Goal: Information Seeking & Learning: Understand process/instructions

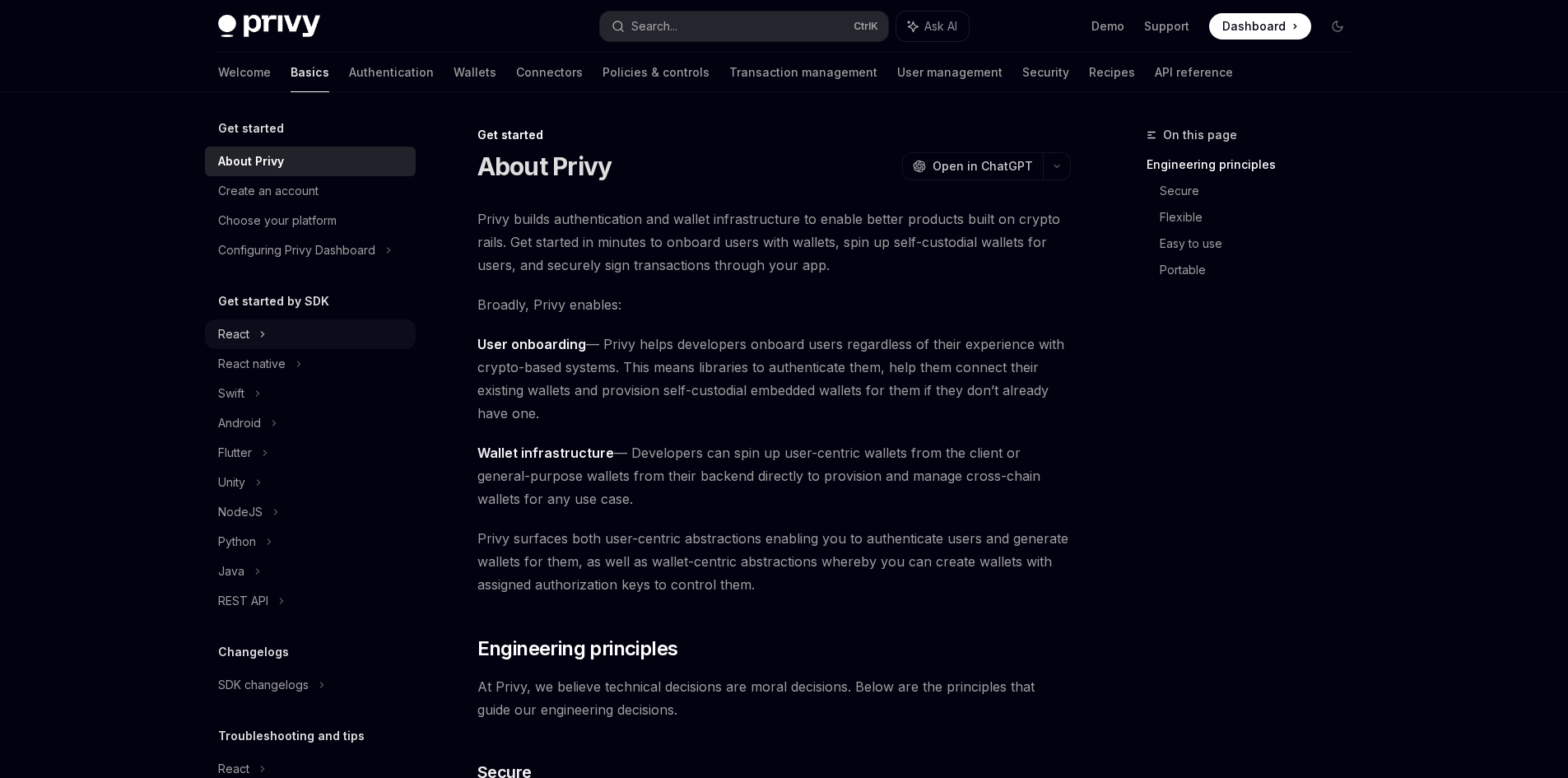
click at [226, 337] on div "React" at bounding box center [234, 334] width 31 height 20
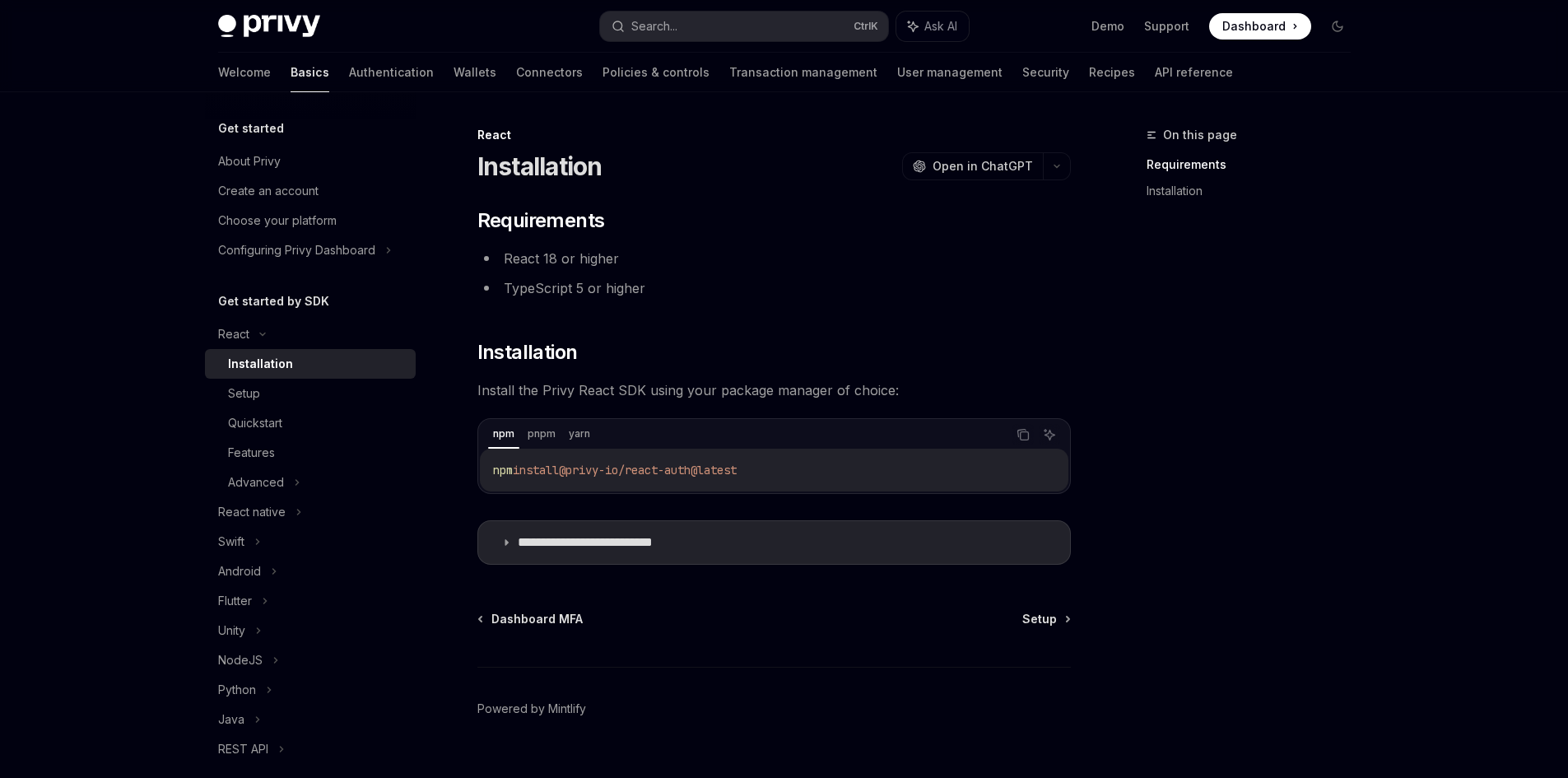
click at [307, 372] on div "Installation" at bounding box center [316, 364] width 177 height 20
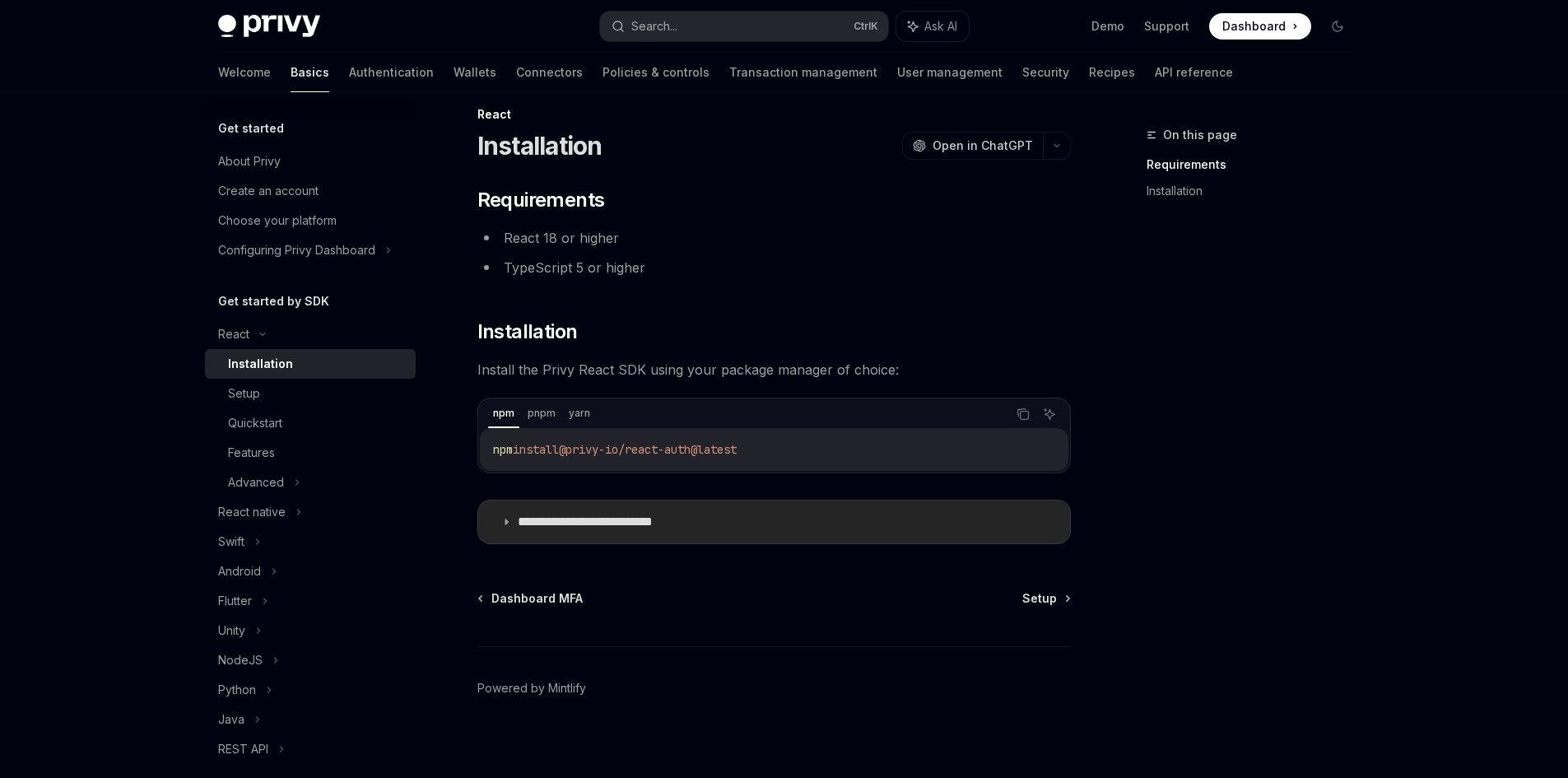
scroll to position [31, 0]
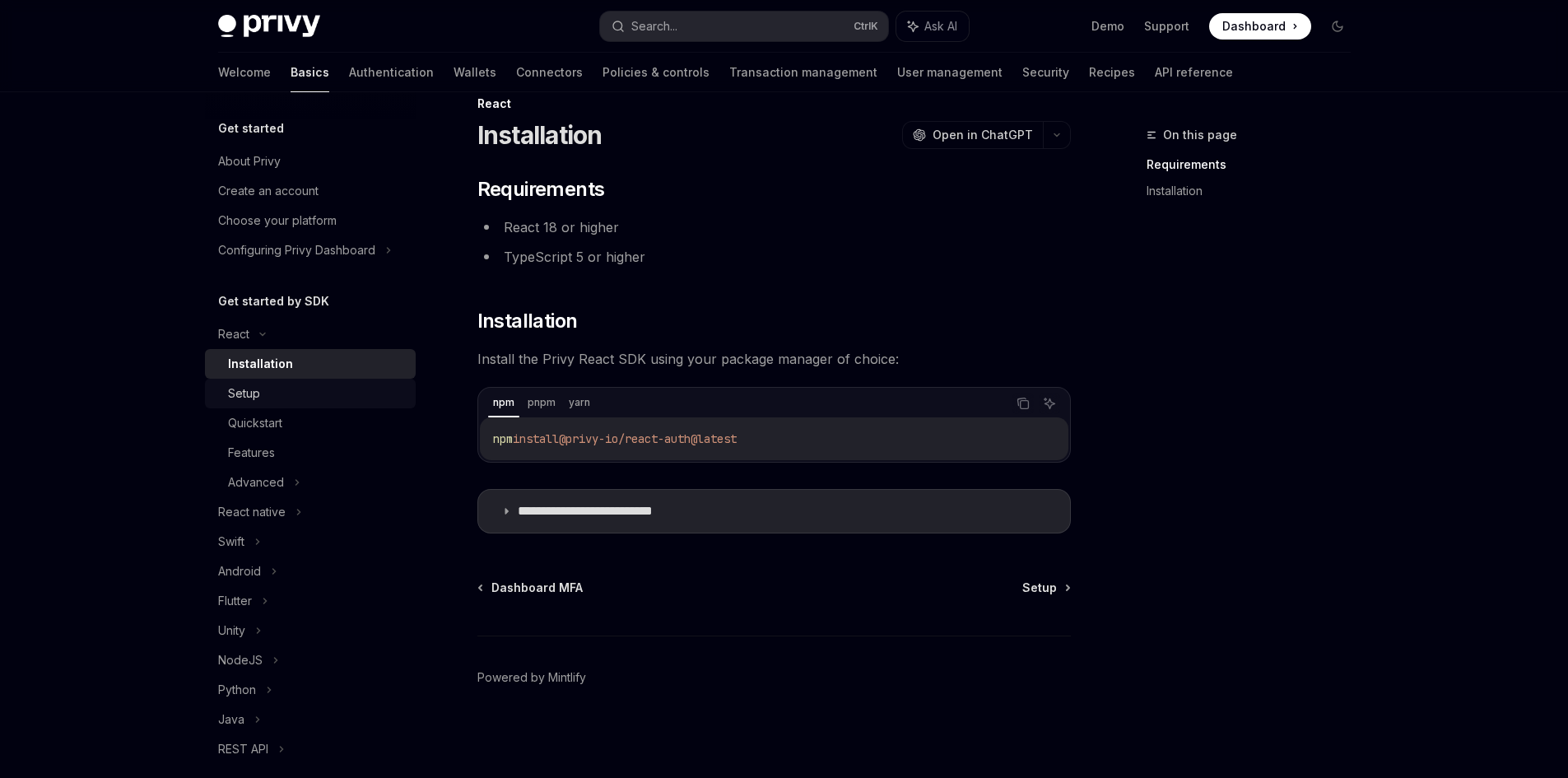
click at [253, 399] on div "Setup" at bounding box center [244, 393] width 32 height 20
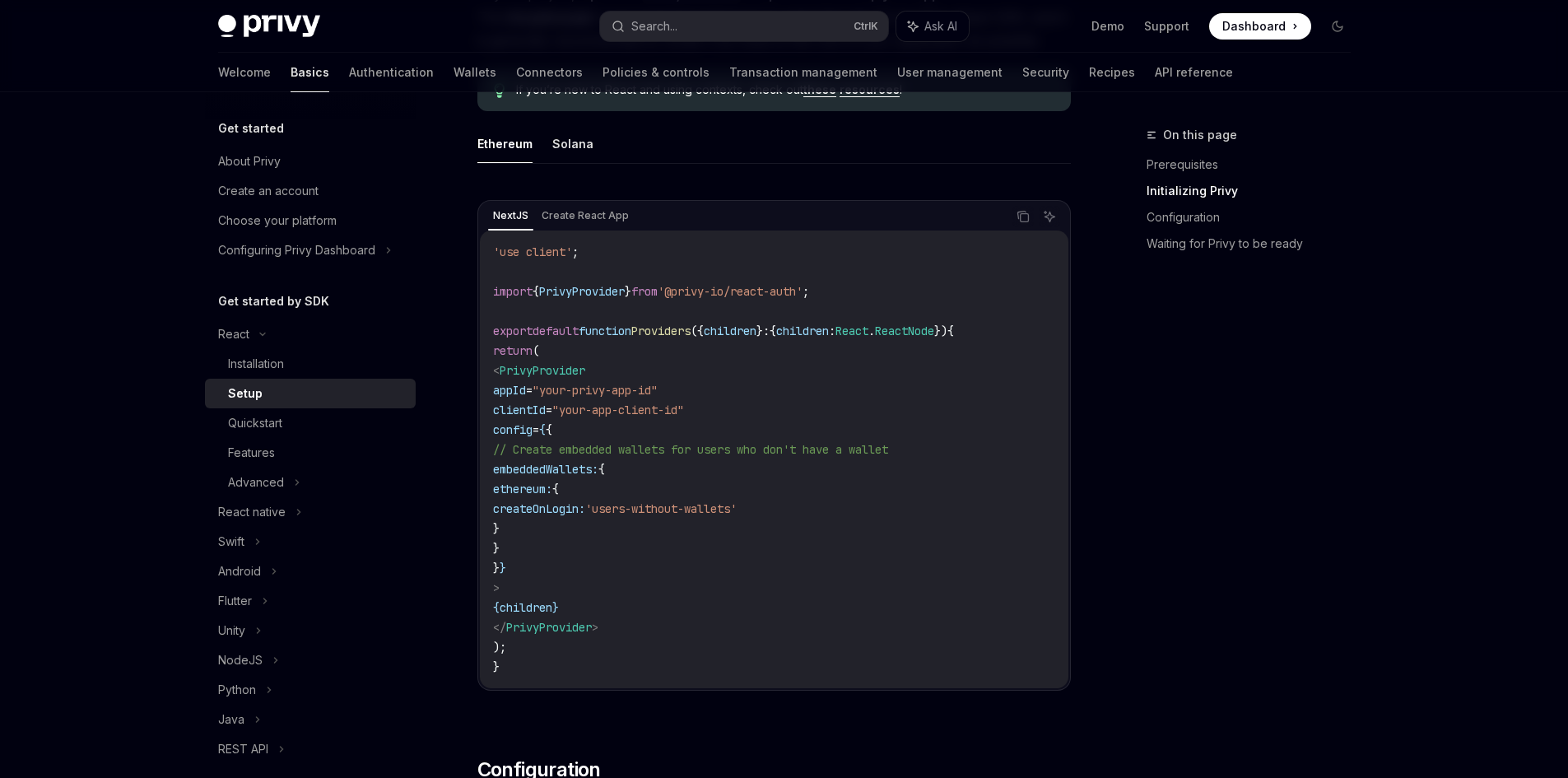
scroll to position [525, 0]
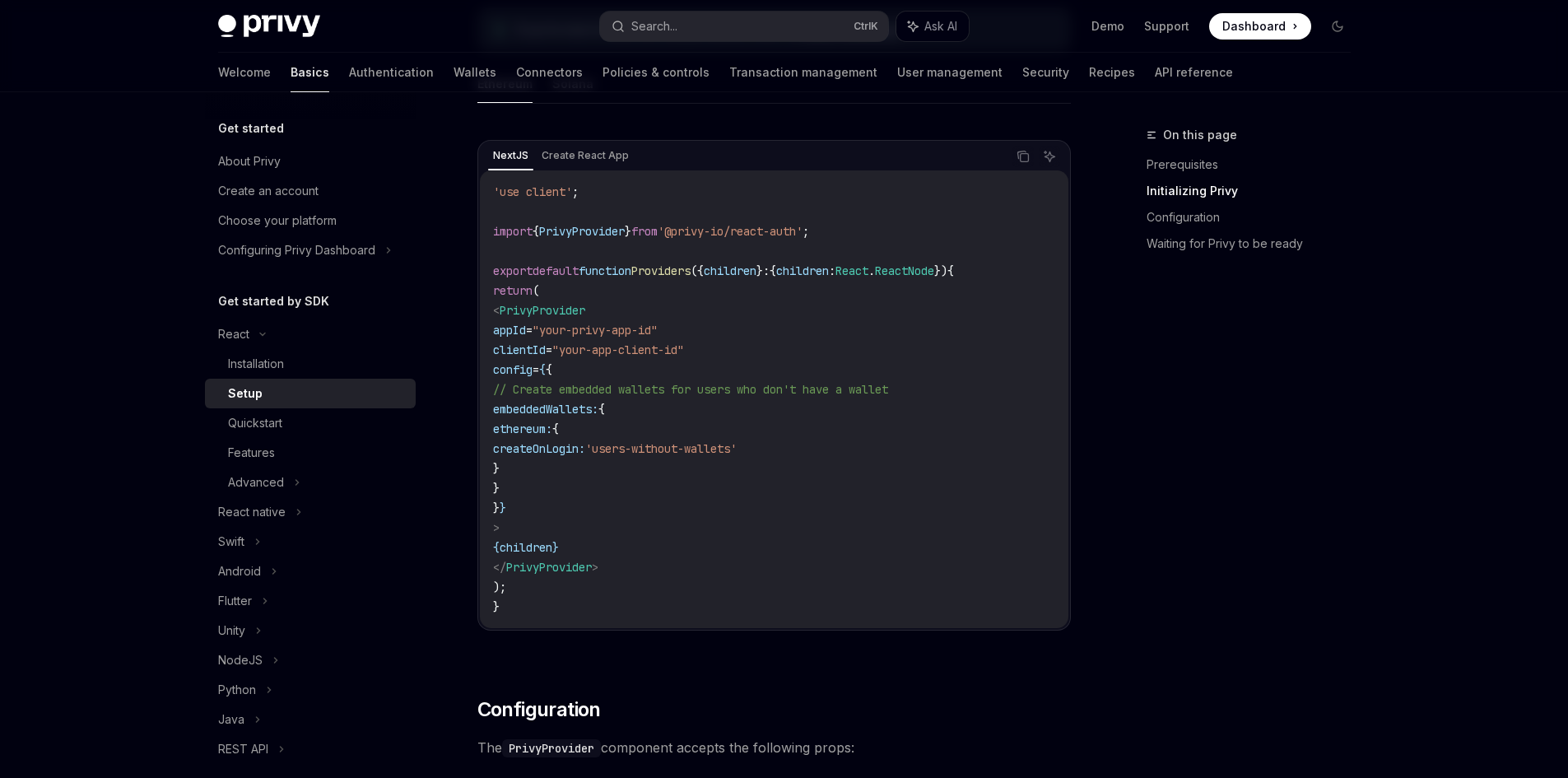
click at [632, 330] on span ""your-privy-app-id"" at bounding box center [595, 330] width 125 height 15
copy span "privy"
click at [632, 330] on span ""your-privy-app-id"" at bounding box center [595, 330] width 125 height 15
copy code "appId = "your-privy-app-id""
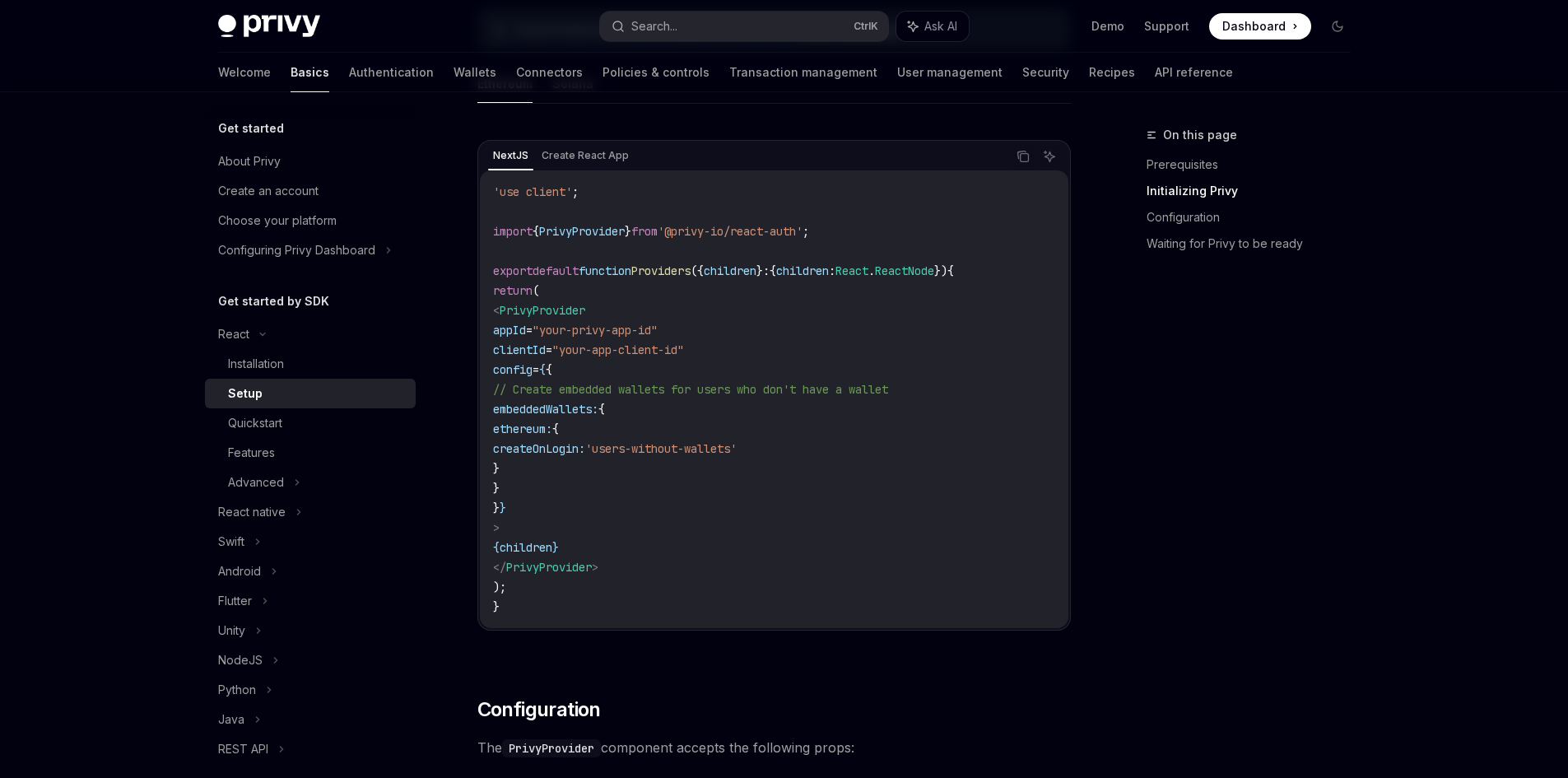
click at [684, 349] on span ""your-app-client-id"" at bounding box center [619, 349] width 132 height 15
copy span "client"
click at [684, 349] on span ""your-app-client-id"" at bounding box center [619, 349] width 132 height 15
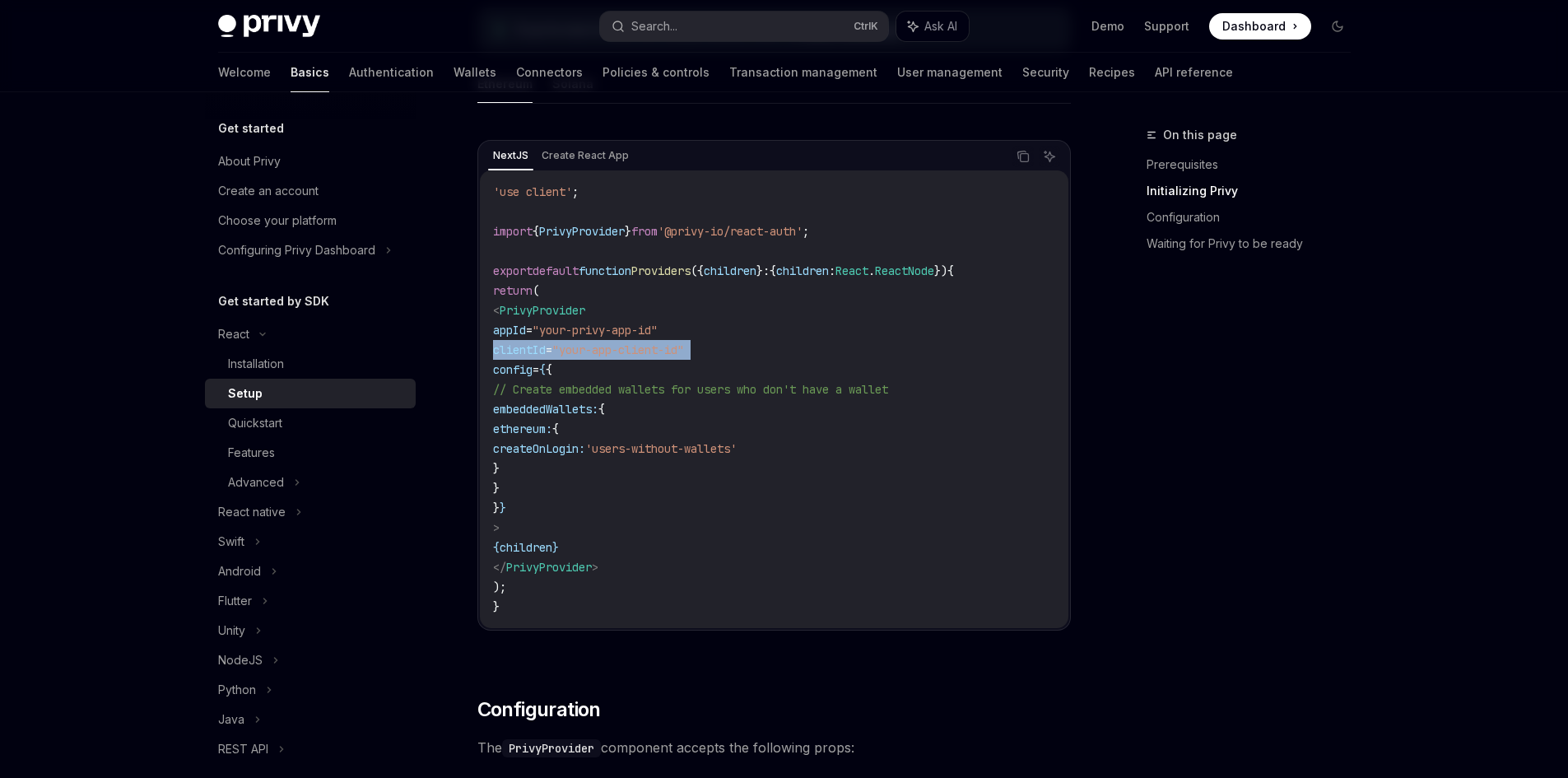
copy code "clientId = "your-app-client-id""
click at [714, 370] on code "'use client' ; import { PrivyProvider } from '@privy-io/react-auth' ; export de…" at bounding box center [774, 399] width 562 height 435
click at [735, 404] on code "'use client' ; import { PrivyProvider } from '@privy-io/react-auth' ; export de…" at bounding box center [774, 399] width 562 height 435
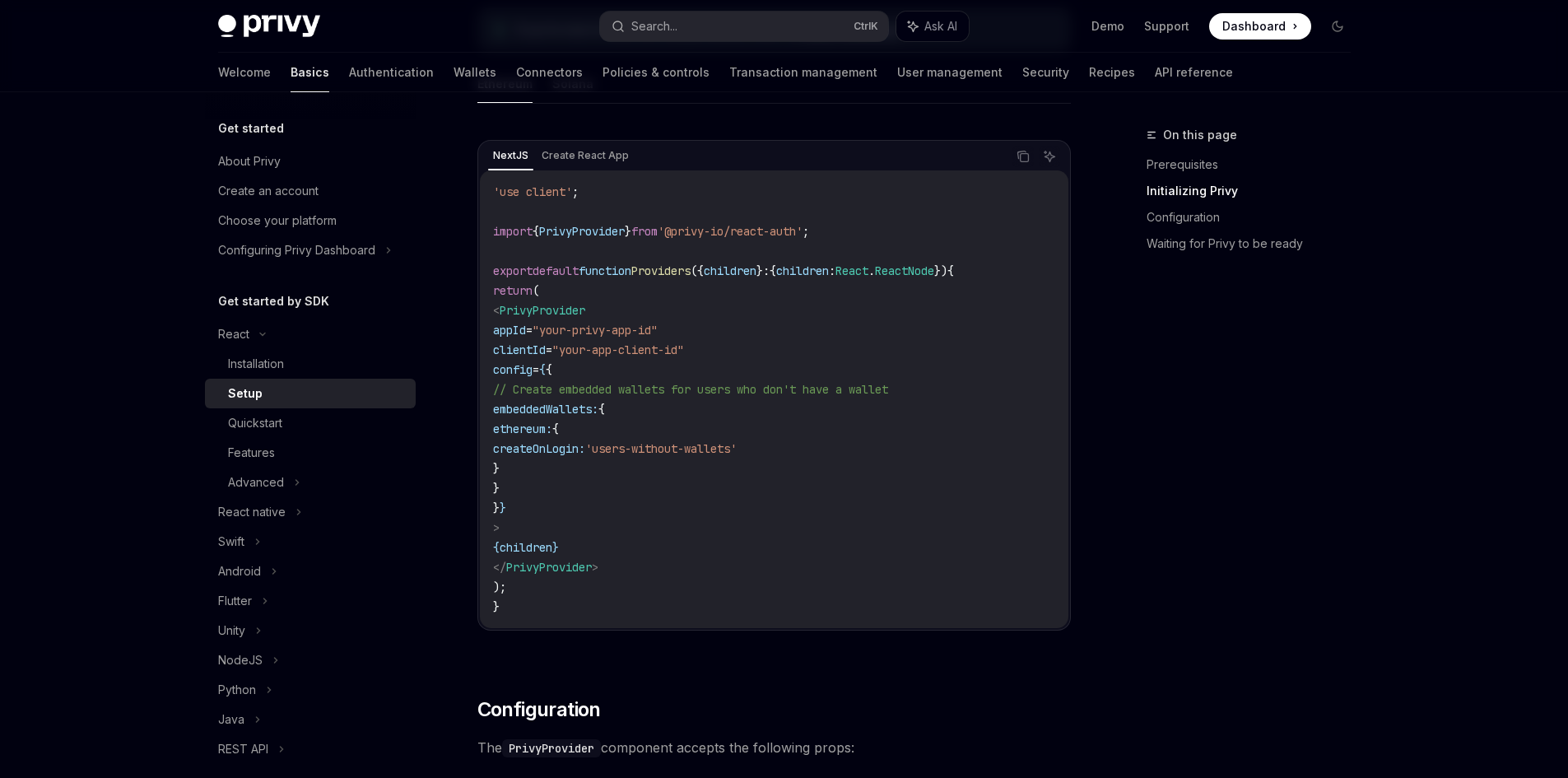
click at [735, 404] on code "'use client' ; import { PrivyProvider } from '@privy-io/react-auth' ; export de…" at bounding box center [774, 399] width 562 height 435
click at [770, 495] on code "'use client' ; import { PrivyProvider } from '@privy-io/react-auth' ; export de…" at bounding box center [774, 399] width 562 height 435
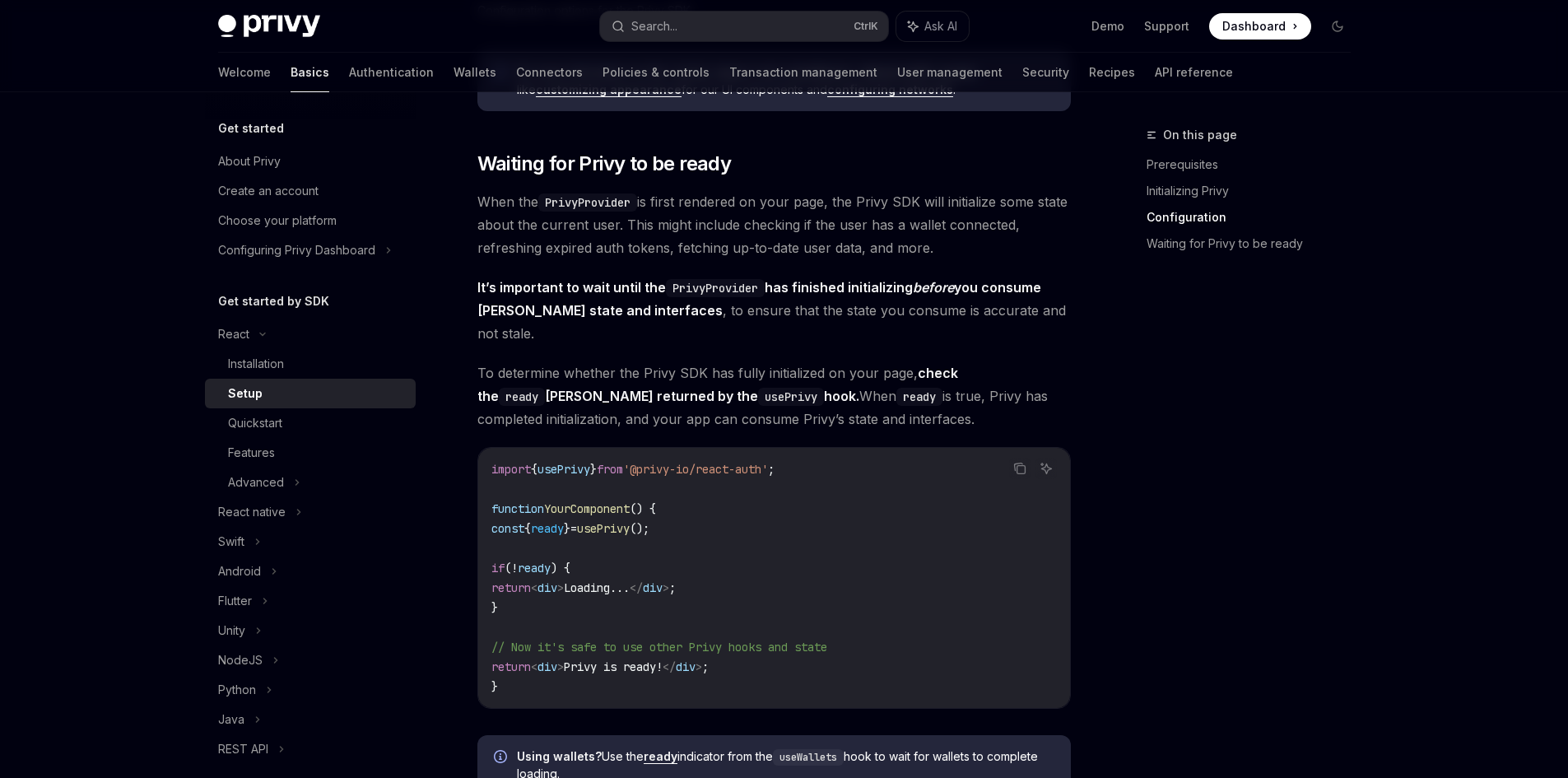
scroll to position [1512, 0]
click at [824, 535] on code "import { usePrivy } from '@privy-io/react-auth' ; function YourComponent () { c…" at bounding box center [774, 578] width 565 height 237
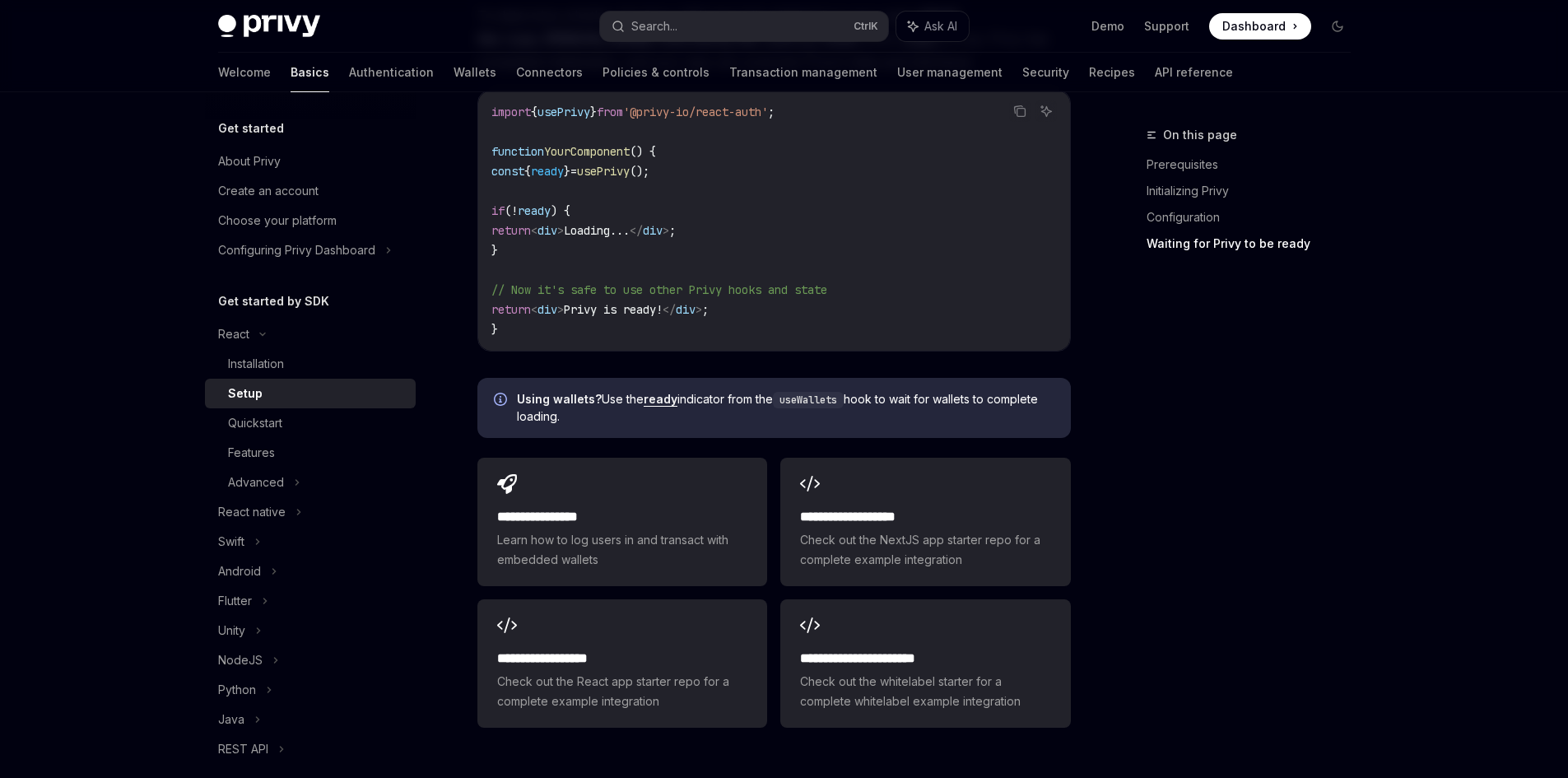
scroll to position [2007, 0]
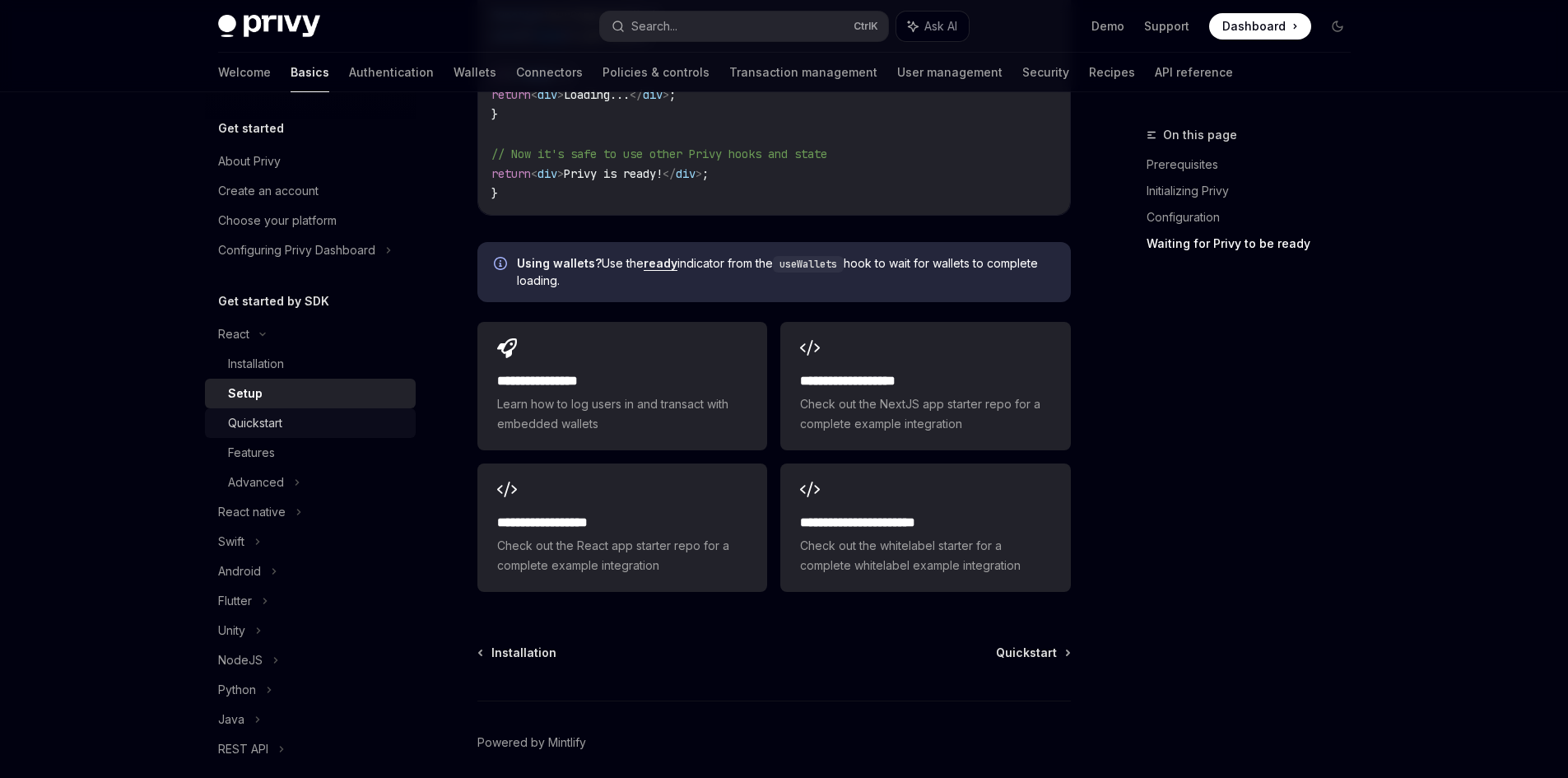
click at [328, 425] on div "Quickstart" at bounding box center [316, 423] width 177 height 20
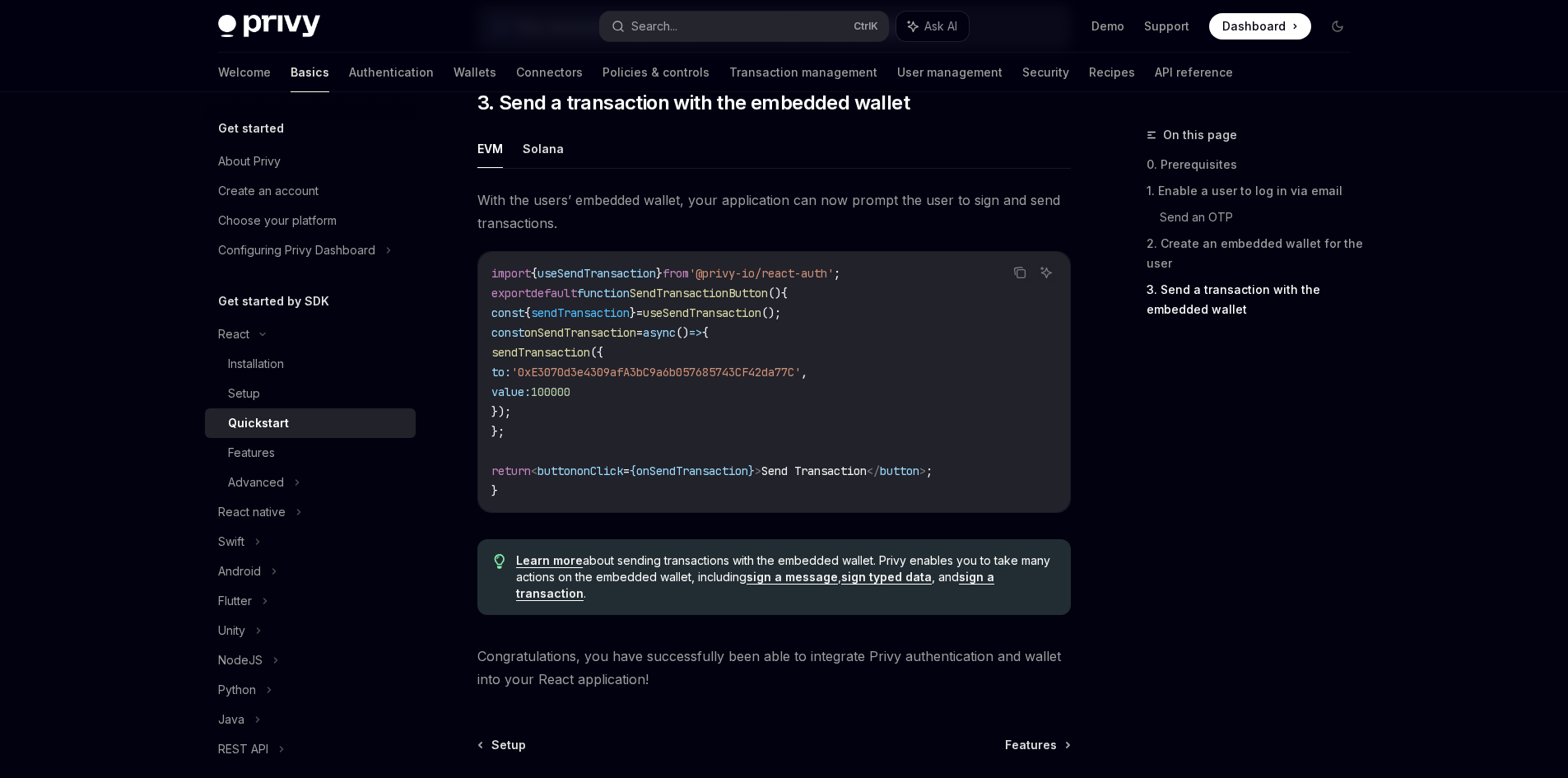
scroll to position [1445, 0]
click at [296, 450] on div "Features" at bounding box center [316, 453] width 177 height 20
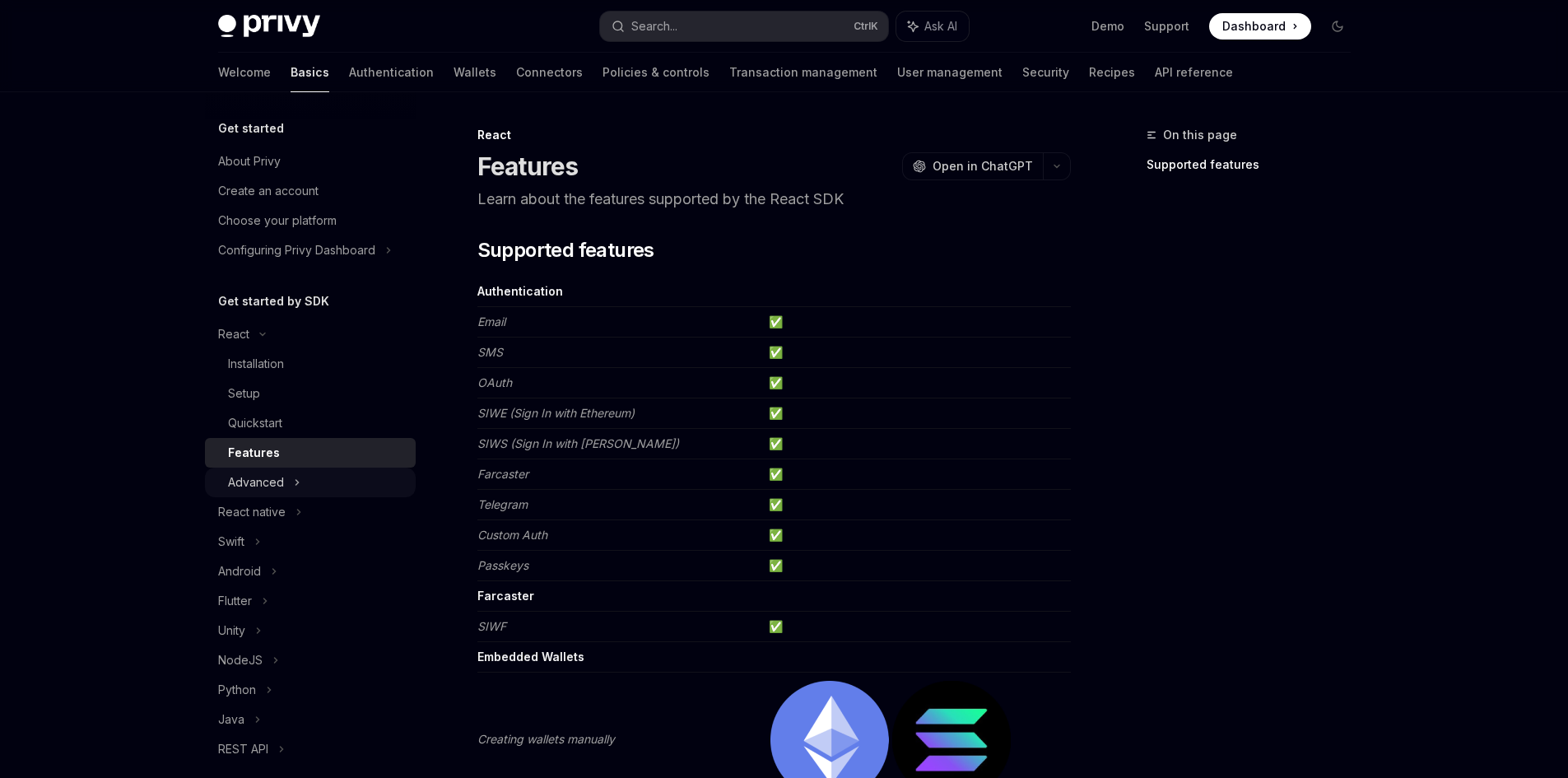
click at [335, 485] on div "Advanced" at bounding box center [310, 482] width 210 height 29
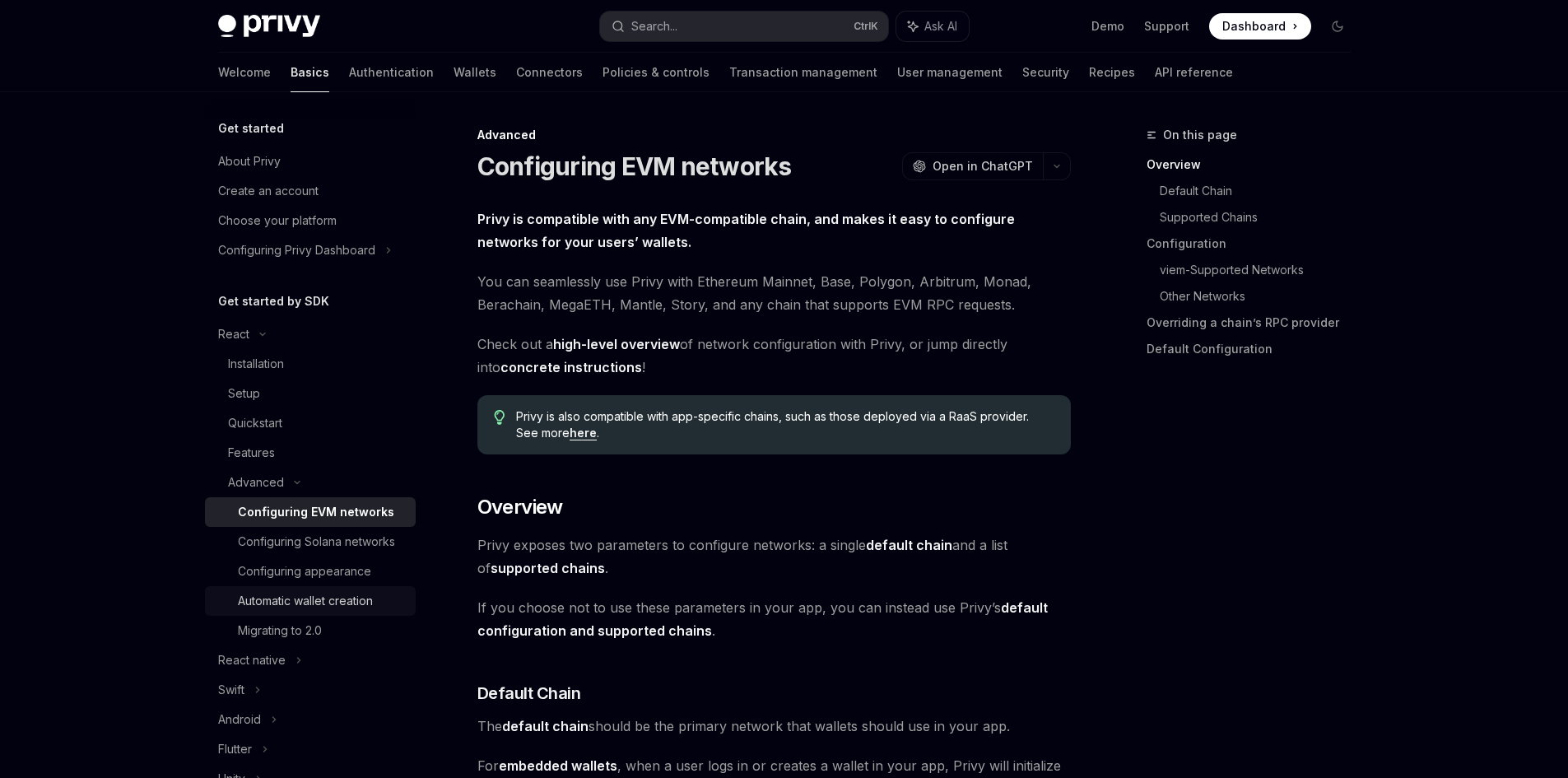
click at [369, 610] on div "Automatic wallet creation" at bounding box center [305, 601] width 135 height 20
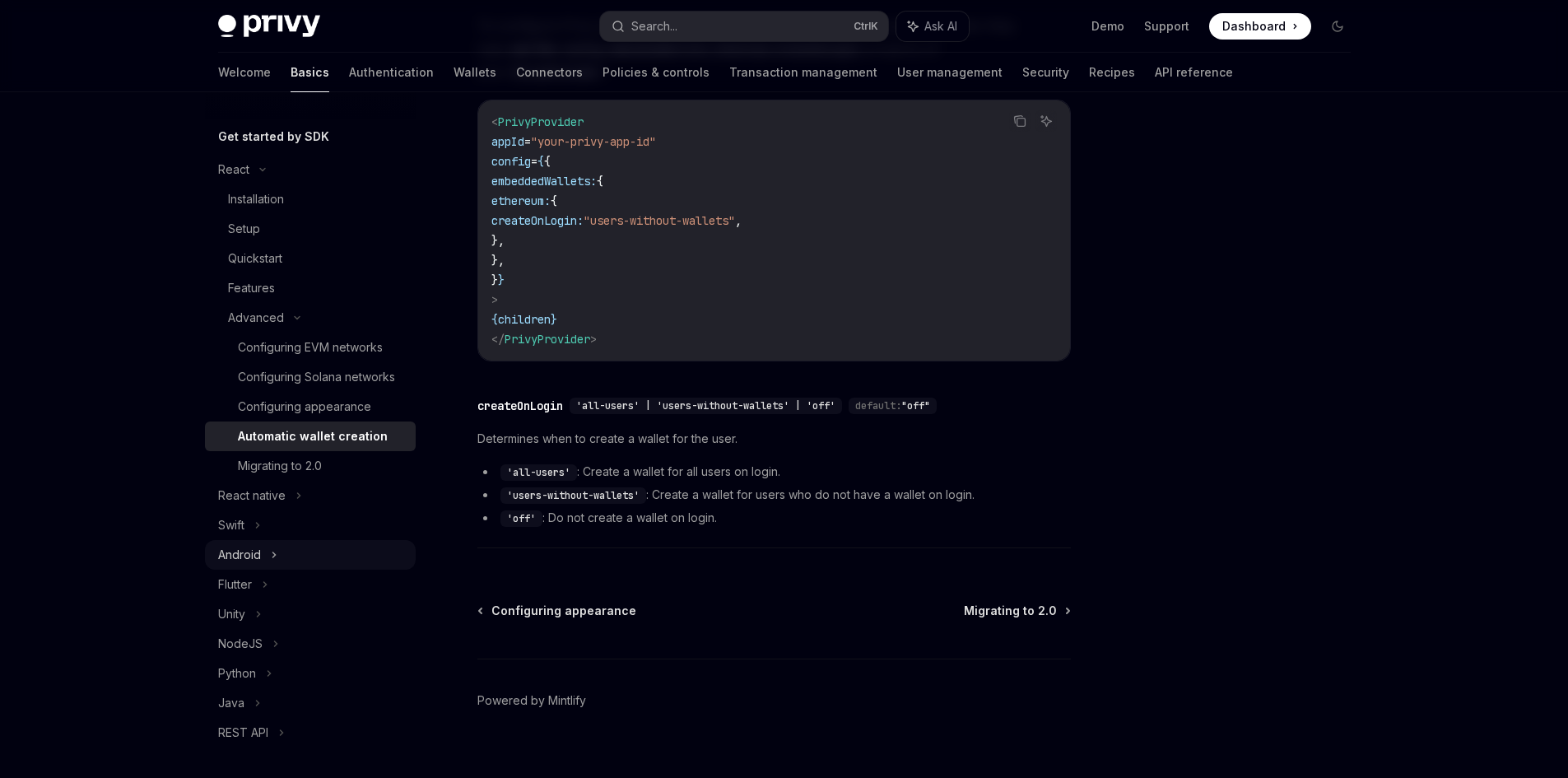
scroll to position [329, 0]
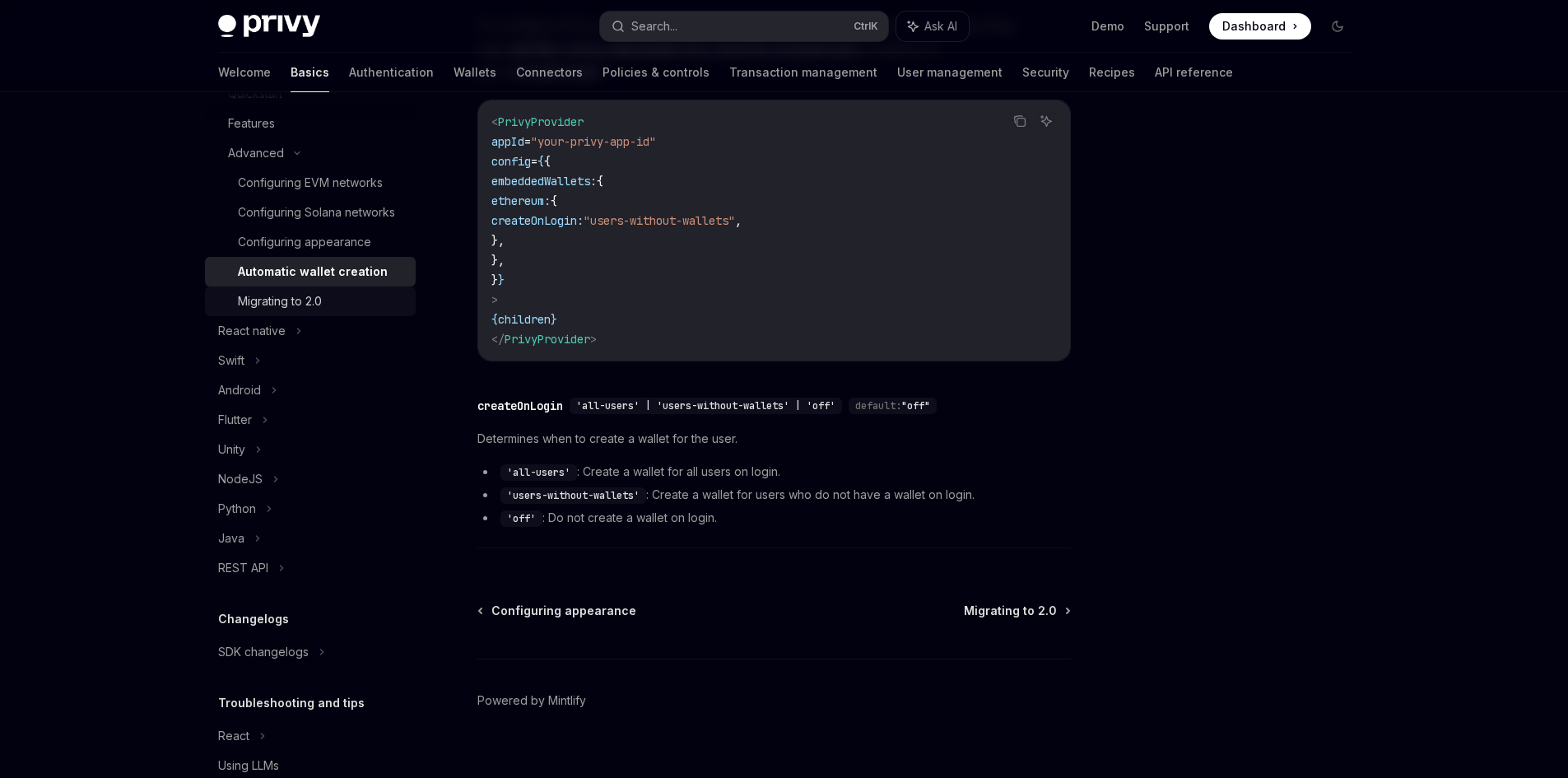
click at [317, 316] on link "Migrating to 2.0" at bounding box center [310, 300] width 210 height 29
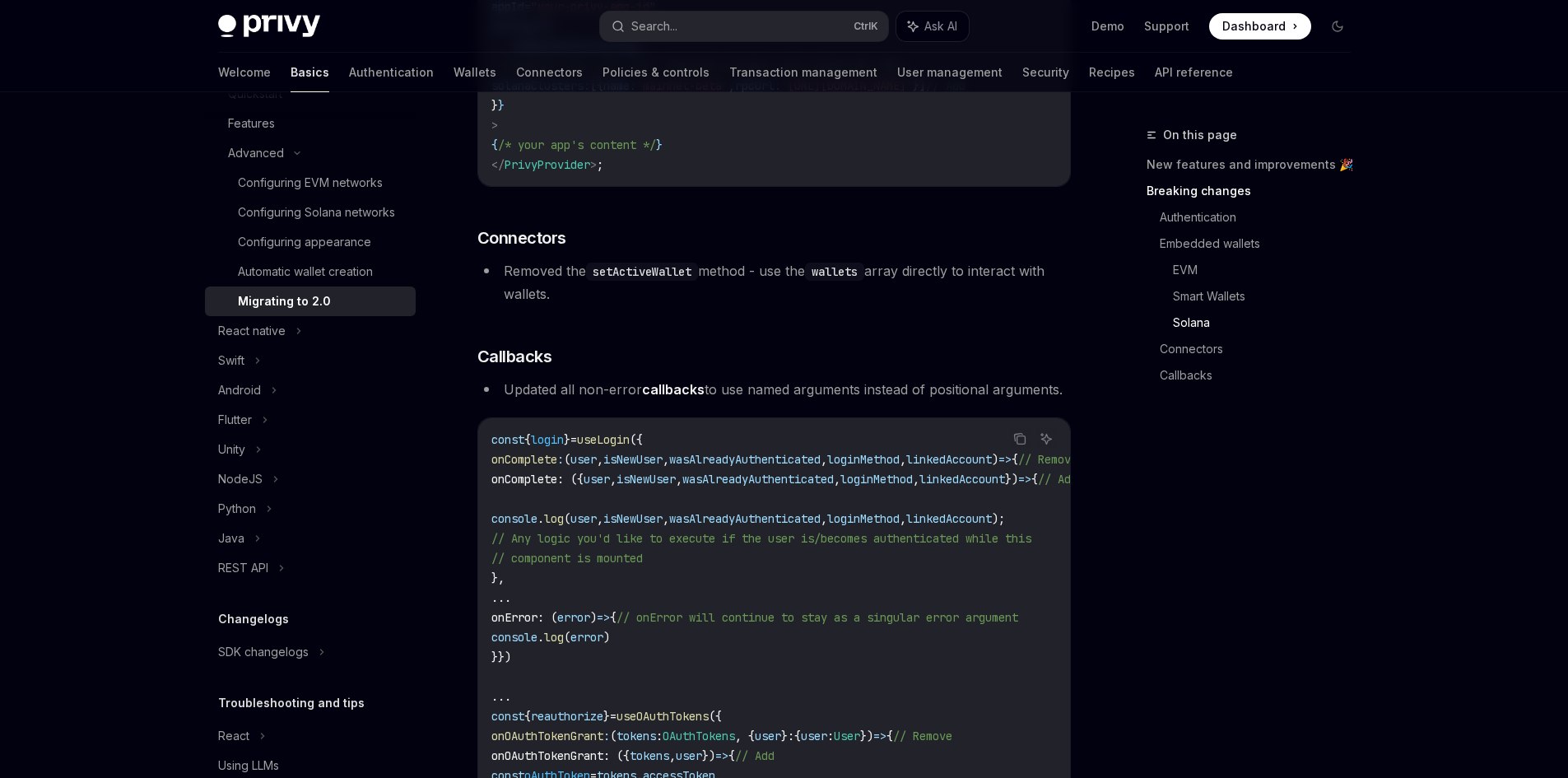
scroll to position [4362, 0]
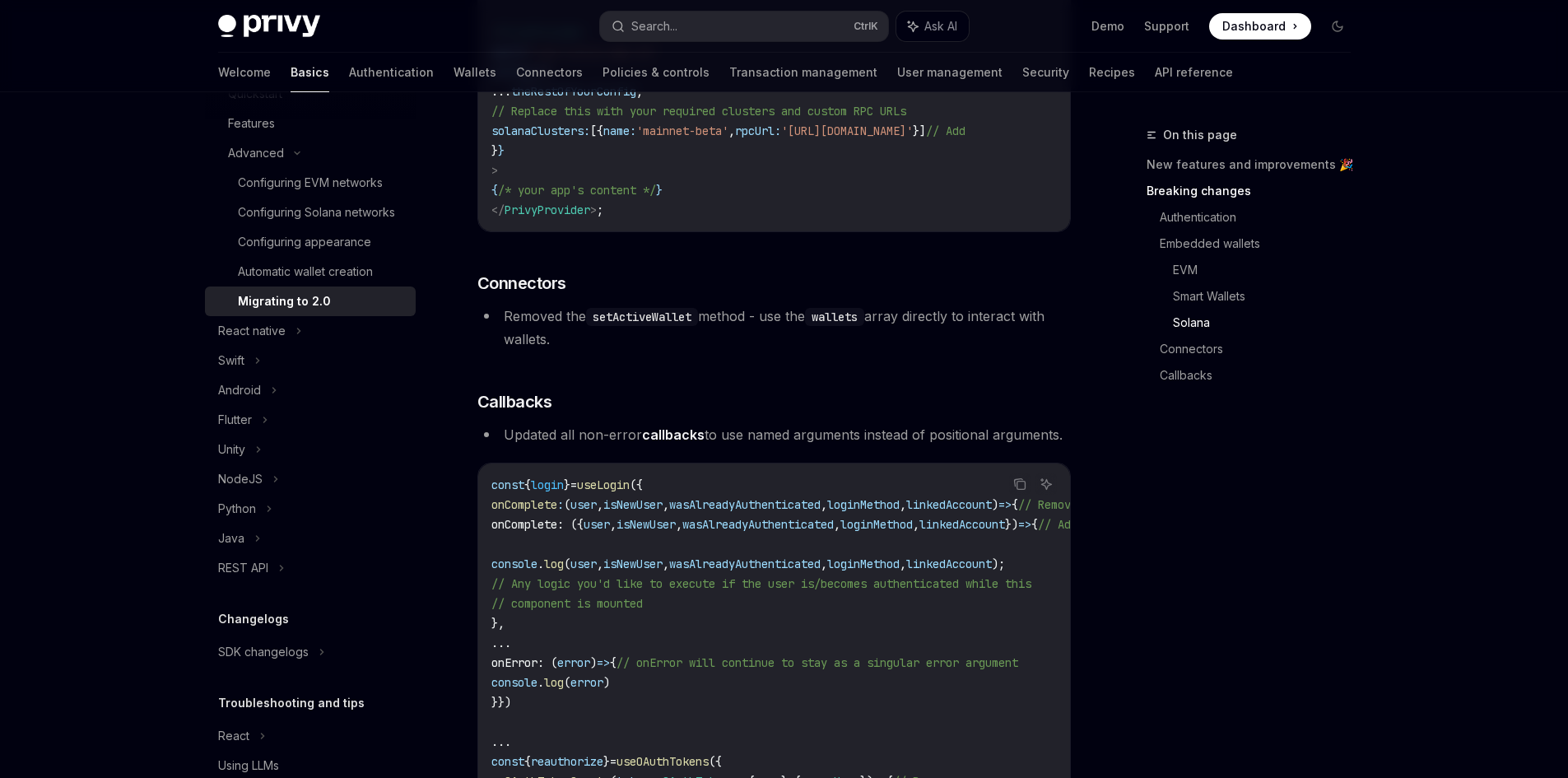
click at [849, 326] on code "wallets" at bounding box center [834, 316] width 59 height 18
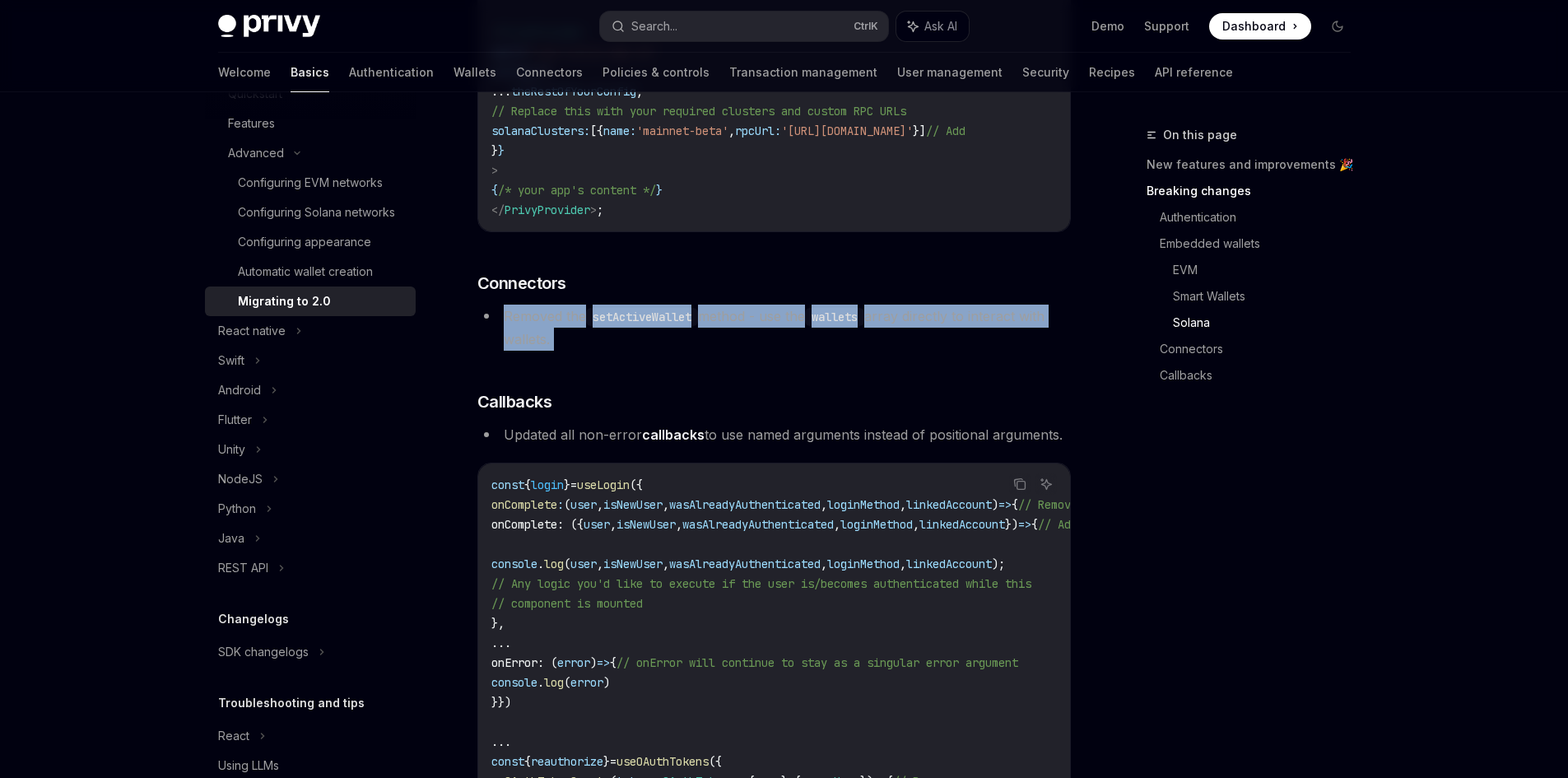
click at [849, 326] on code "wallets" at bounding box center [834, 316] width 59 height 18
click at [845, 350] on li "Removed the setActiveWallet method - use the wallets array directly to interact…" at bounding box center [775, 328] width 594 height 46
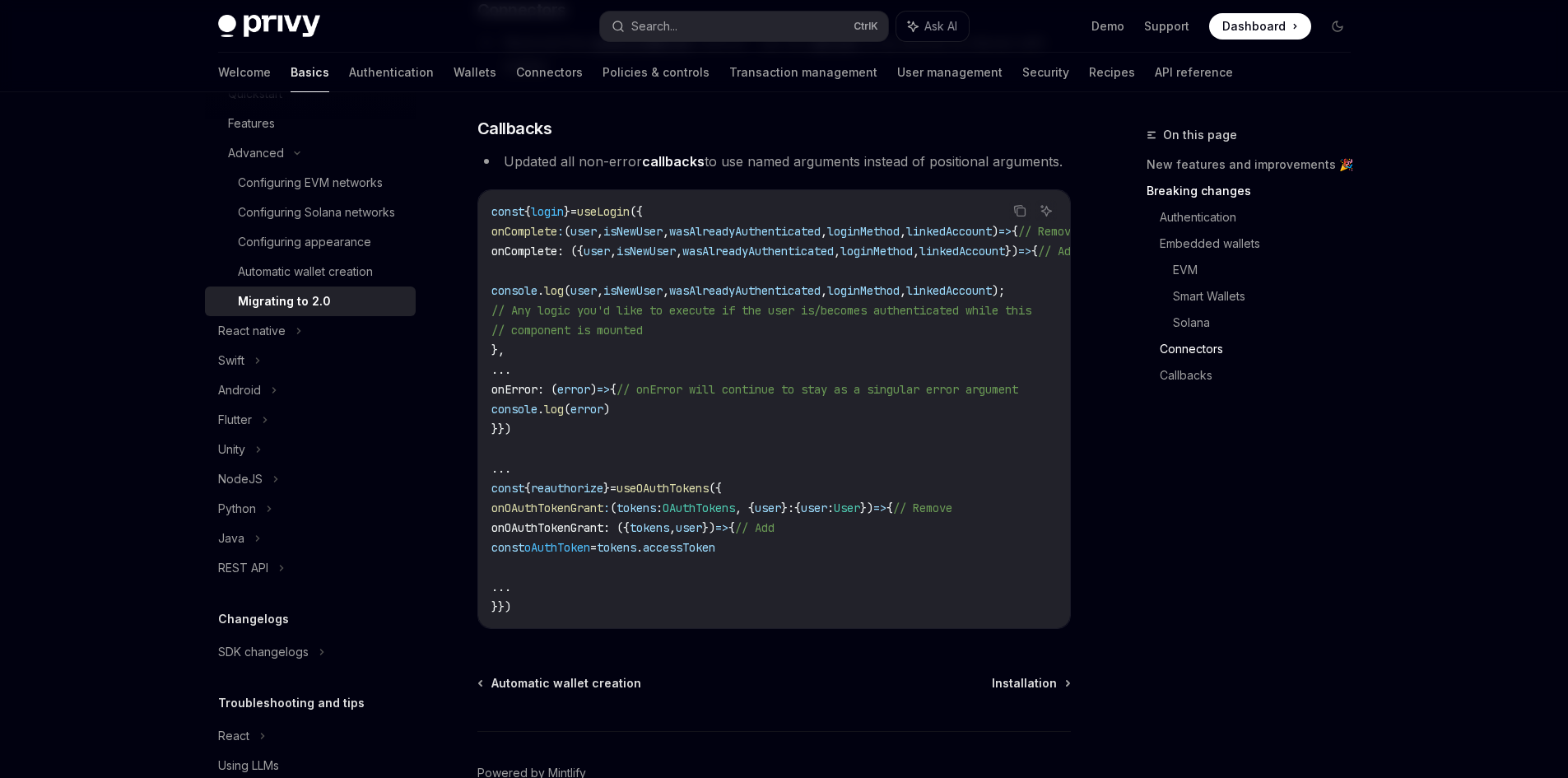
scroll to position [4609, 0]
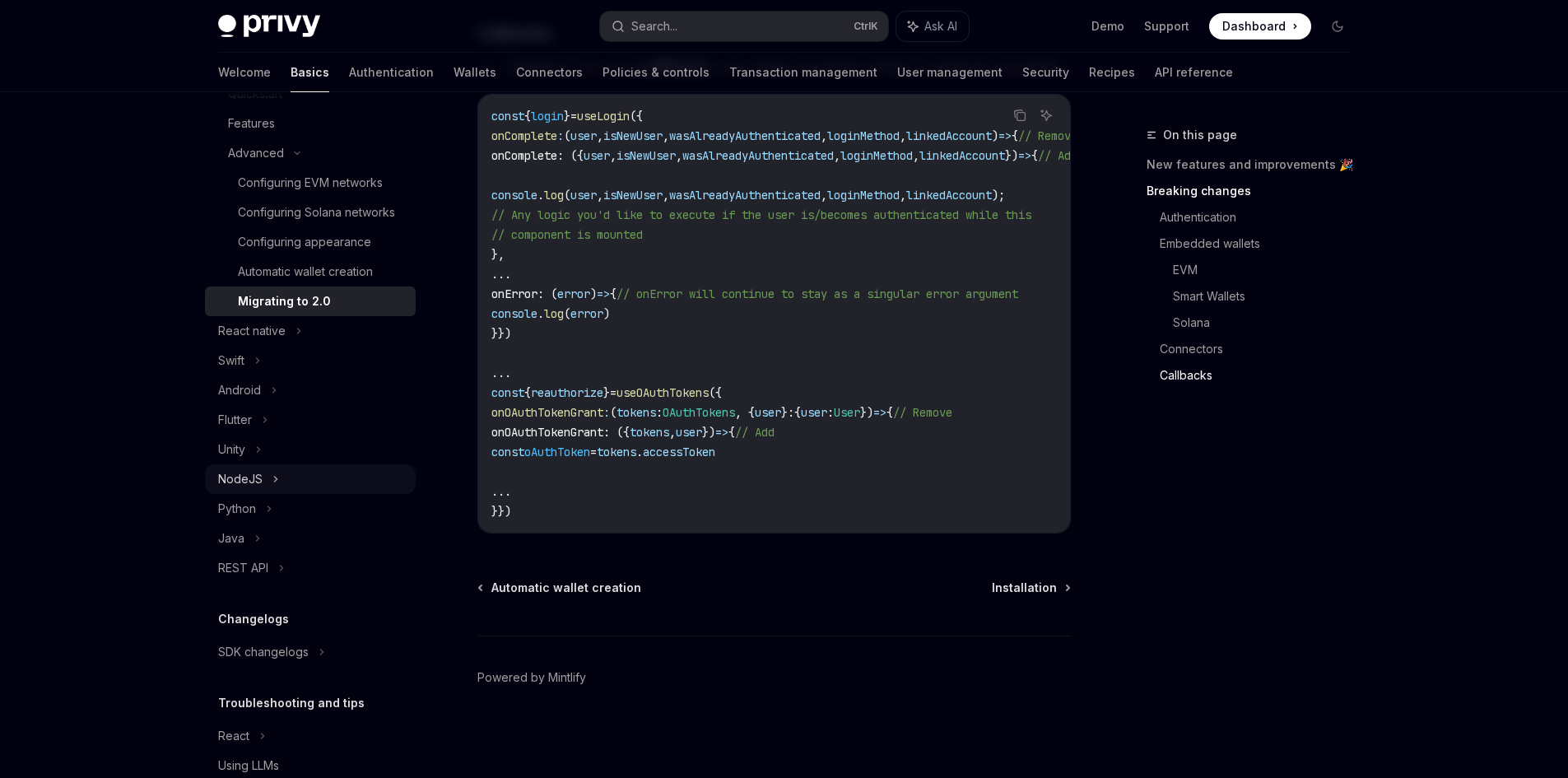
scroll to position [414, 0]
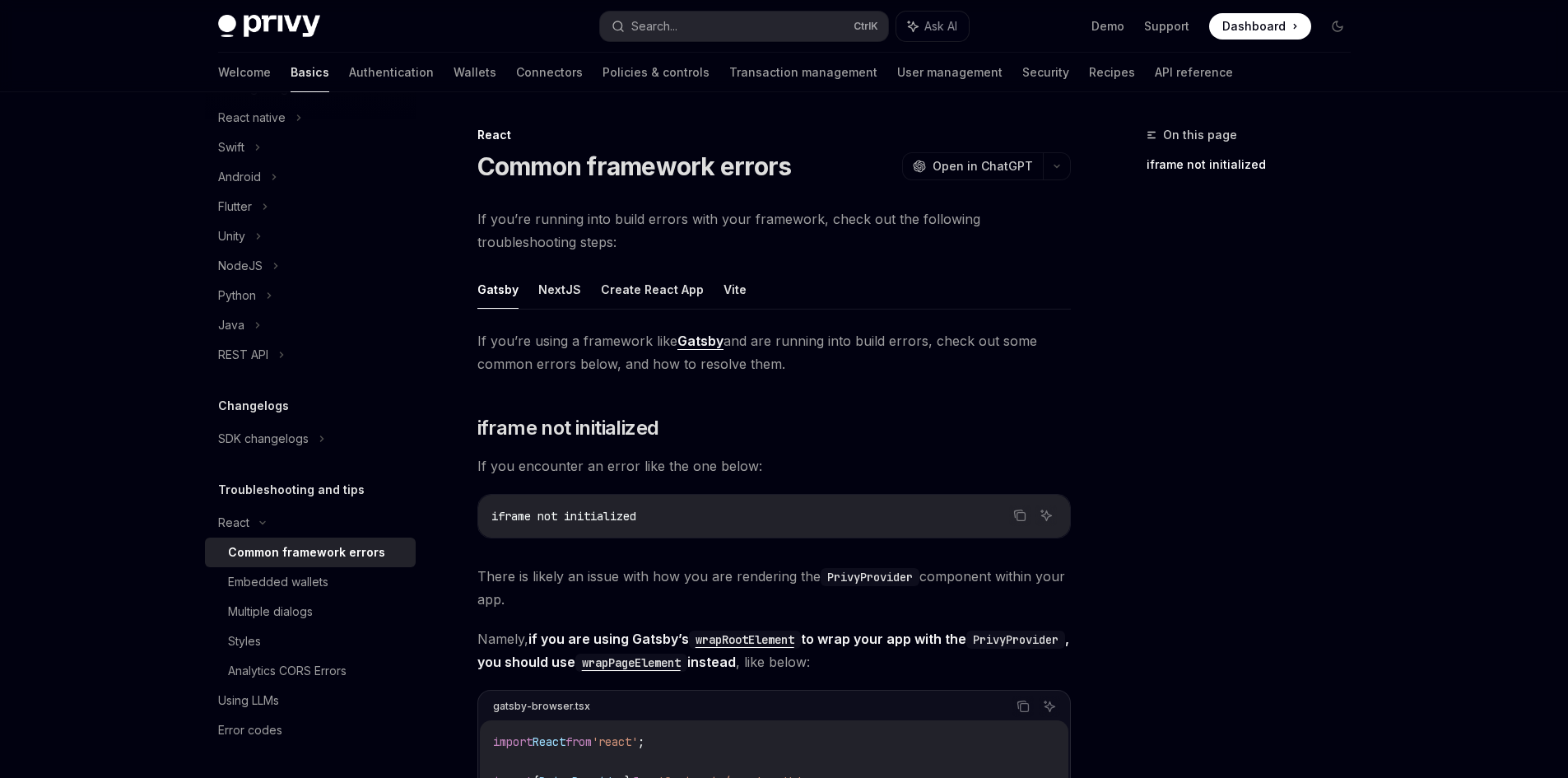
scroll to position [550, 0]
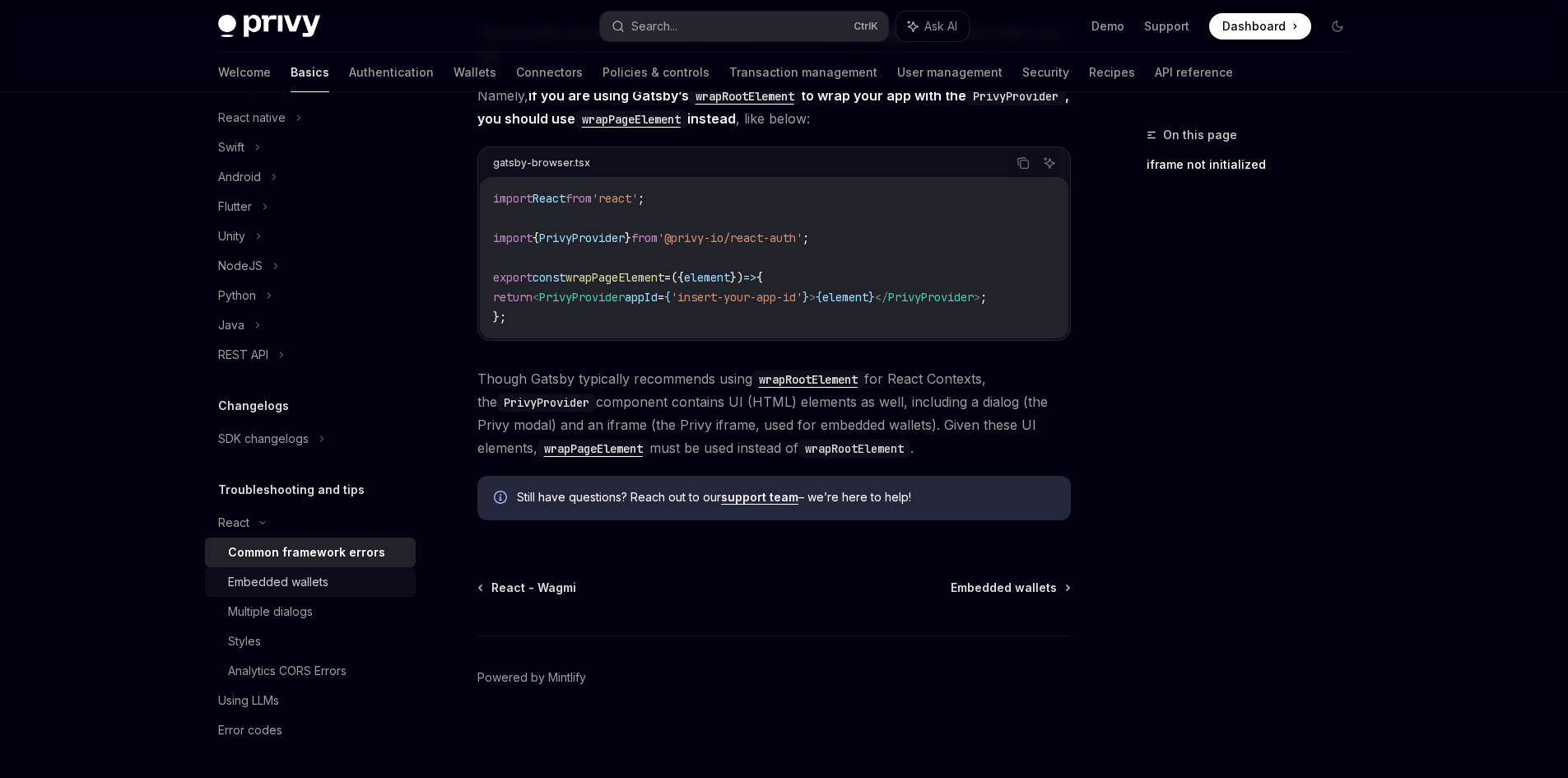
click at [337, 586] on div "Embedded wallets" at bounding box center [316, 582] width 177 height 20
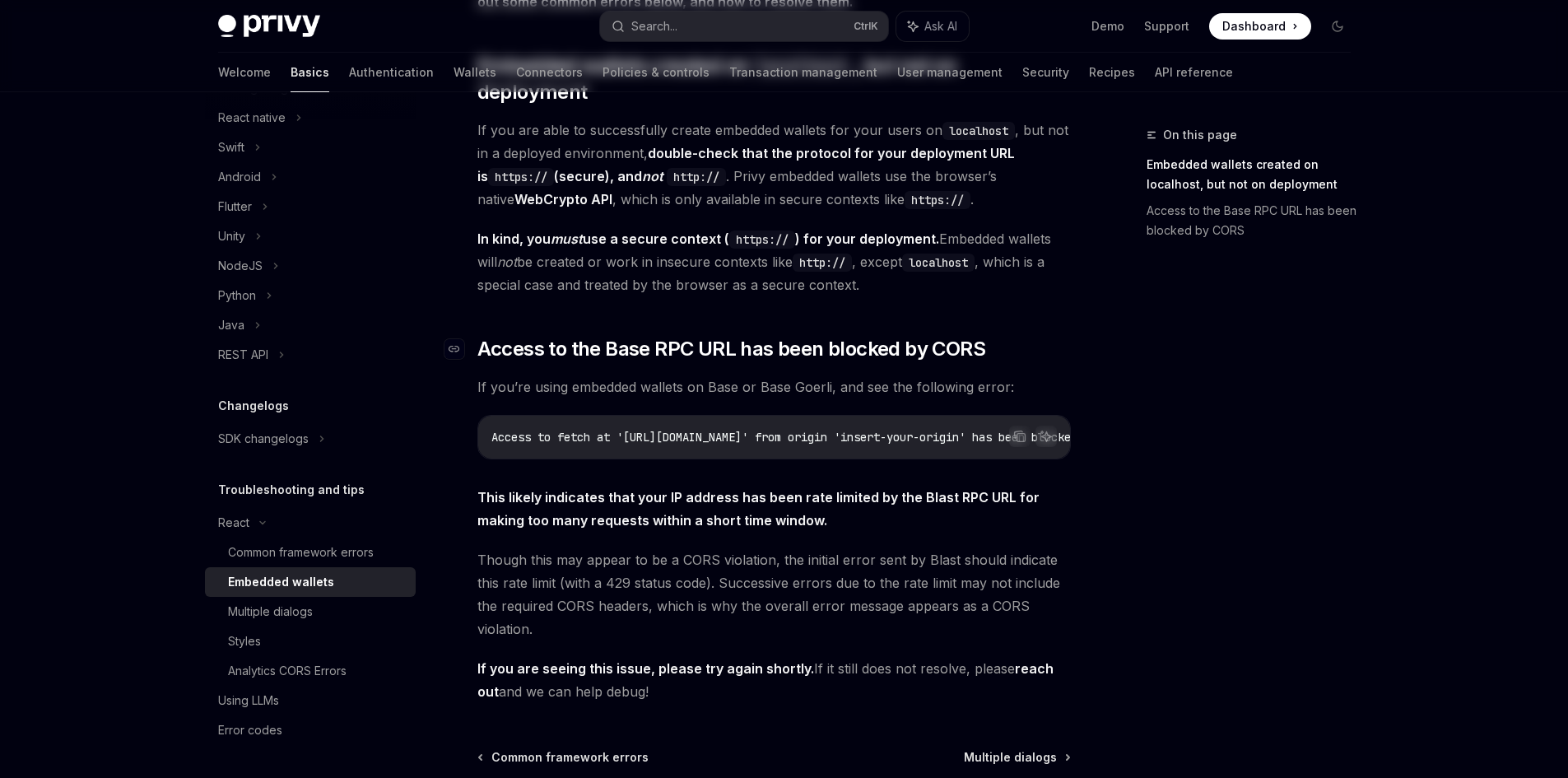
scroll to position [390, 0]
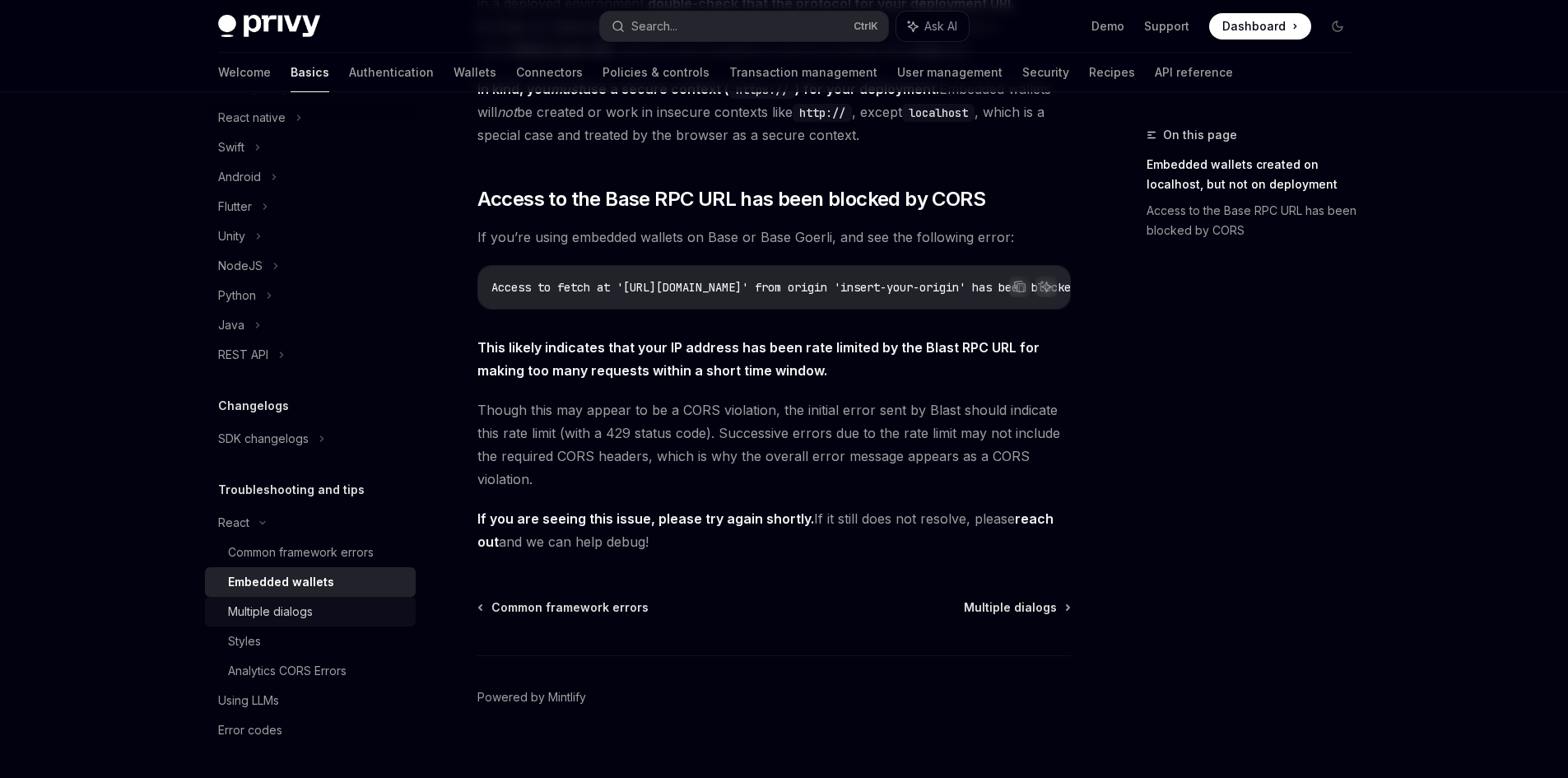
click at [297, 609] on div "Multiple dialogs" at bounding box center [270, 611] width 85 height 20
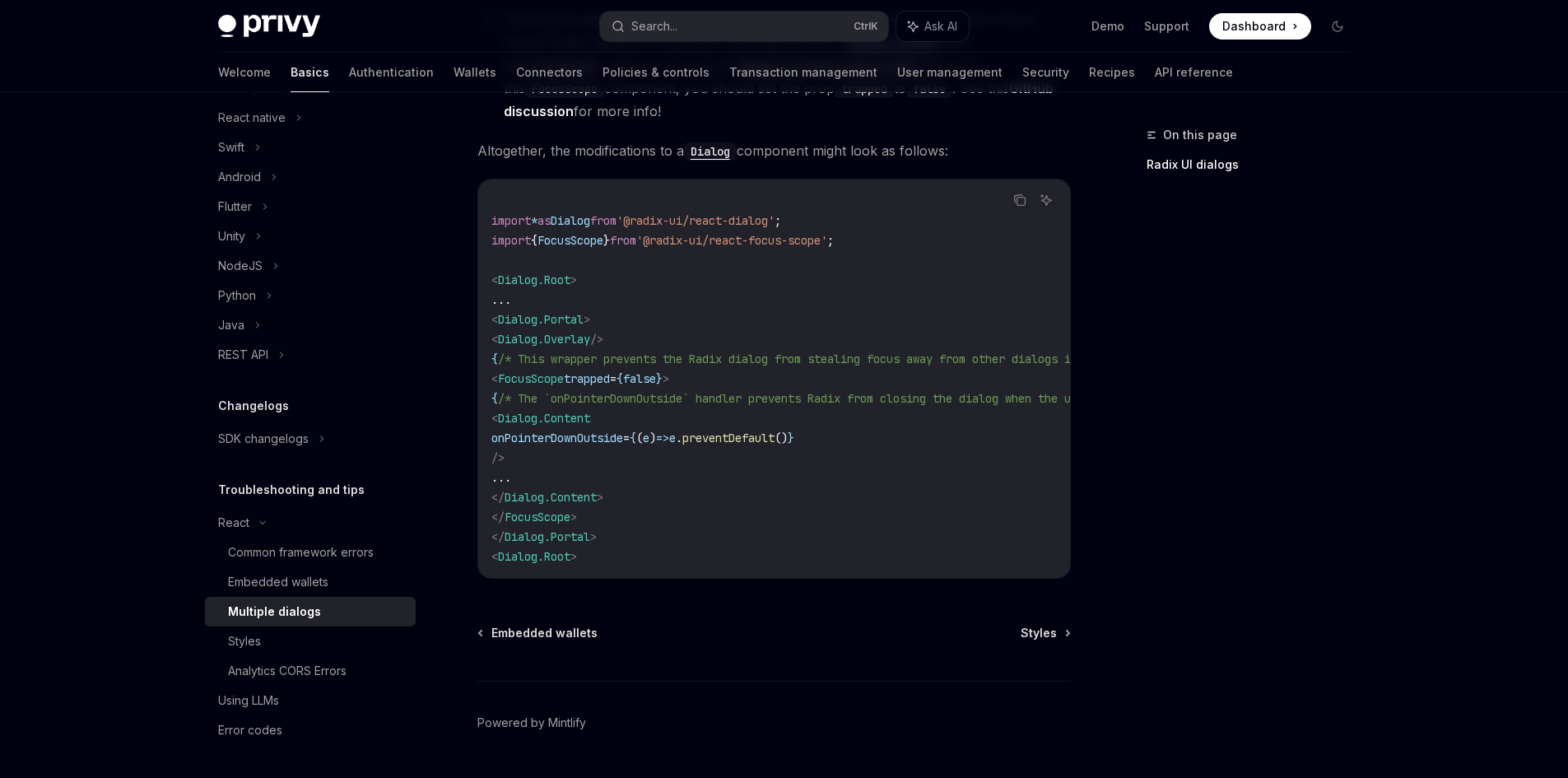
scroll to position [733, 0]
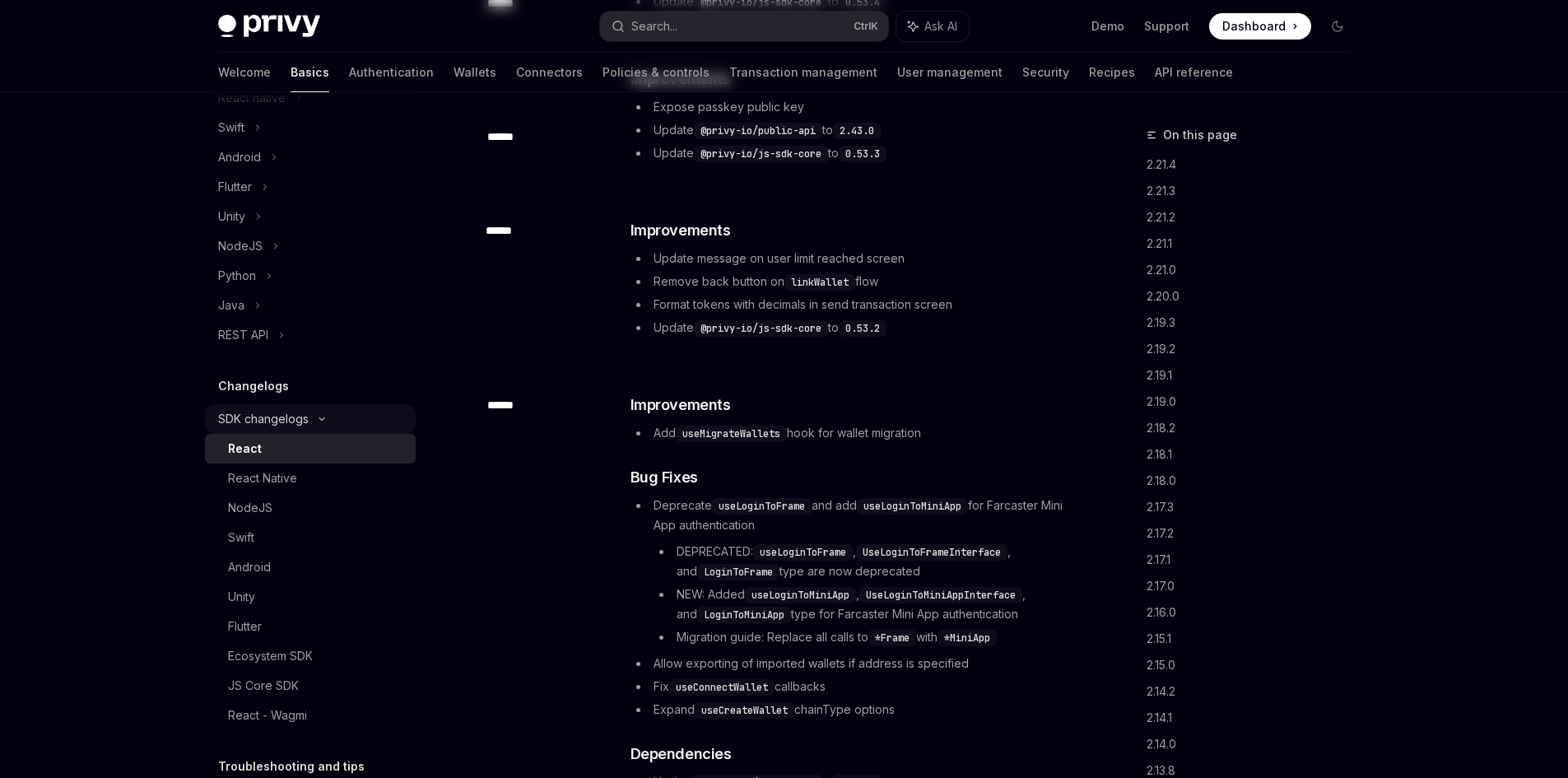
click at [311, 458] on div "React" at bounding box center [316, 448] width 177 height 20
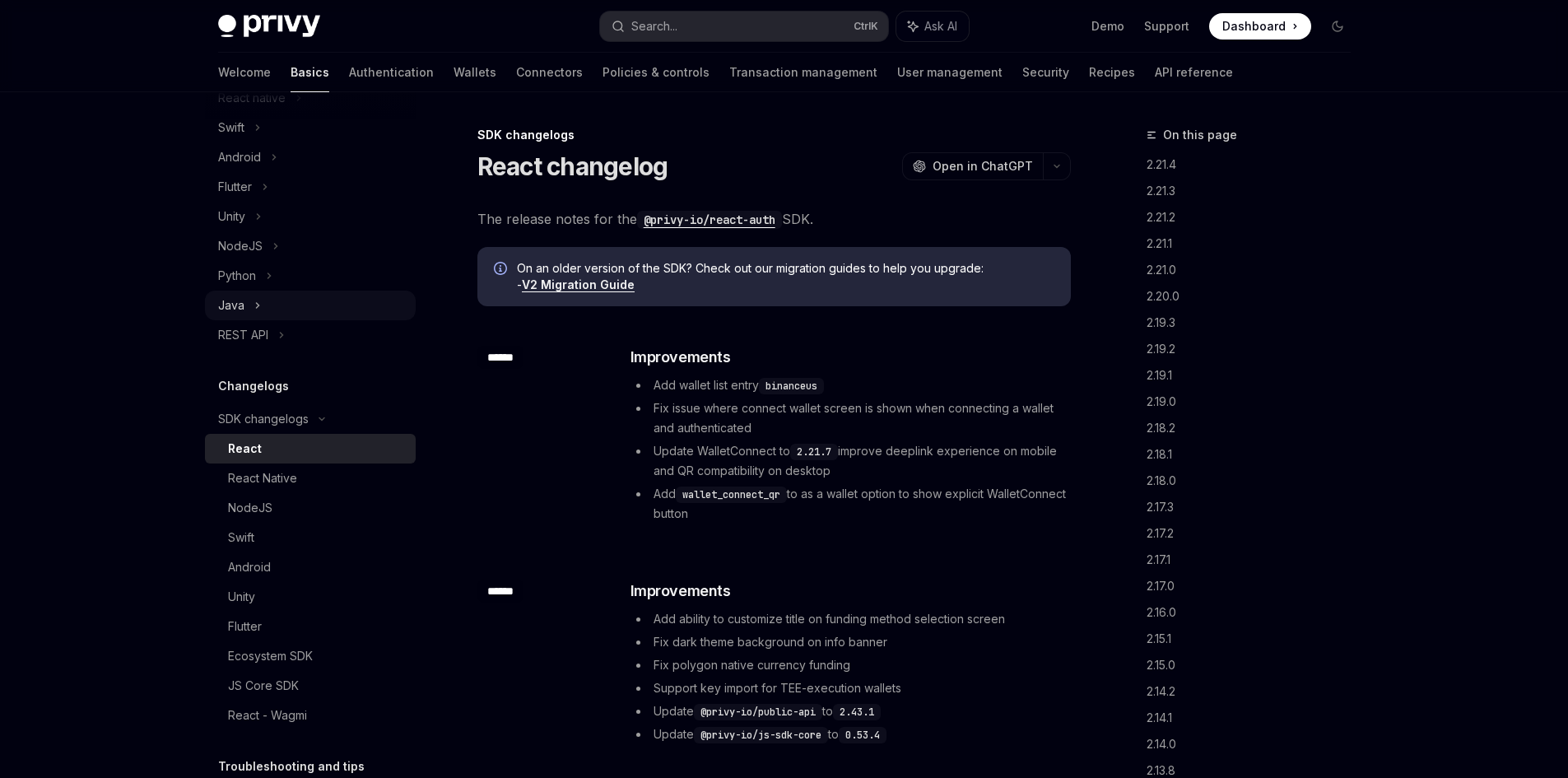
click at [241, 315] on div "Java" at bounding box center [232, 306] width 27 height 20
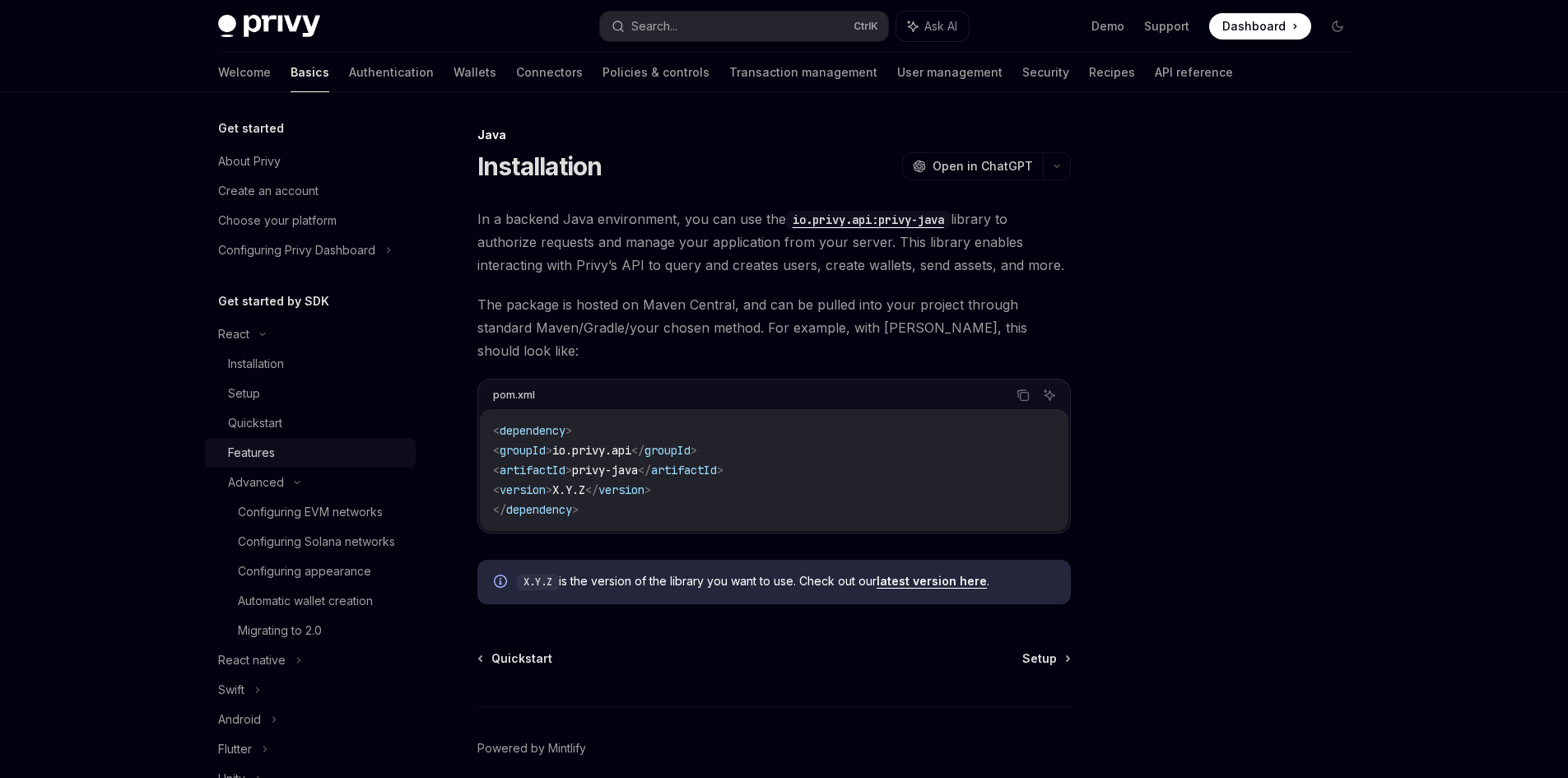
click at [267, 446] on div "Features" at bounding box center [251, 453] width 47 height 20
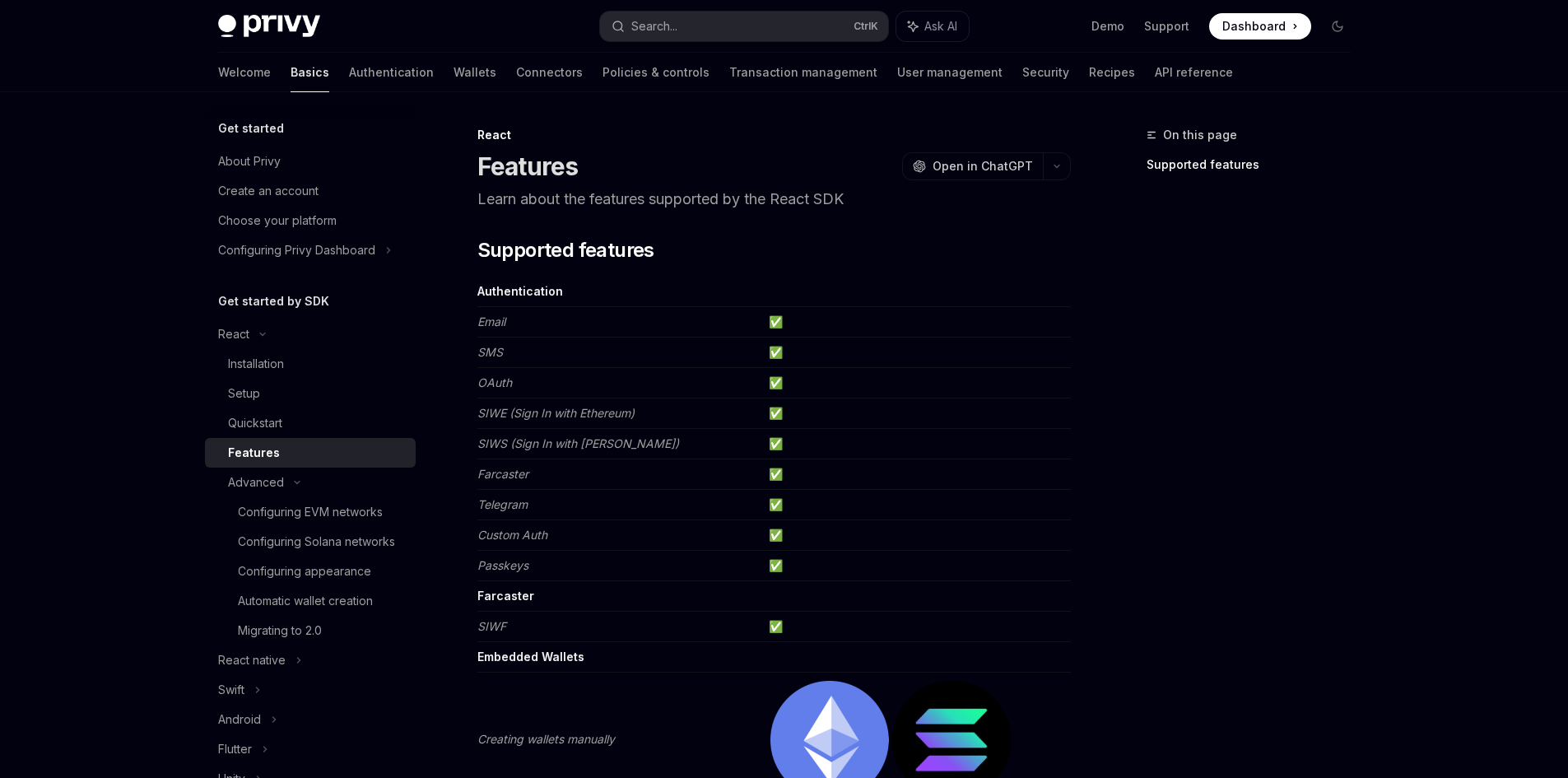
click at [778, 627] on td "✅" at bounding box center [916, 626] width 308 height 30
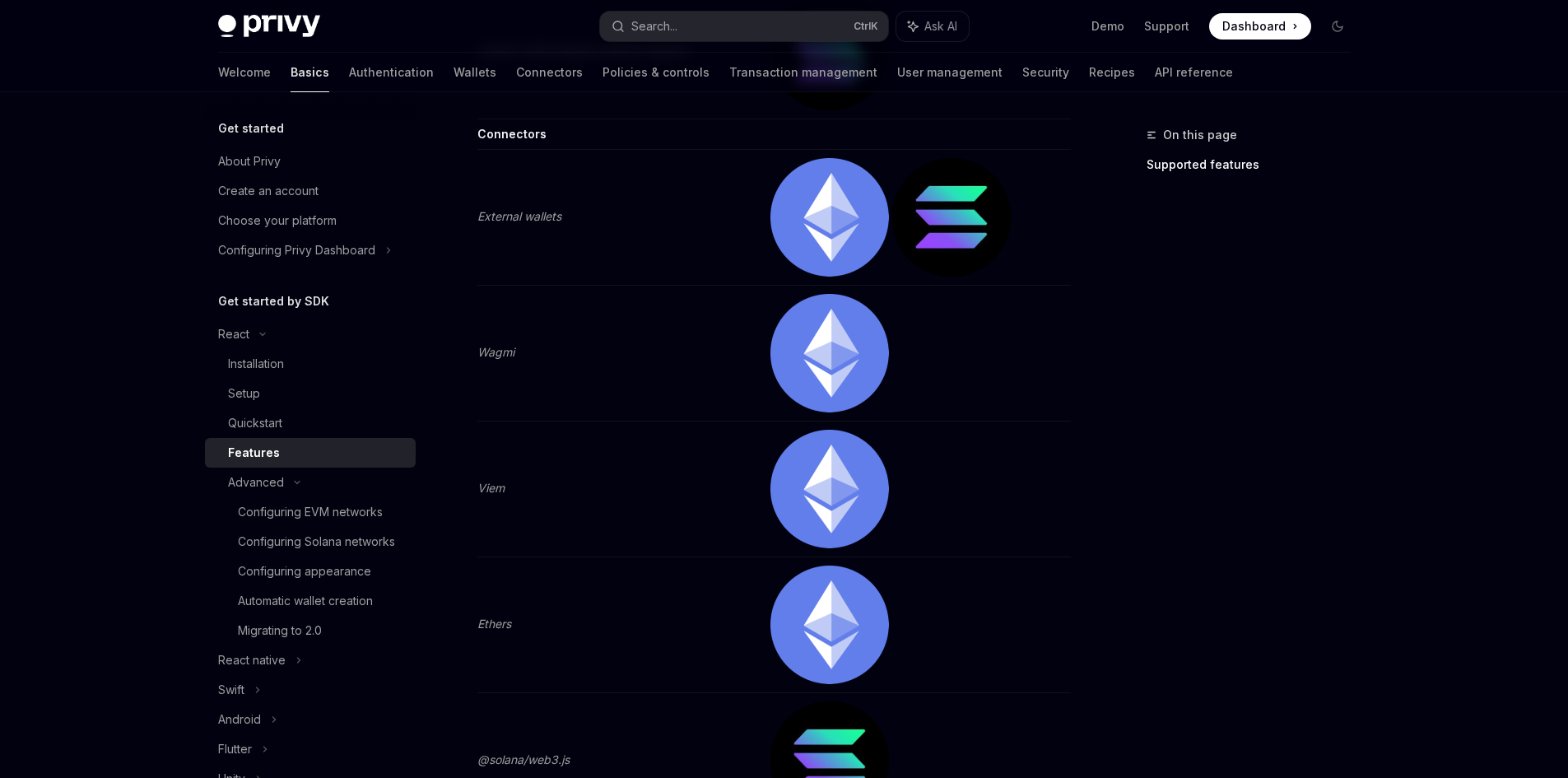
scroll to position [2716, 0]
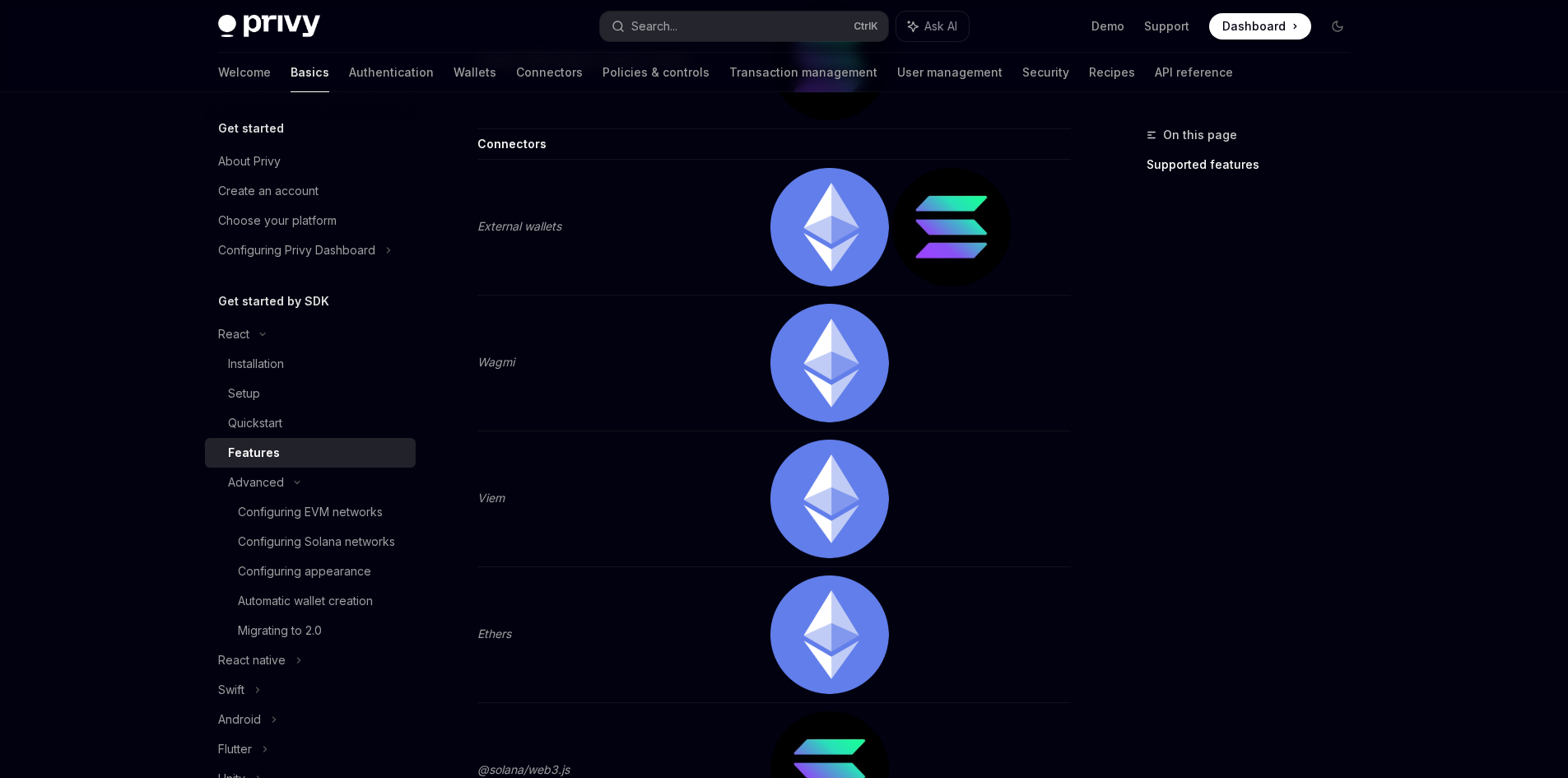
click at [497, 362] on em "Wagmi" at bounding box center [497, 362] width 37 height 14
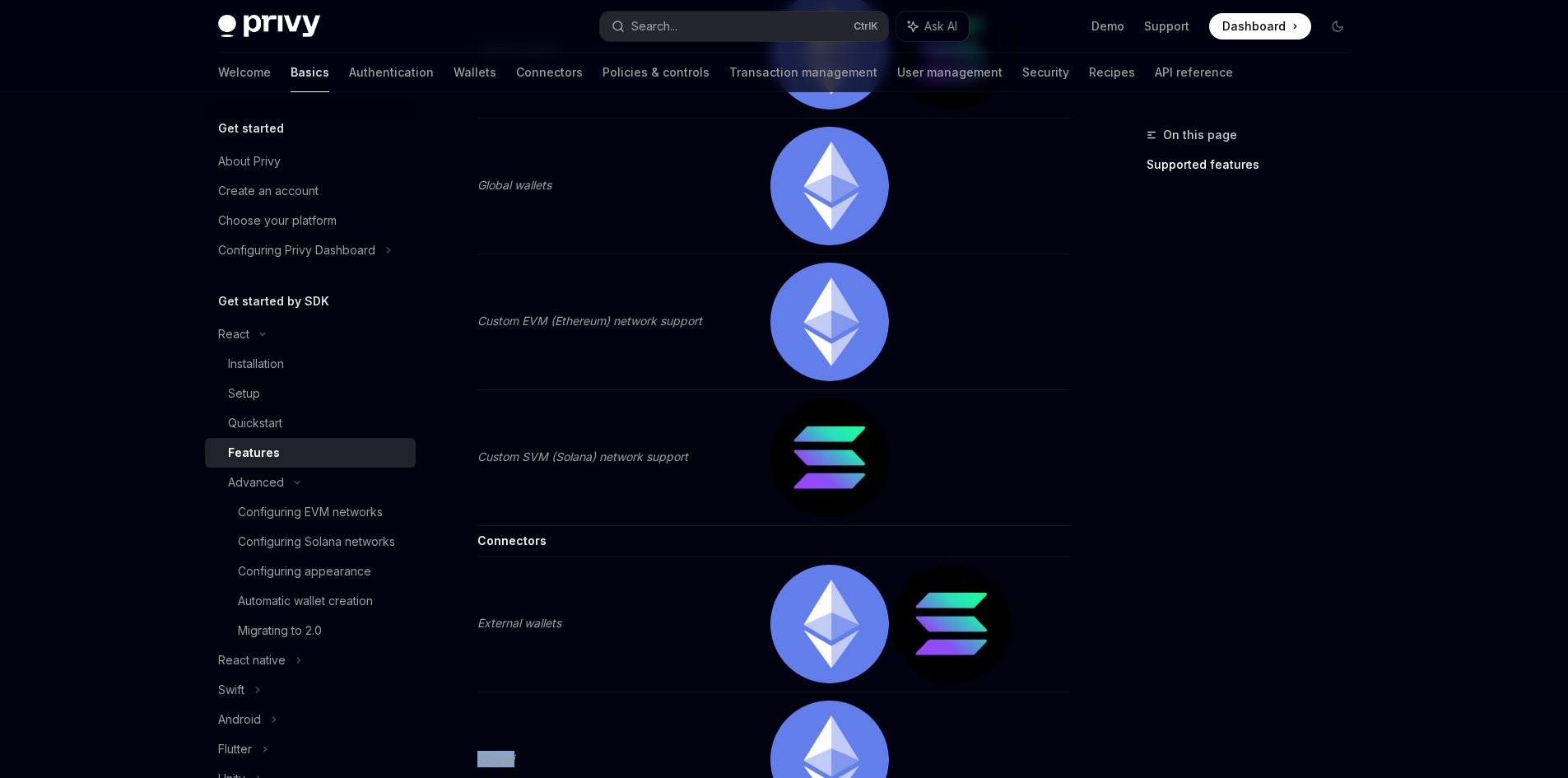
scroll to position [2305, 0]
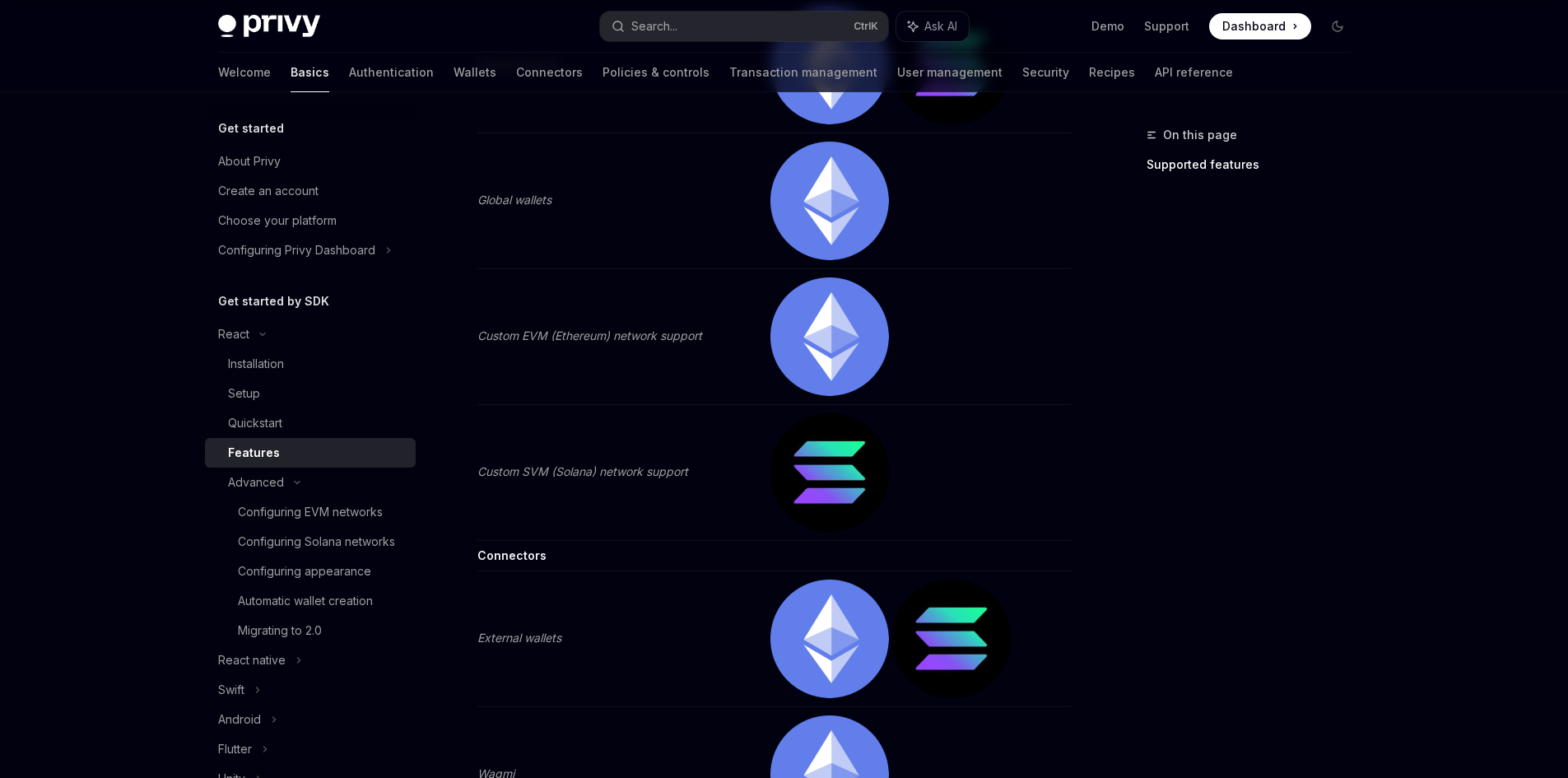
click at [505, 563] on td "Connectors" at bounding box center [620, 556] width 285 height 30
click at [948, 647] on img at bounding box center [951, 638] width 119 height 119
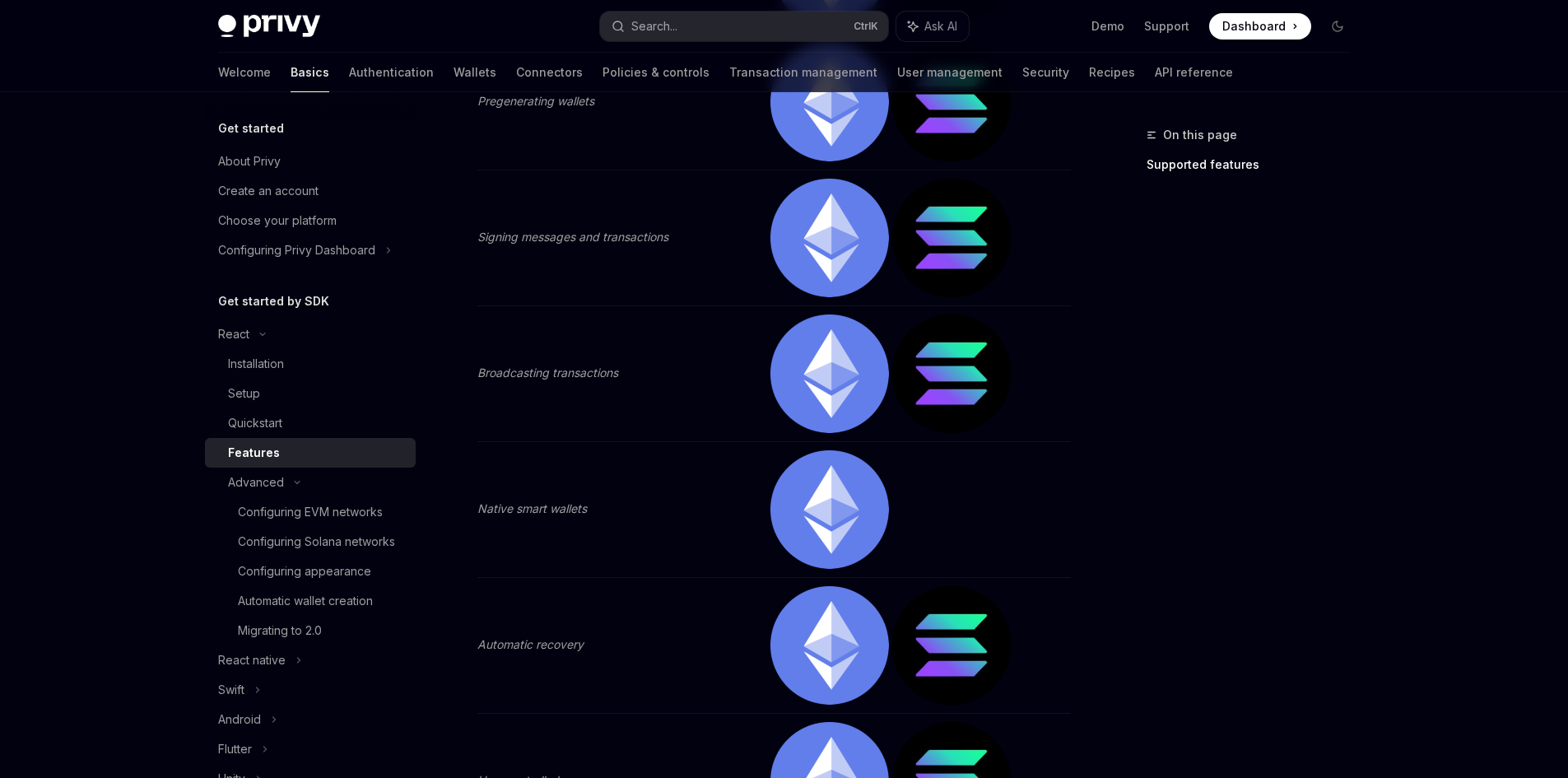
scroll to position [741, 0]
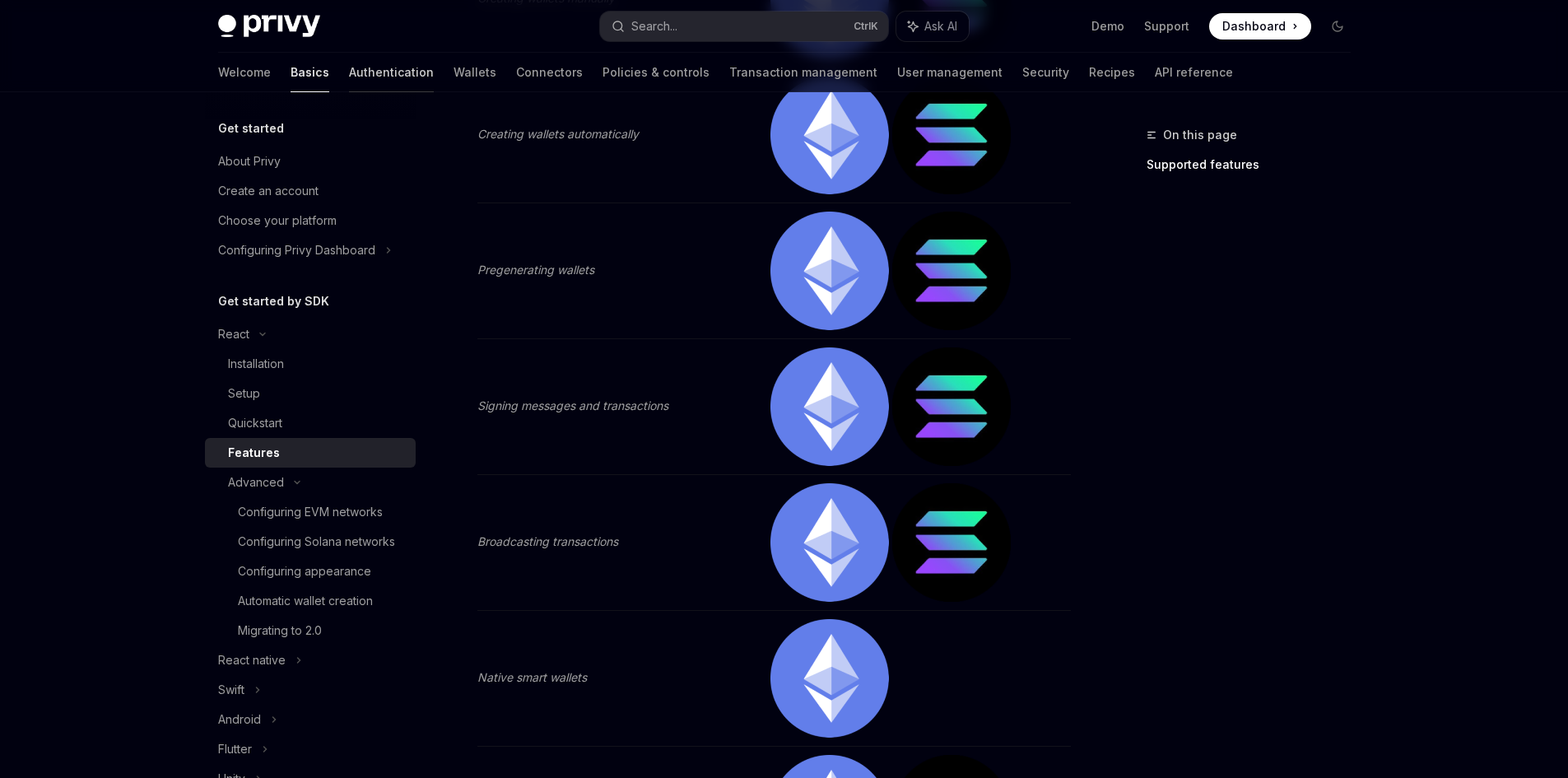
click at [349, 61] on link "Authentication" at bounding box center [391, 72] width 85 height 39
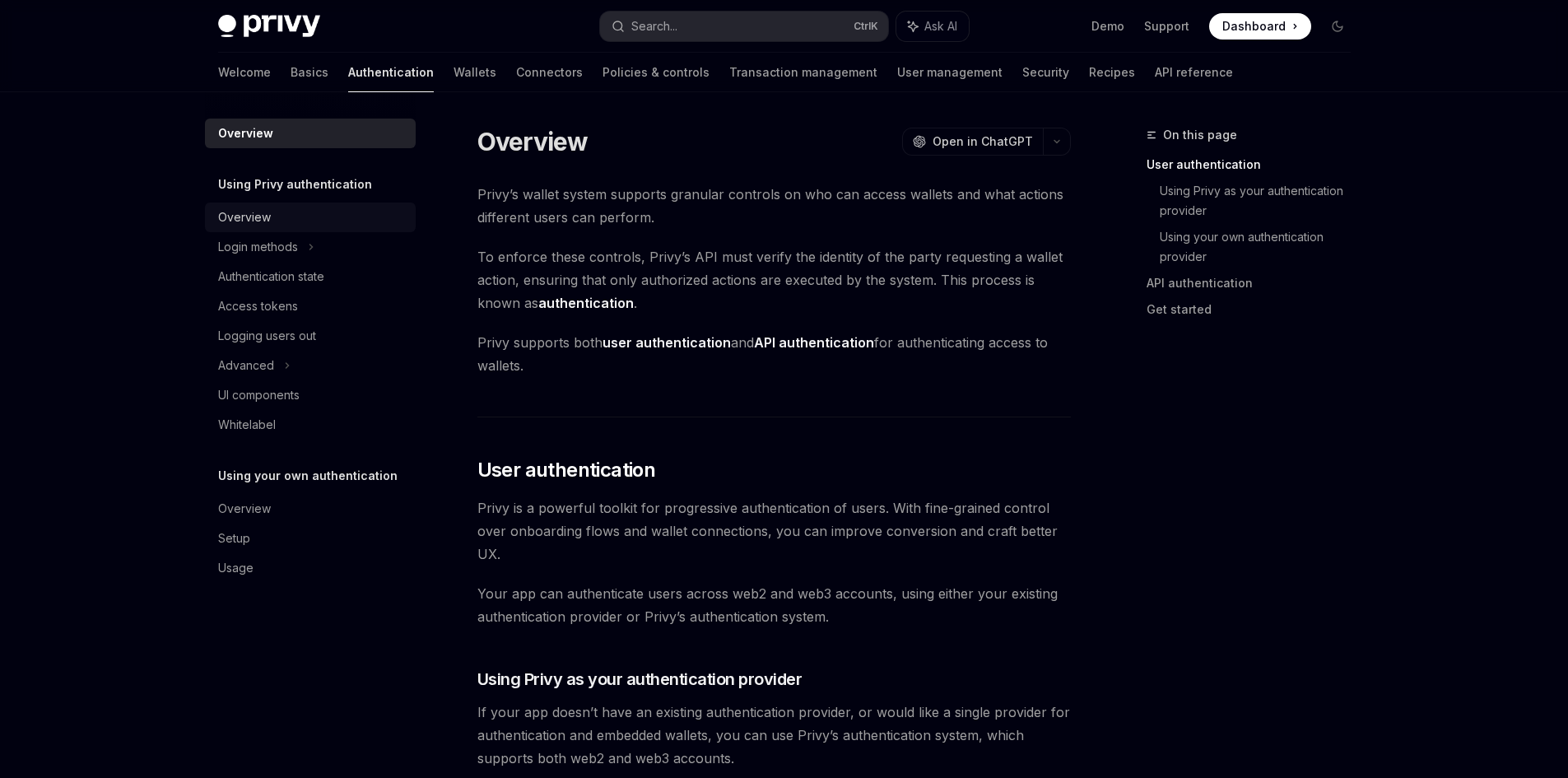
click at [266, 211] on div "Overview" at bounding box center [244, 217] width 53 height 20
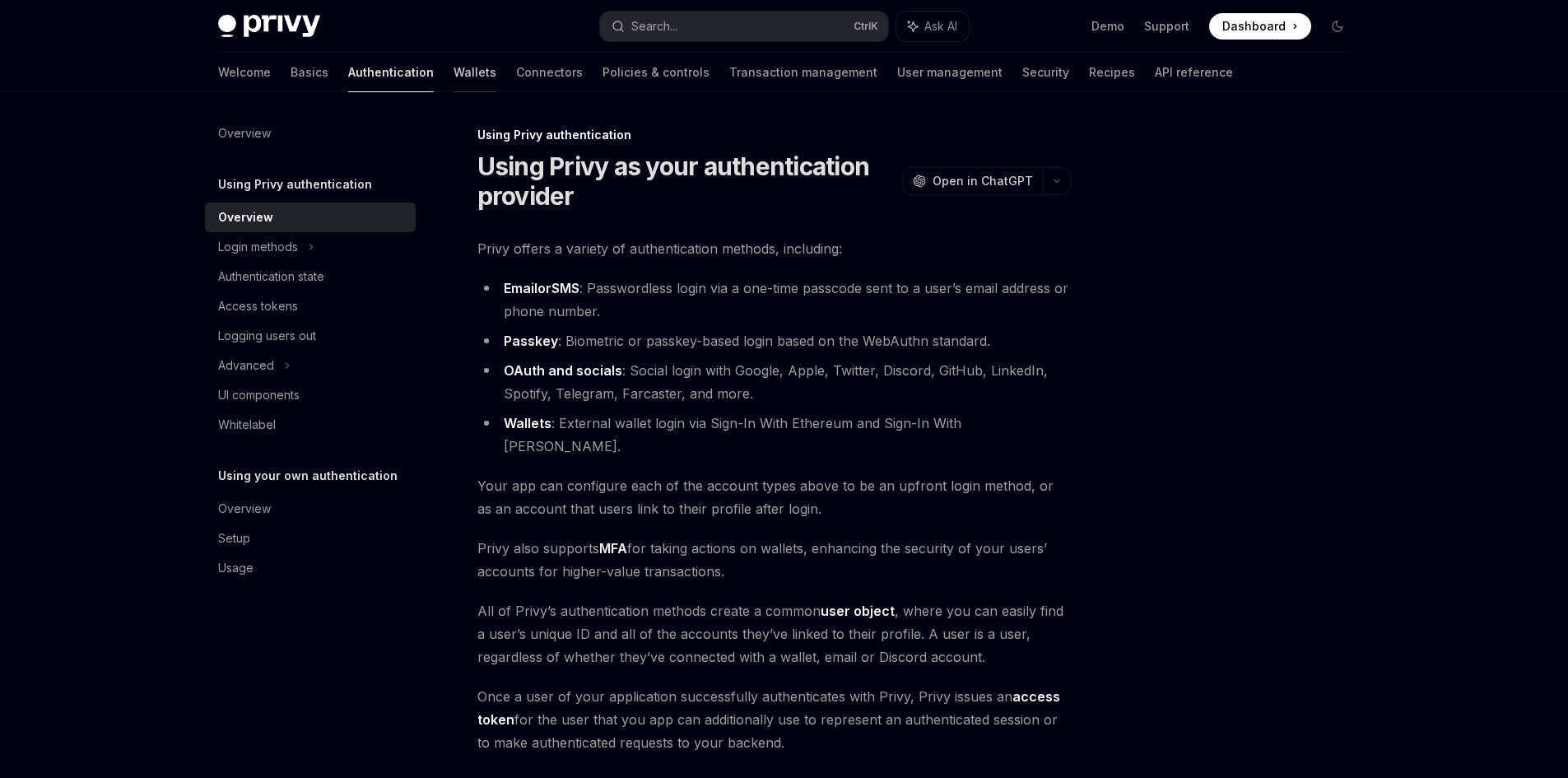
click at [454, 68] on link "Wallets" at bounding box center [475, 72] width 43 height 39
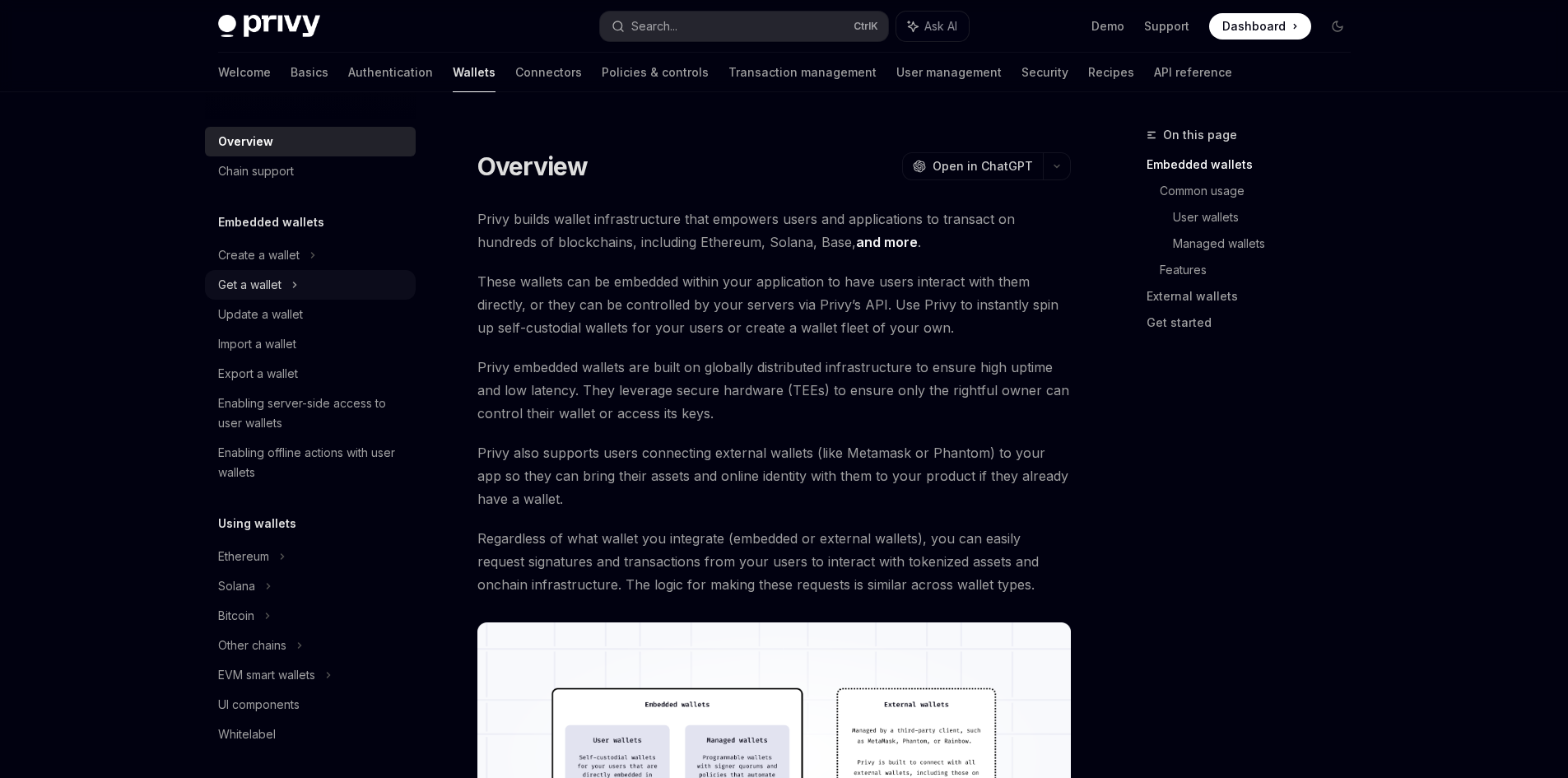
click at [256, 293] on div "Get a wallet" at bounding box center [250, 284] width 63 height 20
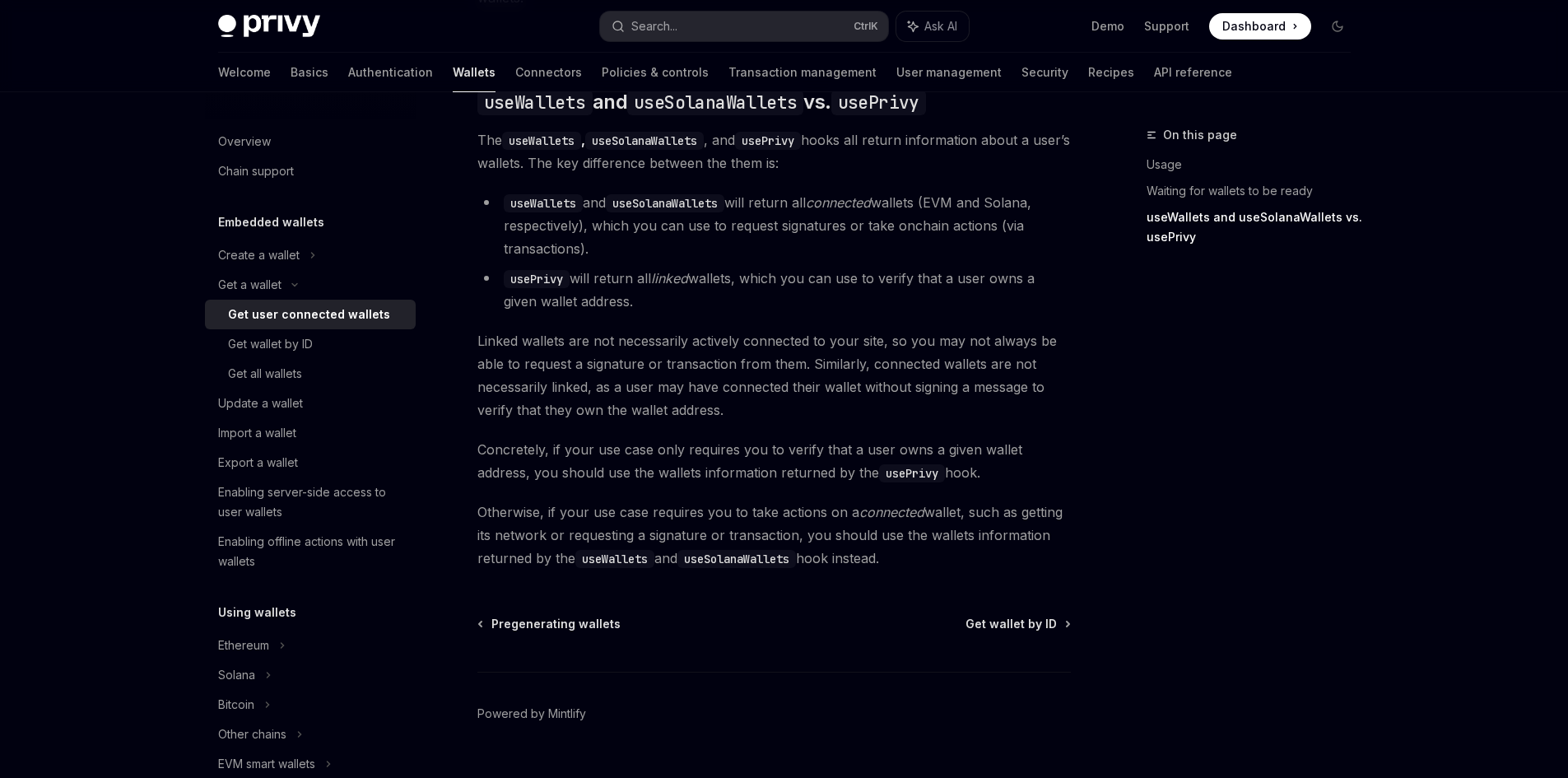
scroll to position [1446, 0]
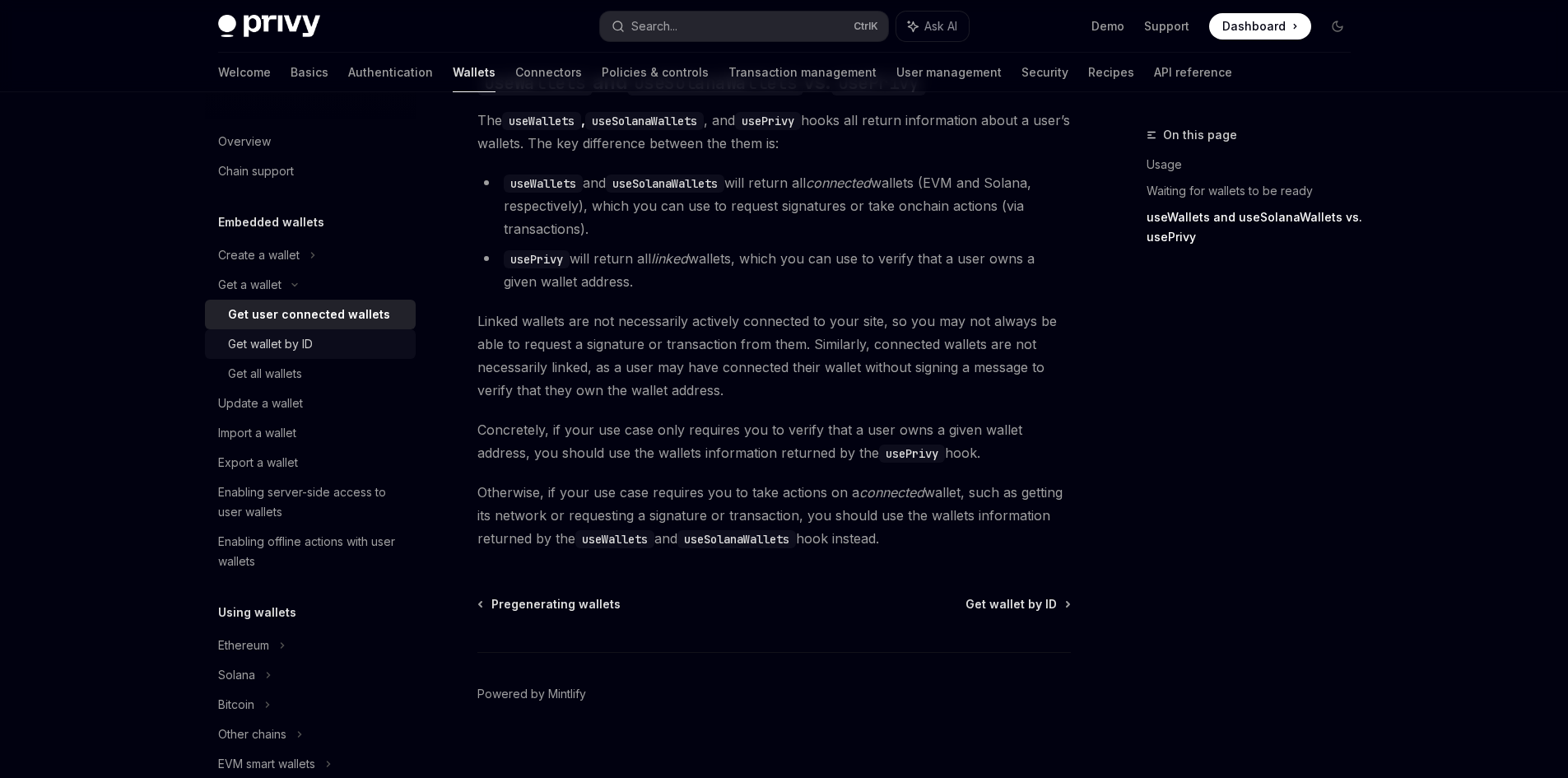
click at [252, 346] on div "Get wallet by ID" at bounding box center [270, 344] width 85 height 20
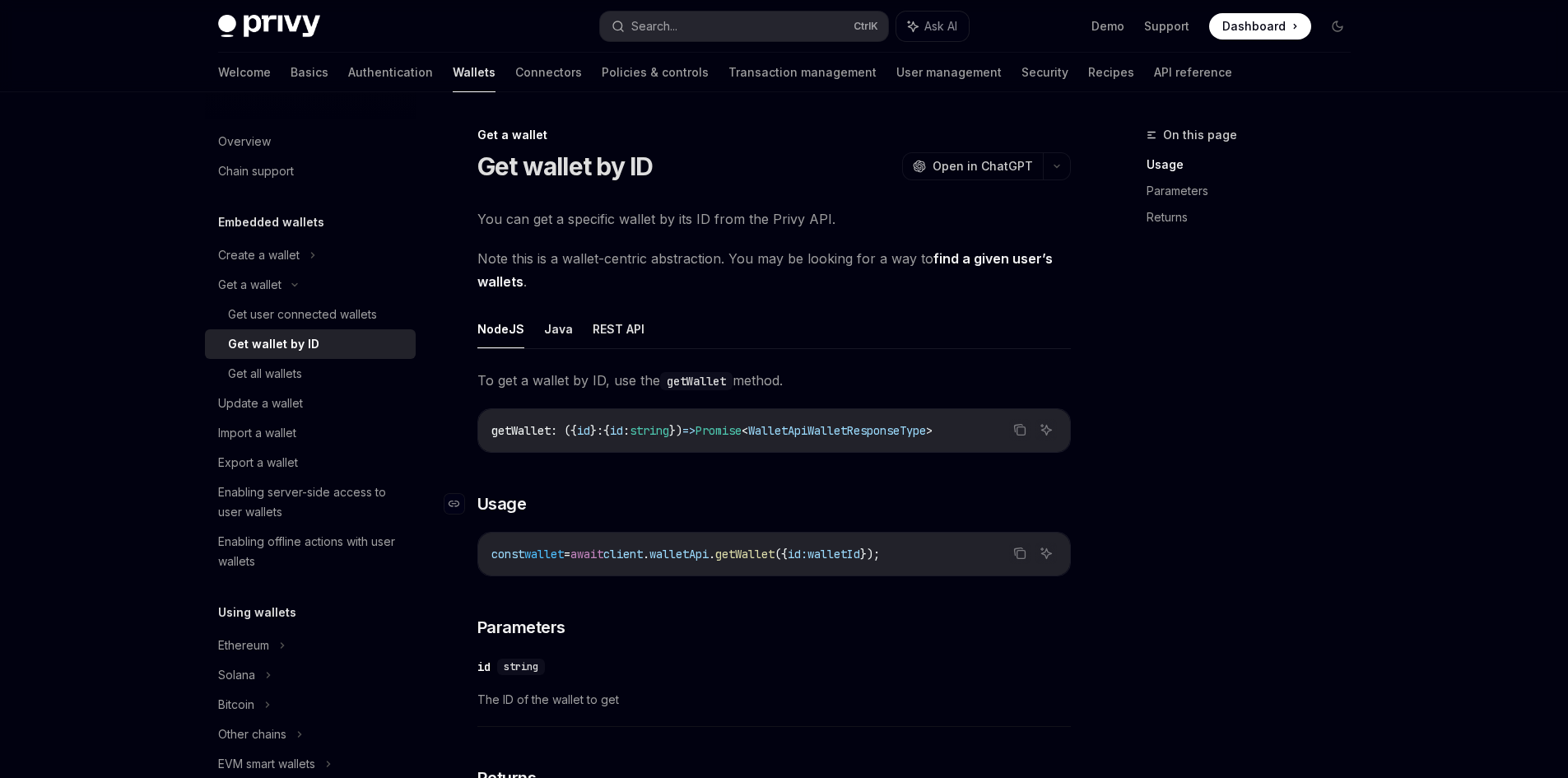
scroll to position [494, 0]
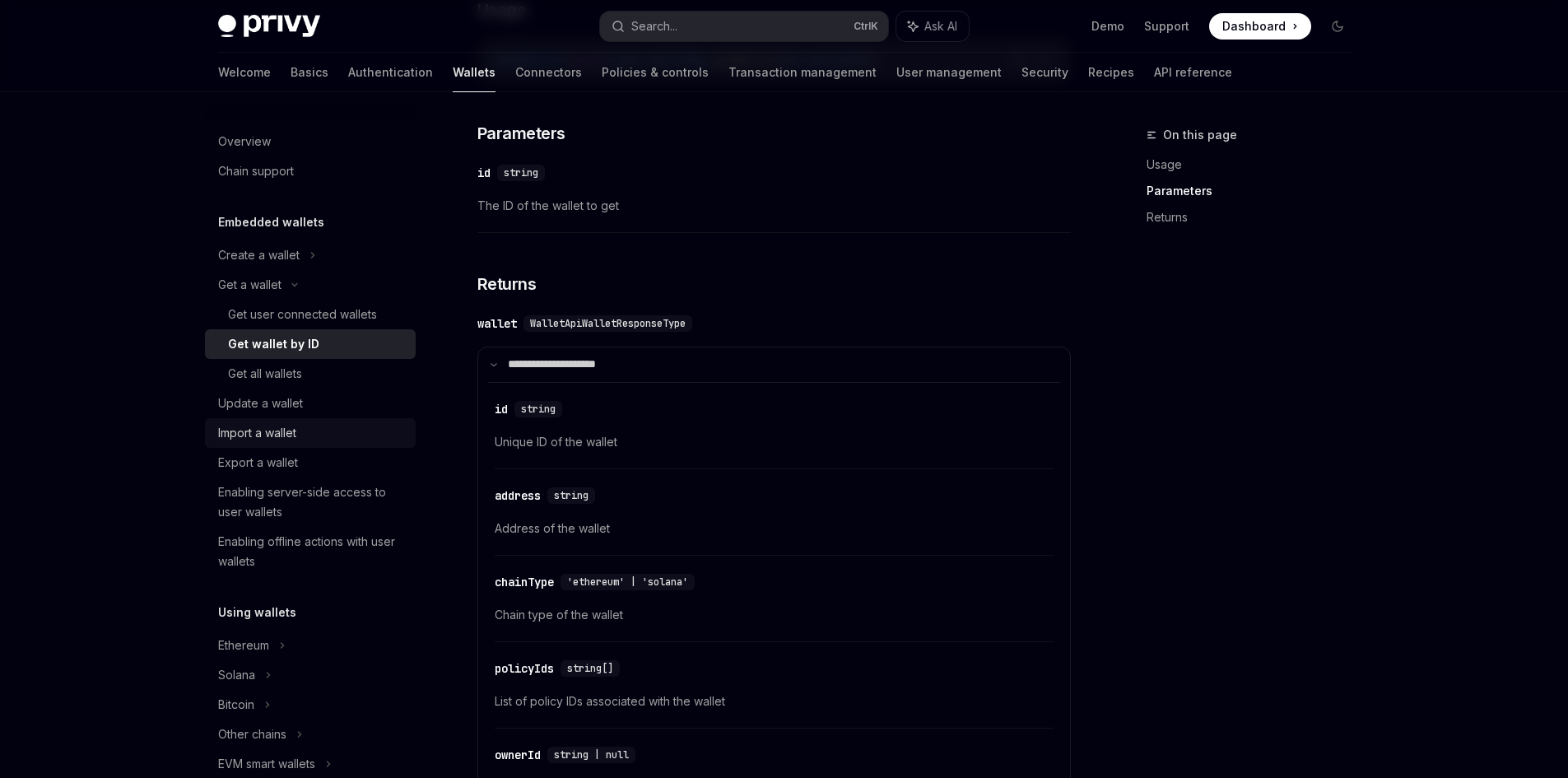
click at [282, 442] on div "Import a wallet" at bounding box center [258, 433] width 78 height 20
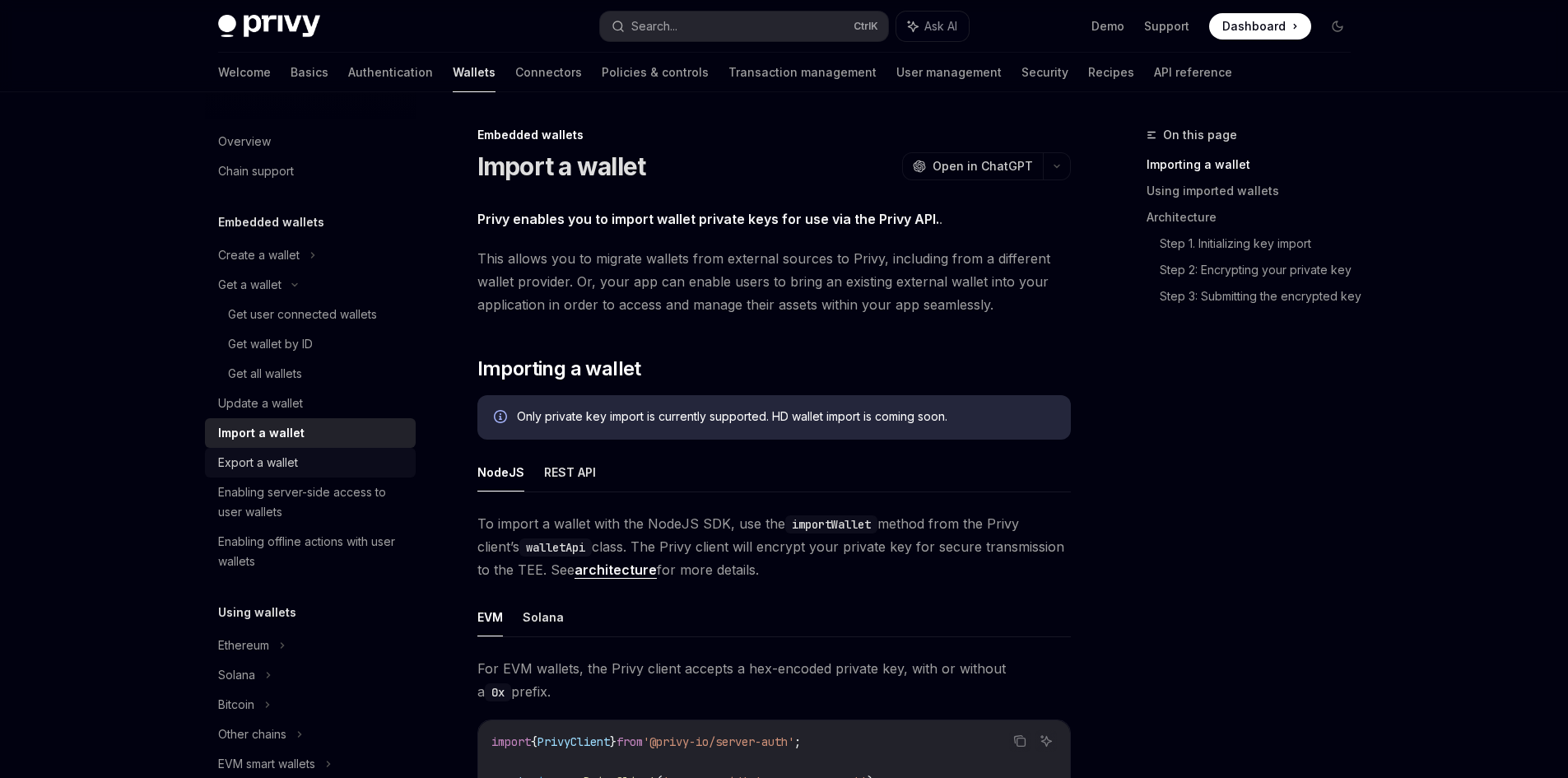
click at [289, 458] on div "Export a wallet" at bounding box center [259, 463] width 80 height 20
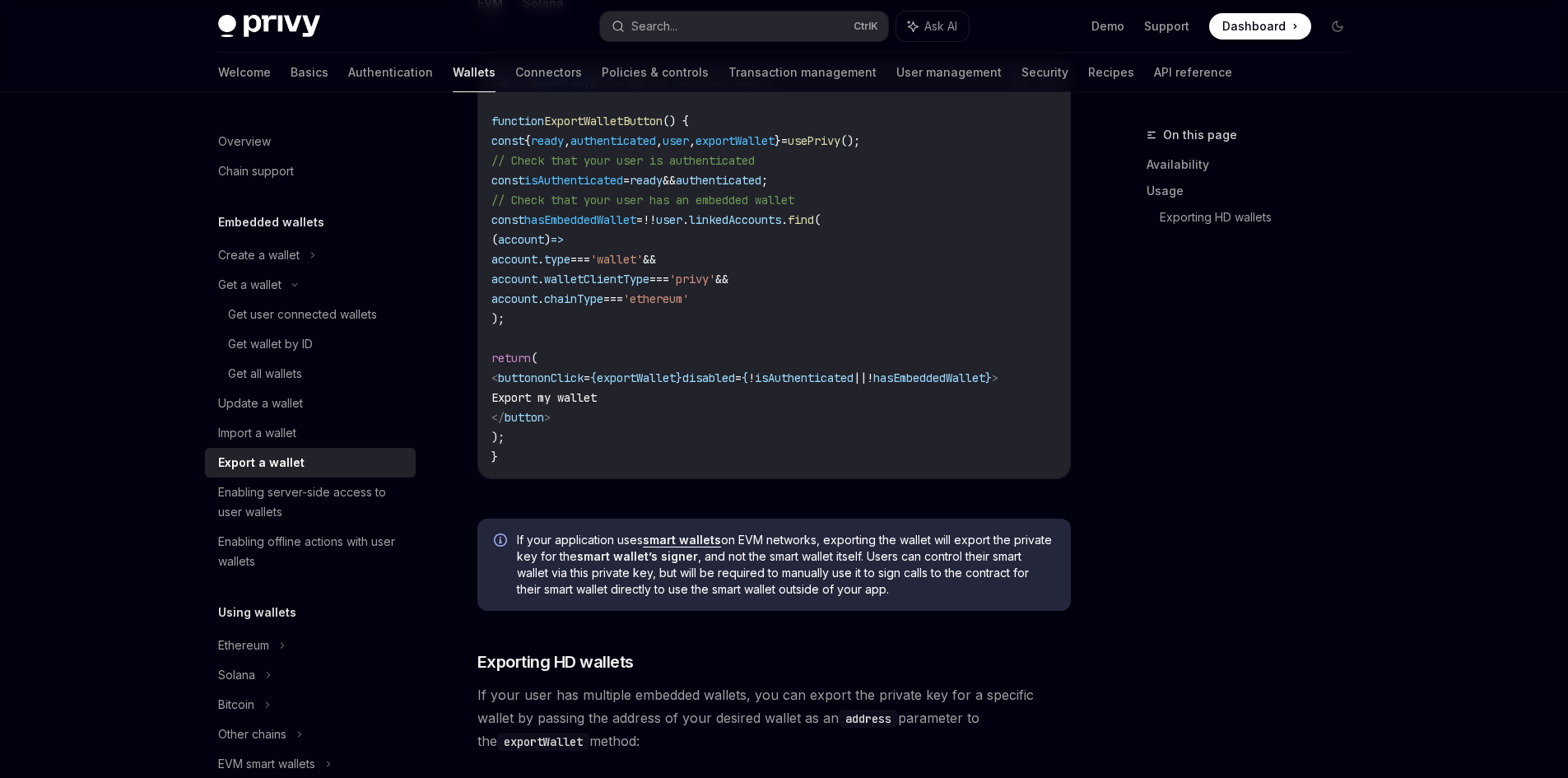
scroll to position [1152, 0]
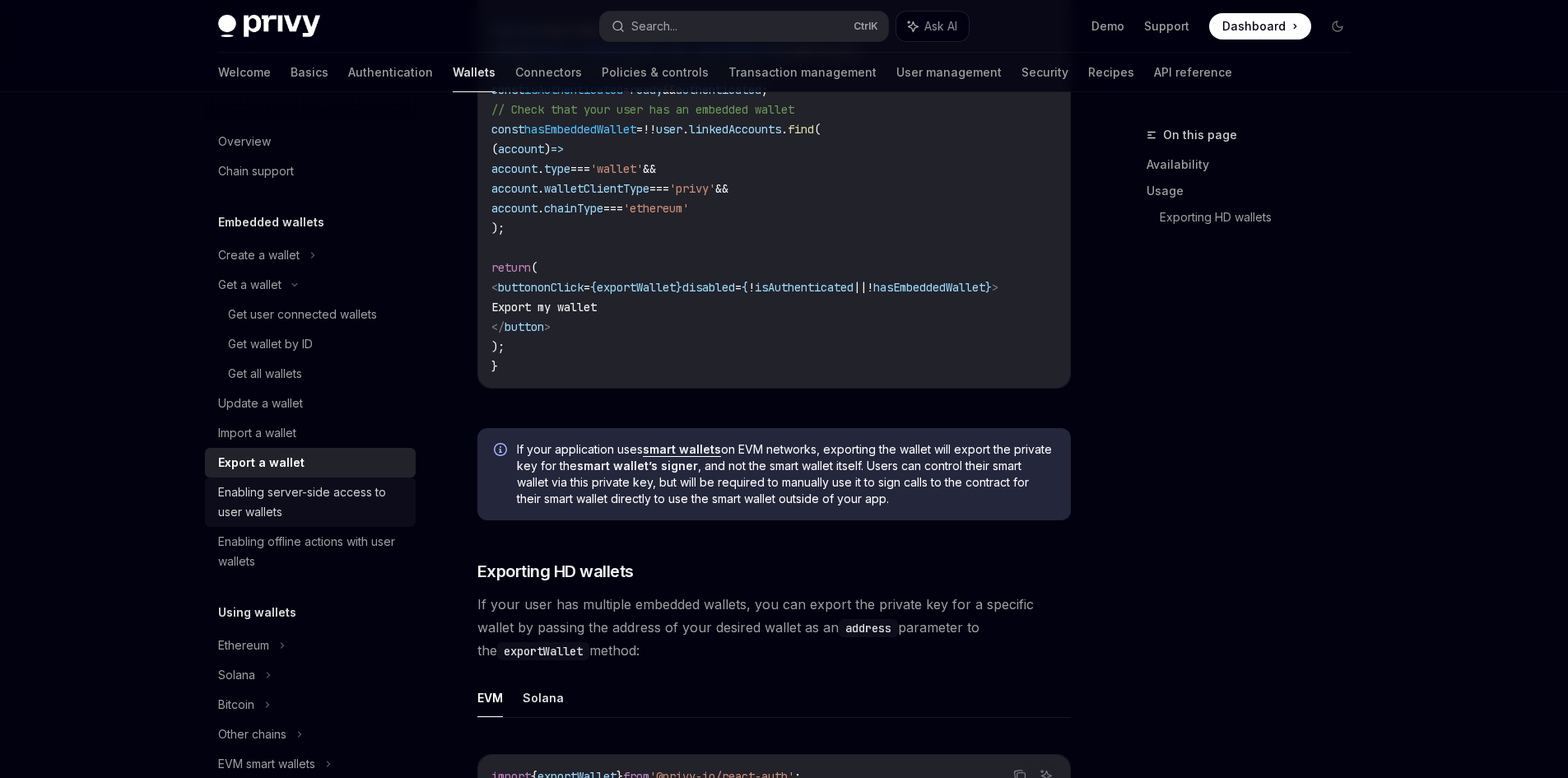
click at [330, 512] on div "Enabling server-side access to user wallets" at bounding box center [312, 502] width 188 height 39
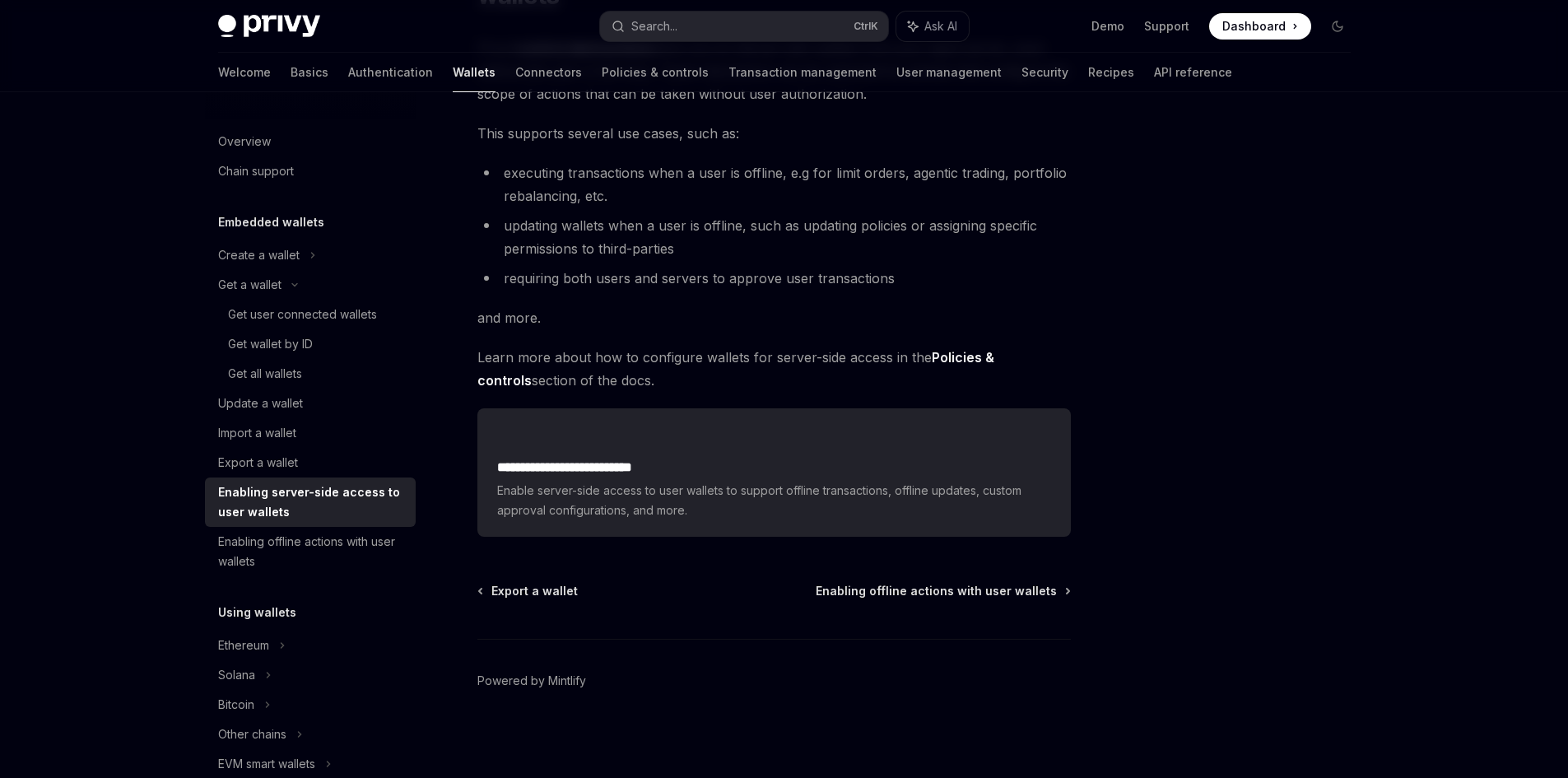
scroll to position [204, 0]
click at [344, 516] on div "Enabling server-side access to user wallets" at bounding box center [312, 502] width 188 height 39
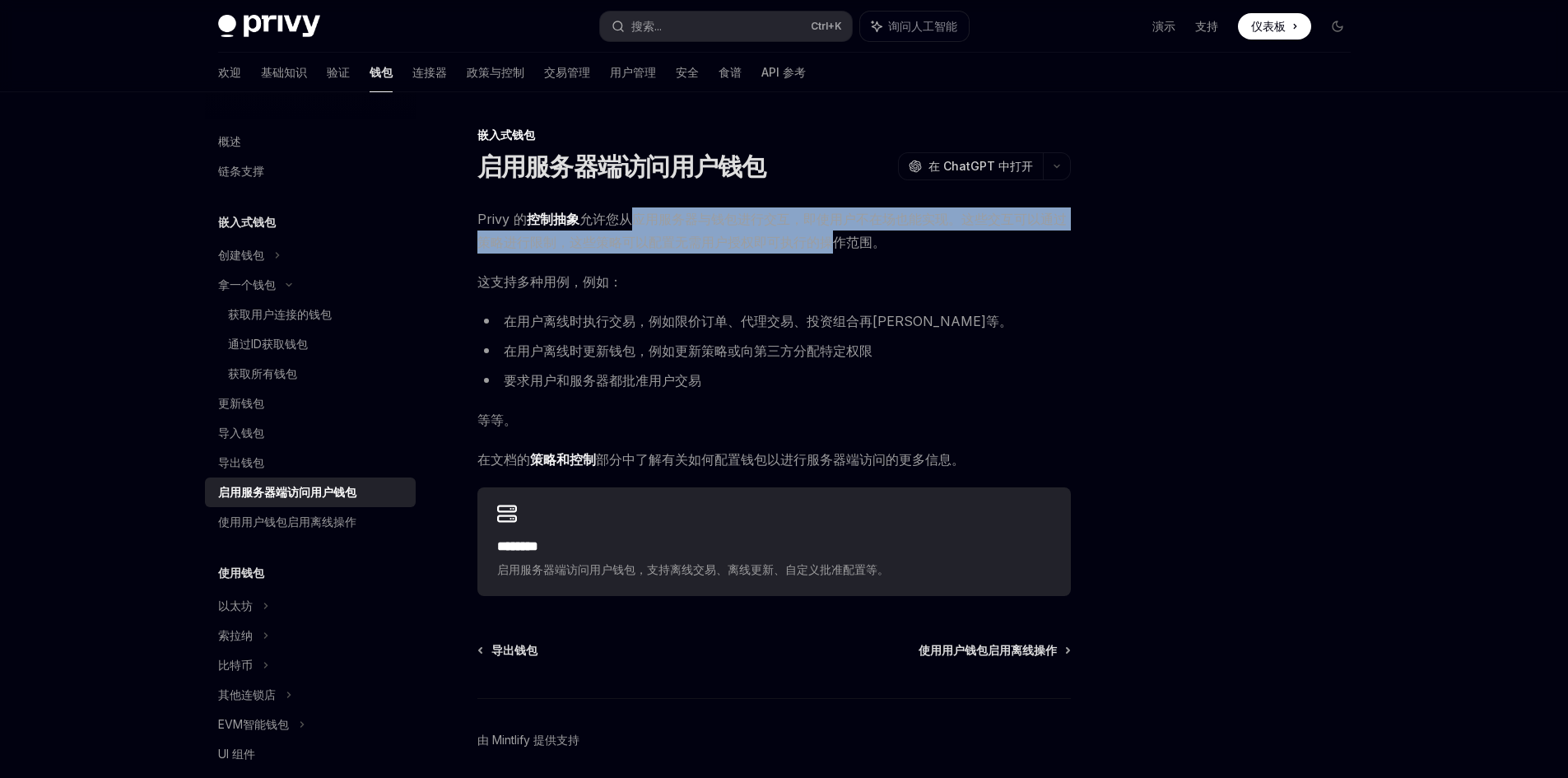
drag, startPoint x: 632, startPoint y: 217, endPoint x: 835, endPoint y: 249, distance: 205.5
click at [835, 249] on font "允许您从应用服务器与钱包进行交互，即使用户不在场也能实现。这些交互可以通过策略进行限制，这些策略可以配置无需用户授权即可执行的操作范围。" at bounding box center [772, 230] width 589 height 39
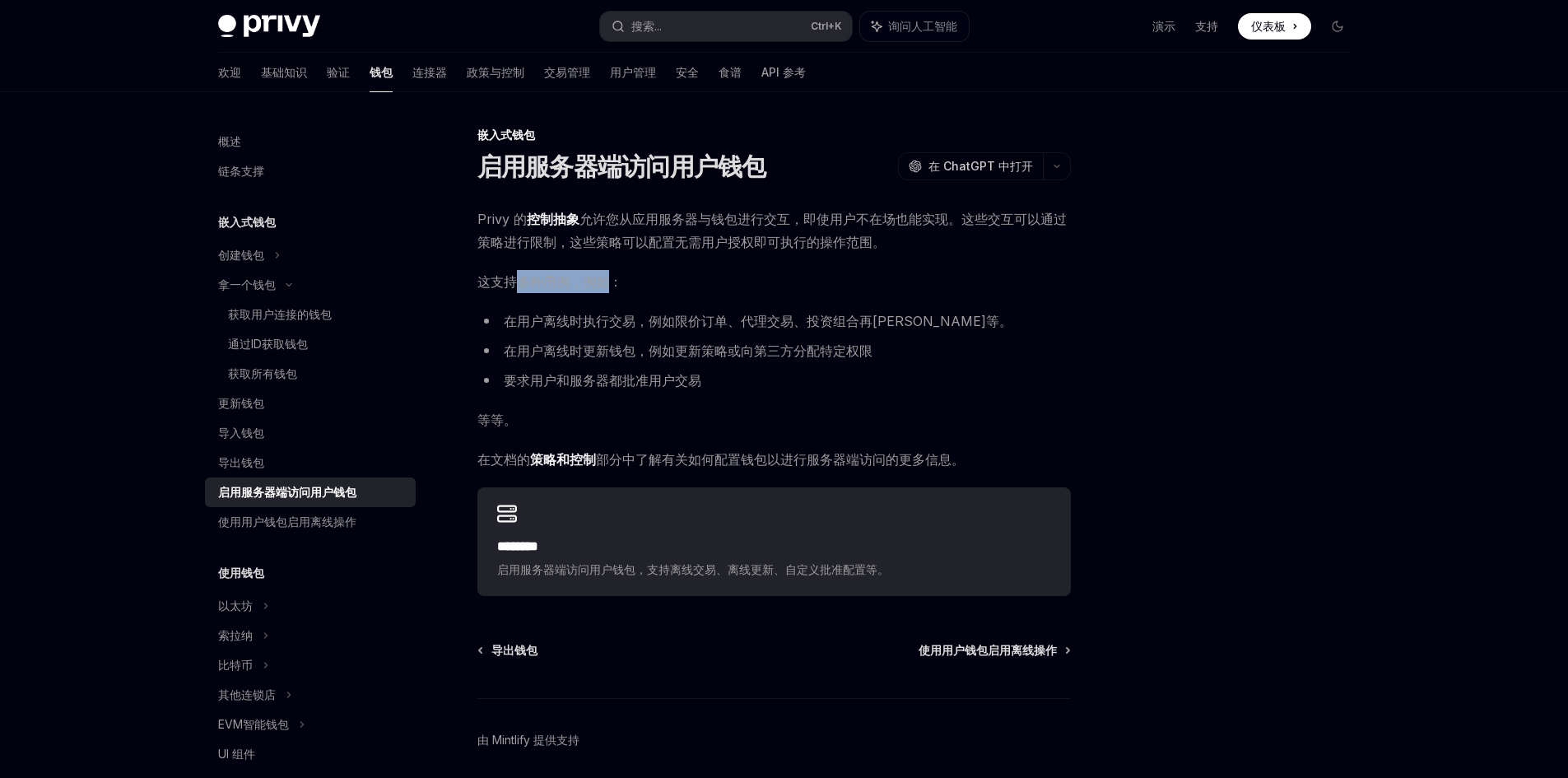
drag, startPoint x: 512, startPoint y: 280, endPoint x: 606, endPoint y: 292, distance: 94.8
click at [606, 292] on span "这支持多种用例，例如：" at bounding box center [775, 282] width 594 height 23
drag, startPoint x: 565, startPoint y: 320, endPoint x: 695, endPoint y: 317, distance: 130.0
click at [695, 317] on font "在用户离线时执行交易，例如限价订单、代理交易、投资组合再[PERSON_NAME]等。" at bounding box center [758, 321] width 509 height 16
click at [630, 350] on font "在用户离线时更新钱包，例如更新策略或向第三方分配特定权限" at bounding box center [688, 350] width 369 height 16
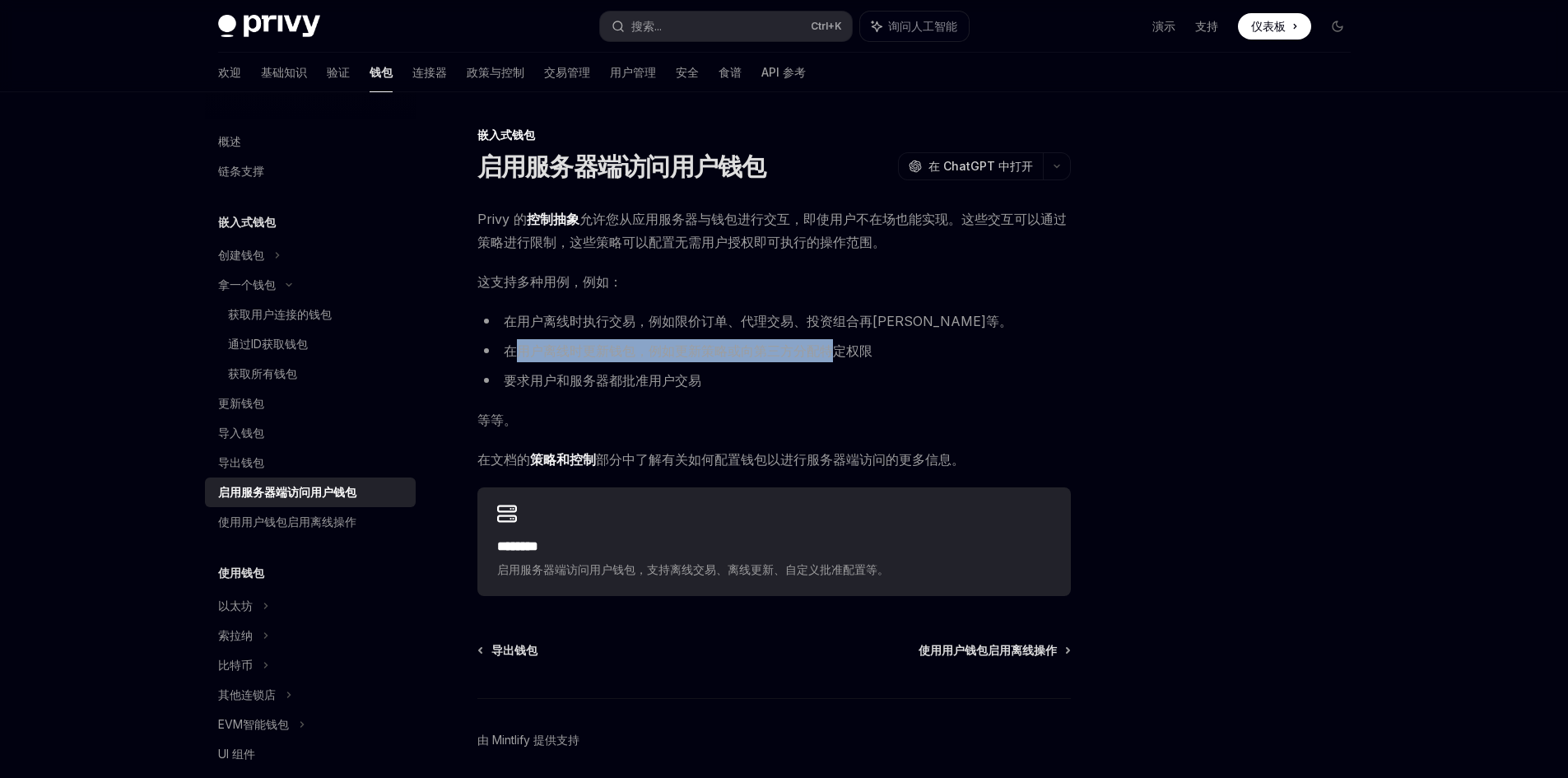
drag, startPoint x: 516, startPoint y: 353, endPoint x: 834, endPoint y: 347, distance: 318.1
click at [834, 347] on font "在用户离线时更新钱包，例如更新策略或向第三方分配特定权限" at bounding box center [688, 350] width 369 height 16
drag, startPoint x: 834, startPoint y: 347, endPoint x: 588, endPoint y: 359, distance: 246.3
click at [588, 359] on li "在用户离线时更新钱包，例如更新策略或向第三方分配特定权限" at bounding box center [775, 350] width 594 height 23
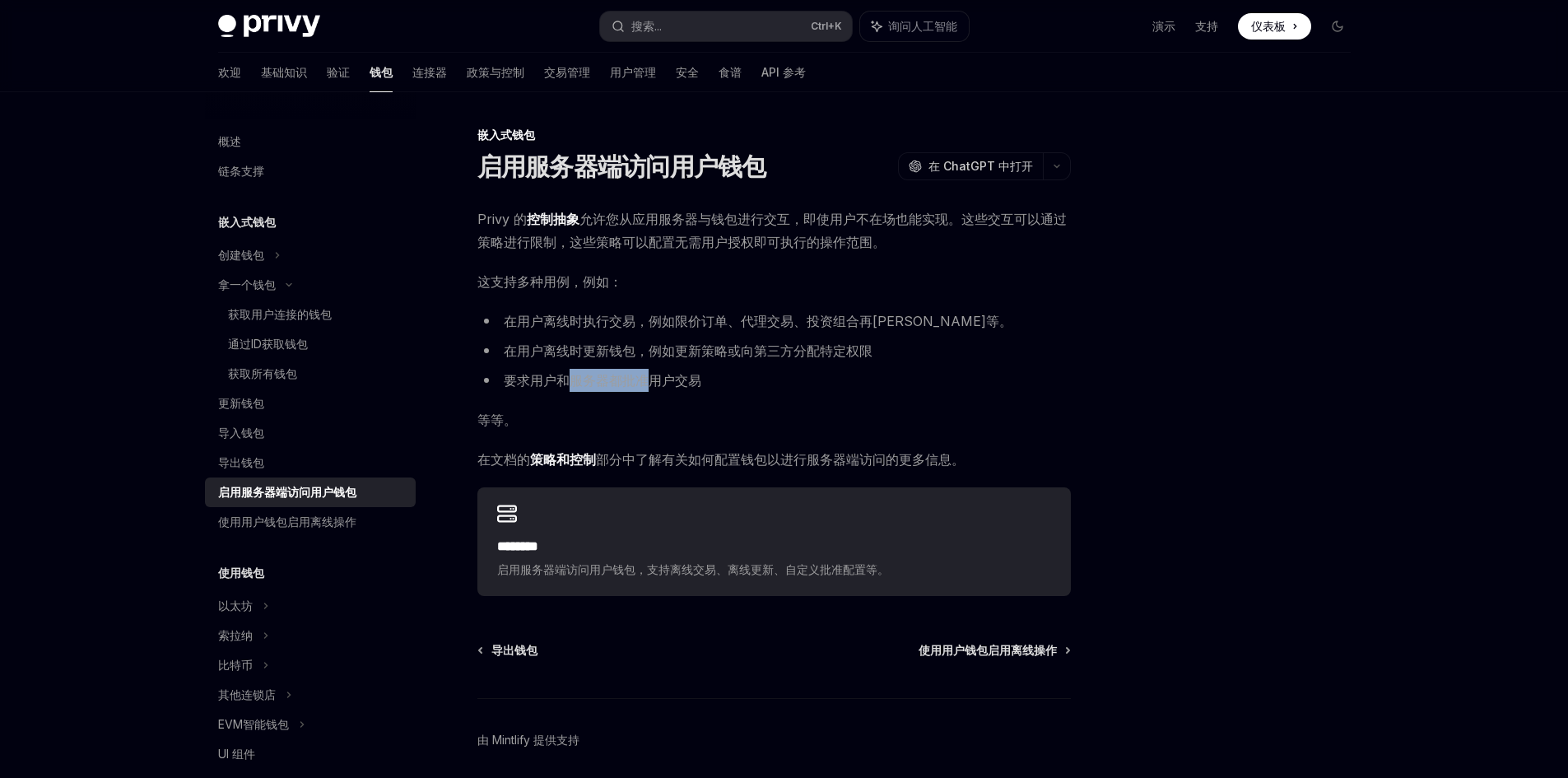
drag, startPoint x: 576, startPoint y: 382, endPoint x: 642, endPoint y: 380, distance: 66.0
click at [642, 380] on font "要求用户和服务器都批准用户交易" at bounding box center [603, 380] width 198 height 16
click at [585, 403] on div "Privy 的 控制抽象 允许您从应用服务器与钱包进行交互，即使用户不在场也能实现。这些交互可以通过策略进行限制，这些策略可以配置无需用户授权即可执行的操作范…" at bounding box center [775, 402] width 594 height 389
drag, startPoint x: 545, startPoint y: 455, endPoint x: 800, endPoint y: 461, distance: 255.1
click at [800, 461] on span "在文档的 策略和控制 部分中了解有关如何配置钱包以进行服务器端访问的更多信息。" at bounding box center [775, 459] width 594 height 23
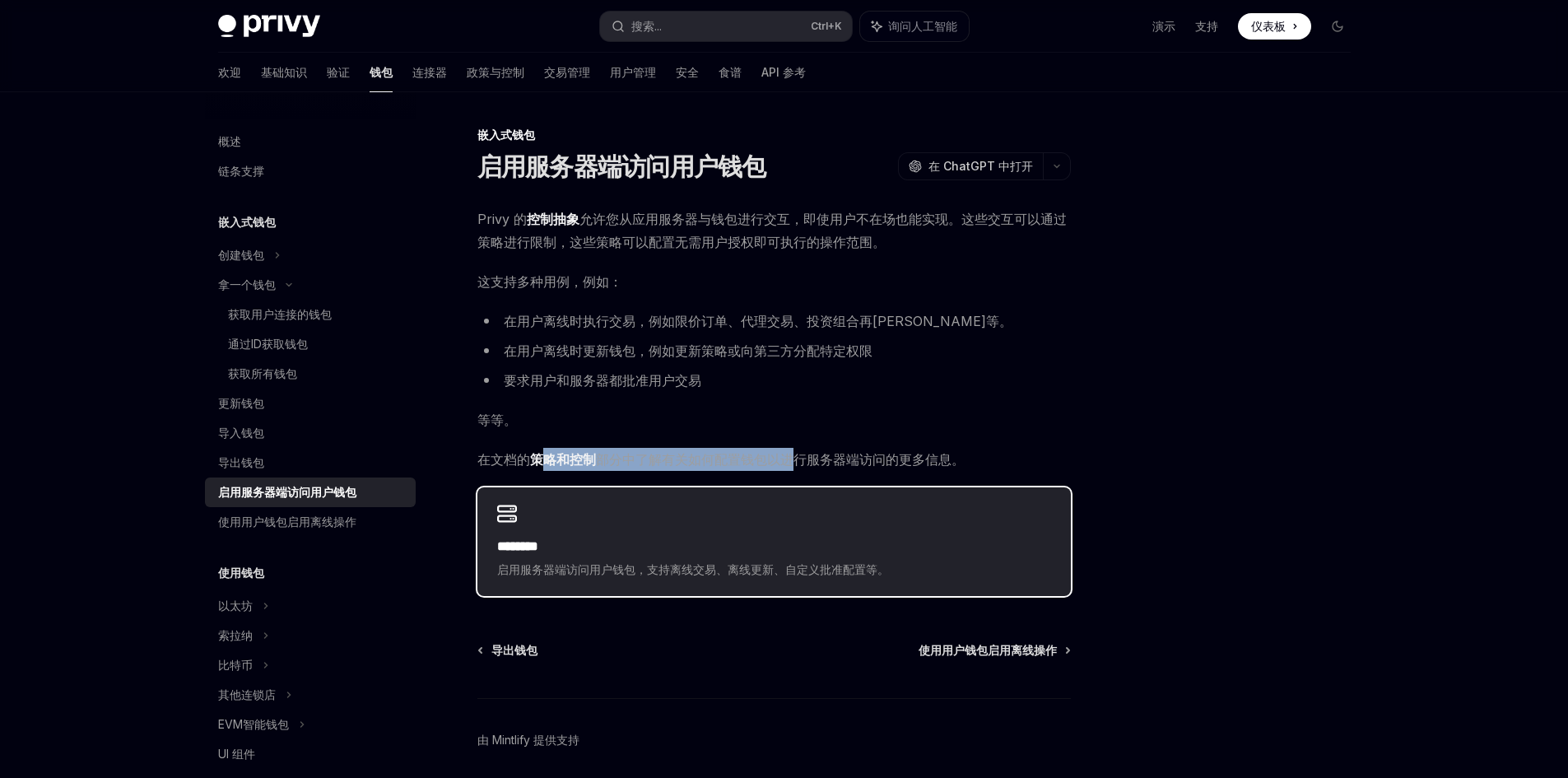
click at [523, 535] on div "******** 启用服务器端访问用户钱包，支持离线交易、离线更新、自定义批准配置等。" at bounding box center [775, 542] width 594 height 109
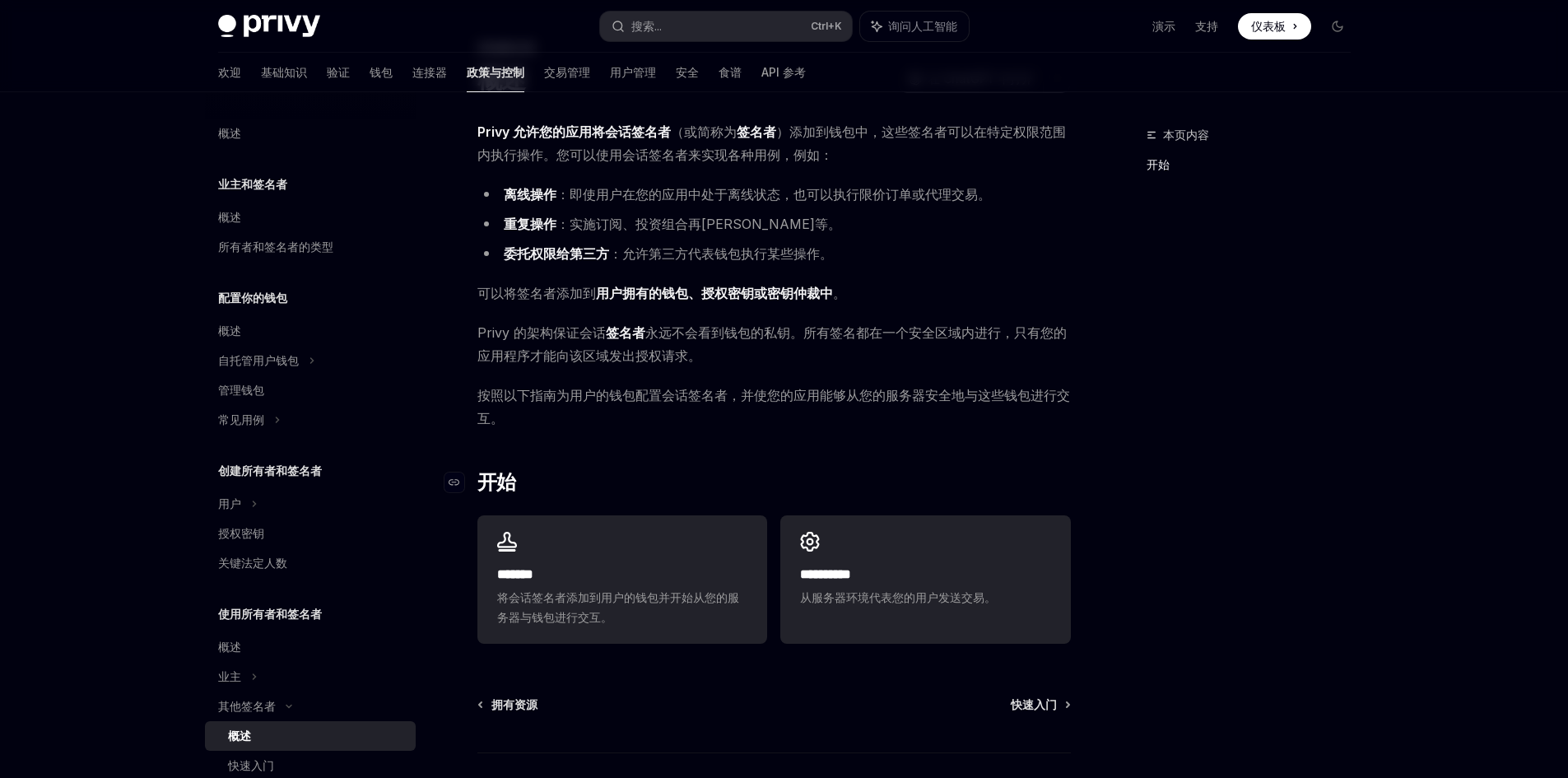
scroll to position [165, 0]
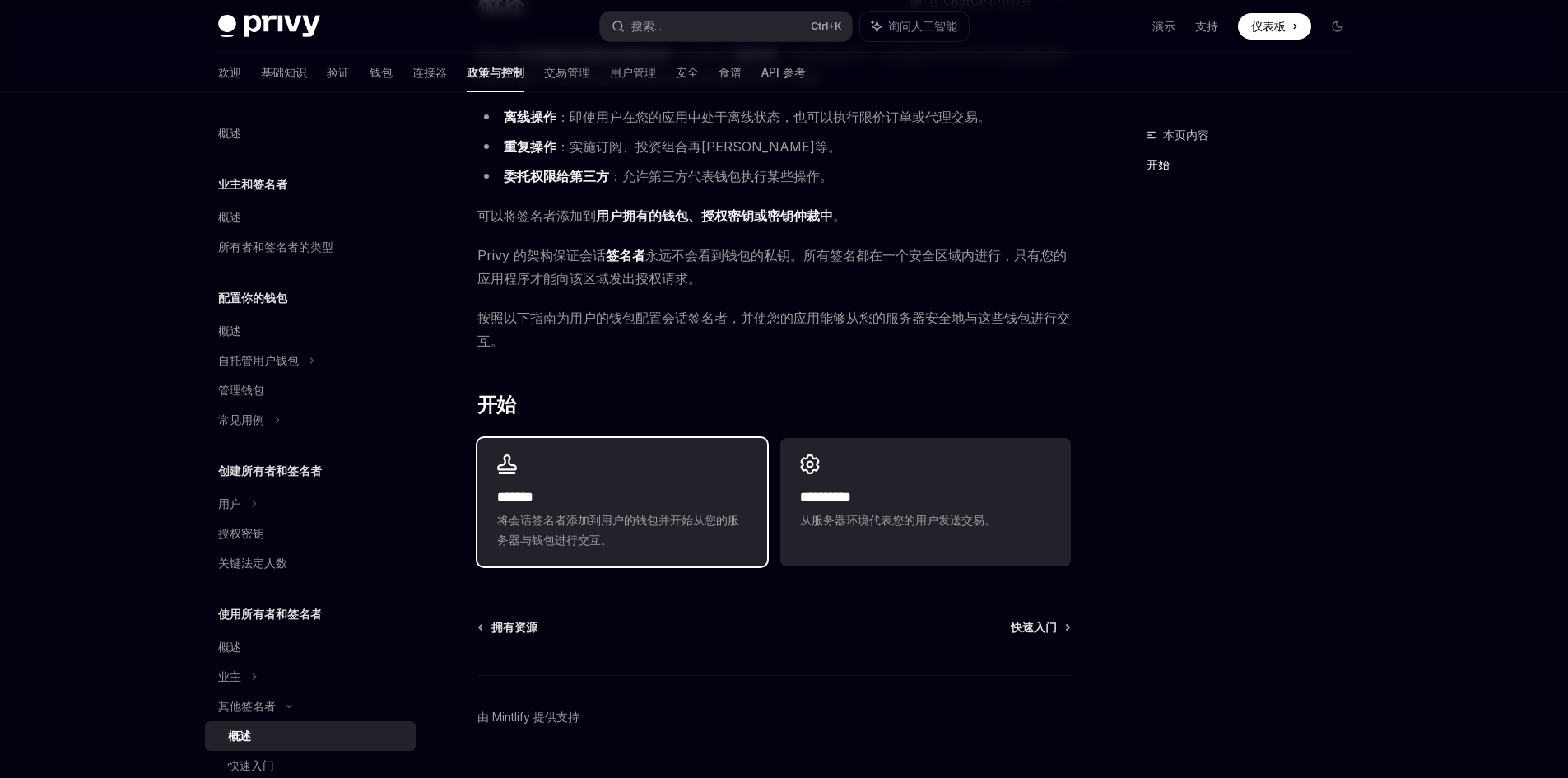
click at [689, 482] on div "******* 将会话签名者添加到用户的钱包并开始从您的服务器与钱包进行交互。" at bounding box center [622, 502] width 290 height 128
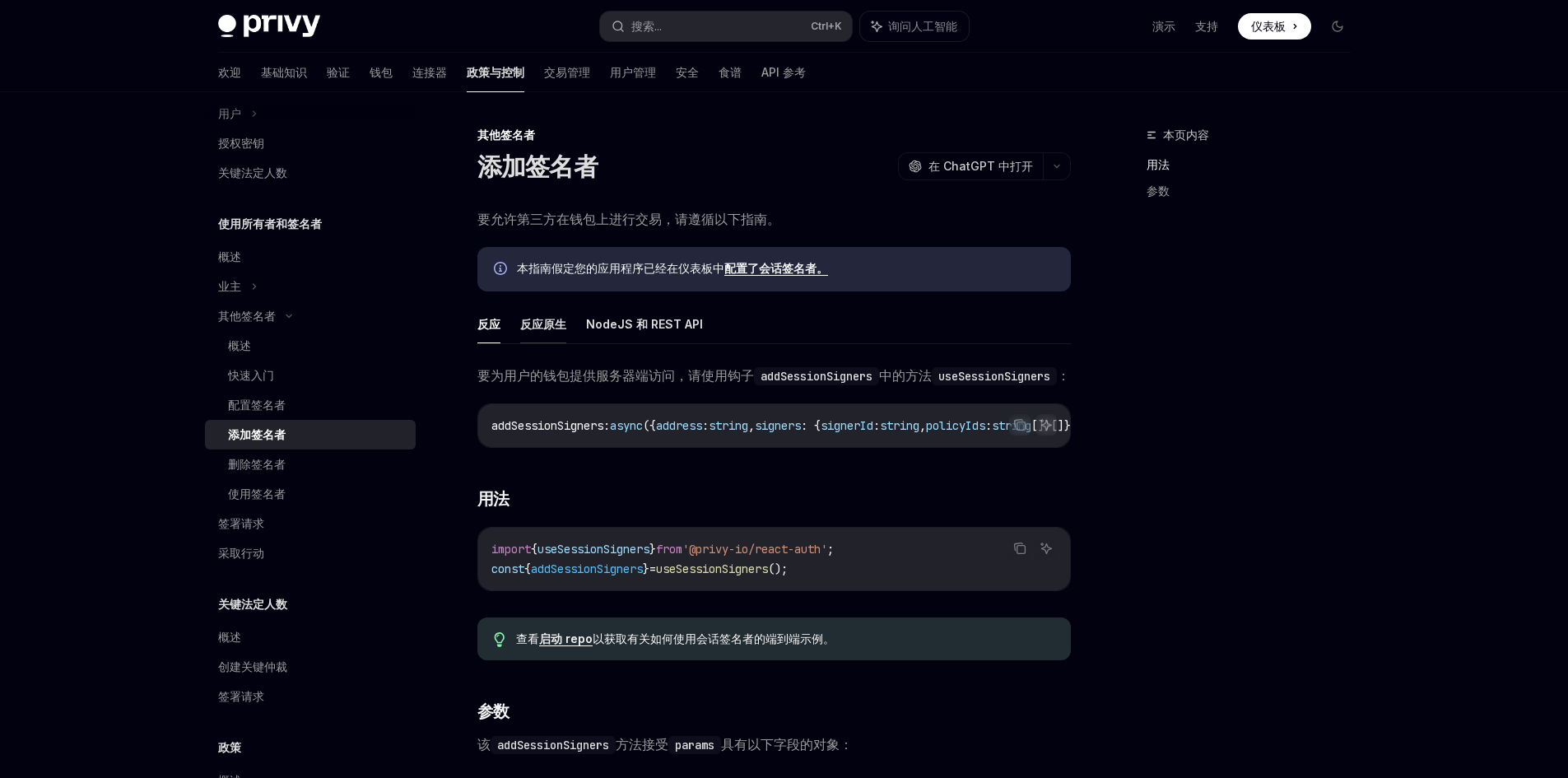
click at [530, 323] on font "反应原生" at bounding box center [544, 324] width 46 height 14
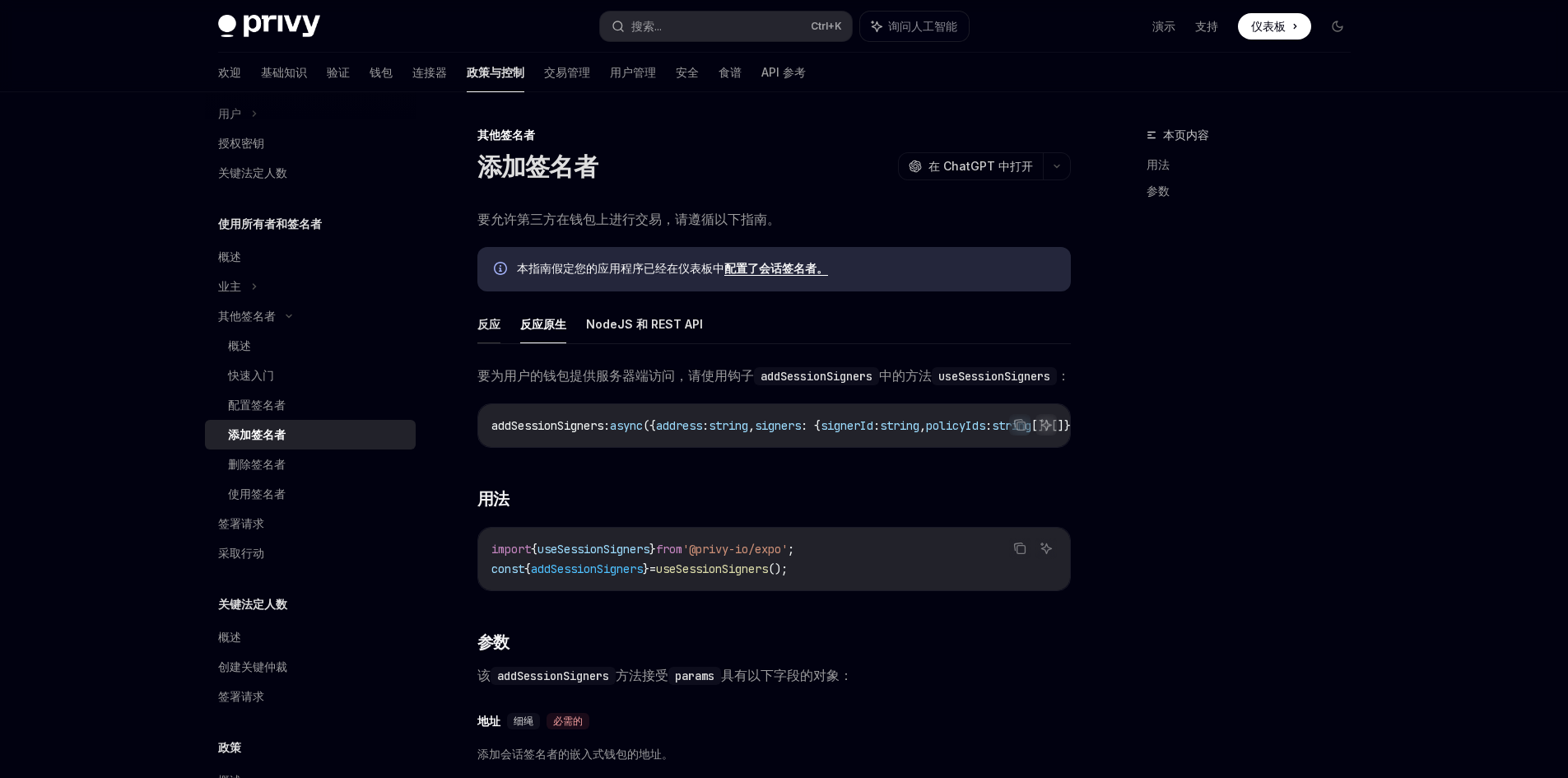
click at [493, 329] on font "反应" at bounding box center [489, 324] width 23 height 14
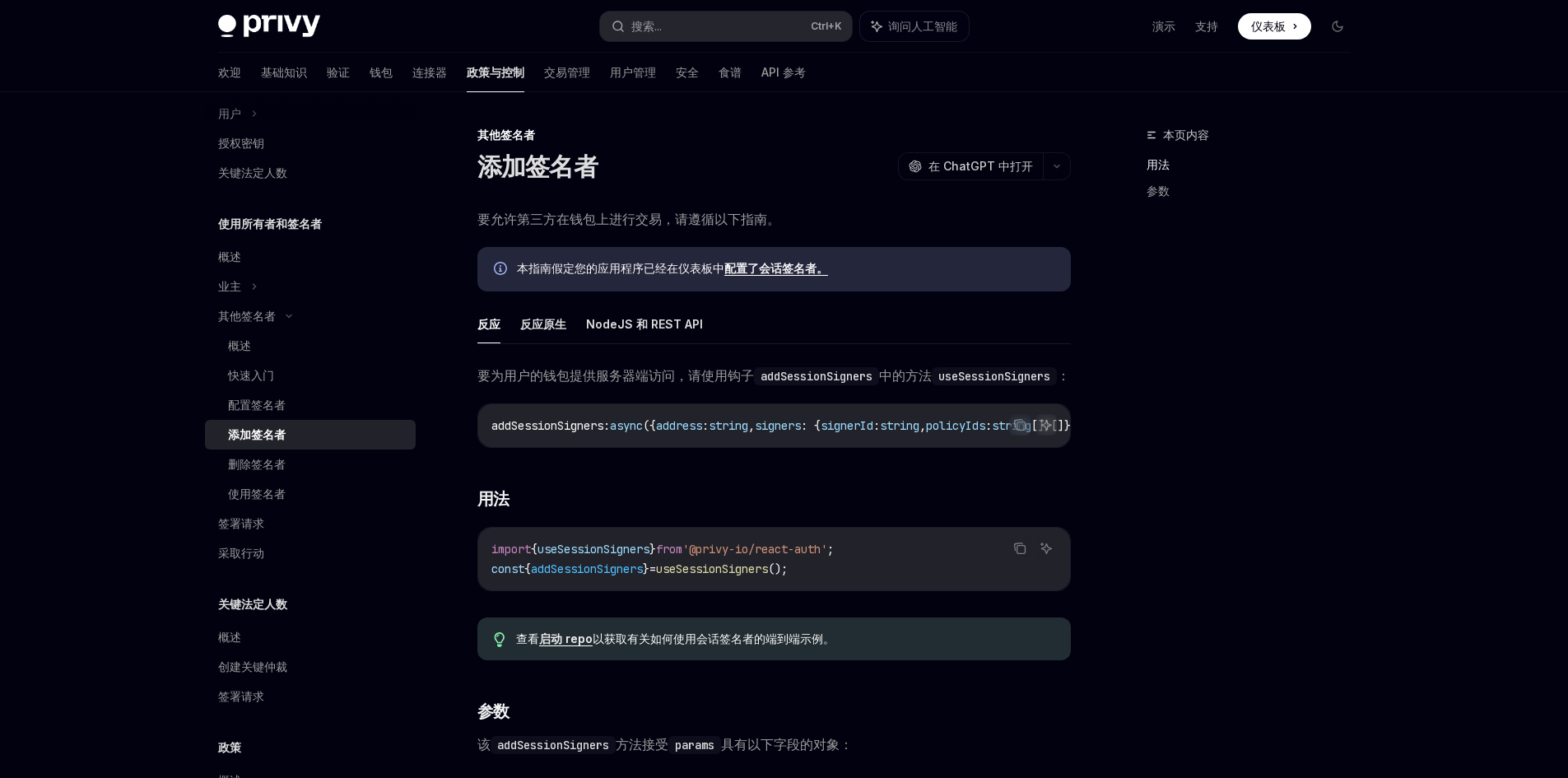
click at [291, 436] on div "添加签名者" at bounding box center [316, 435] width 177 height 20
click at [287, 381] on div "快速入门" at bounding box center [316, 375] width 177 height 20
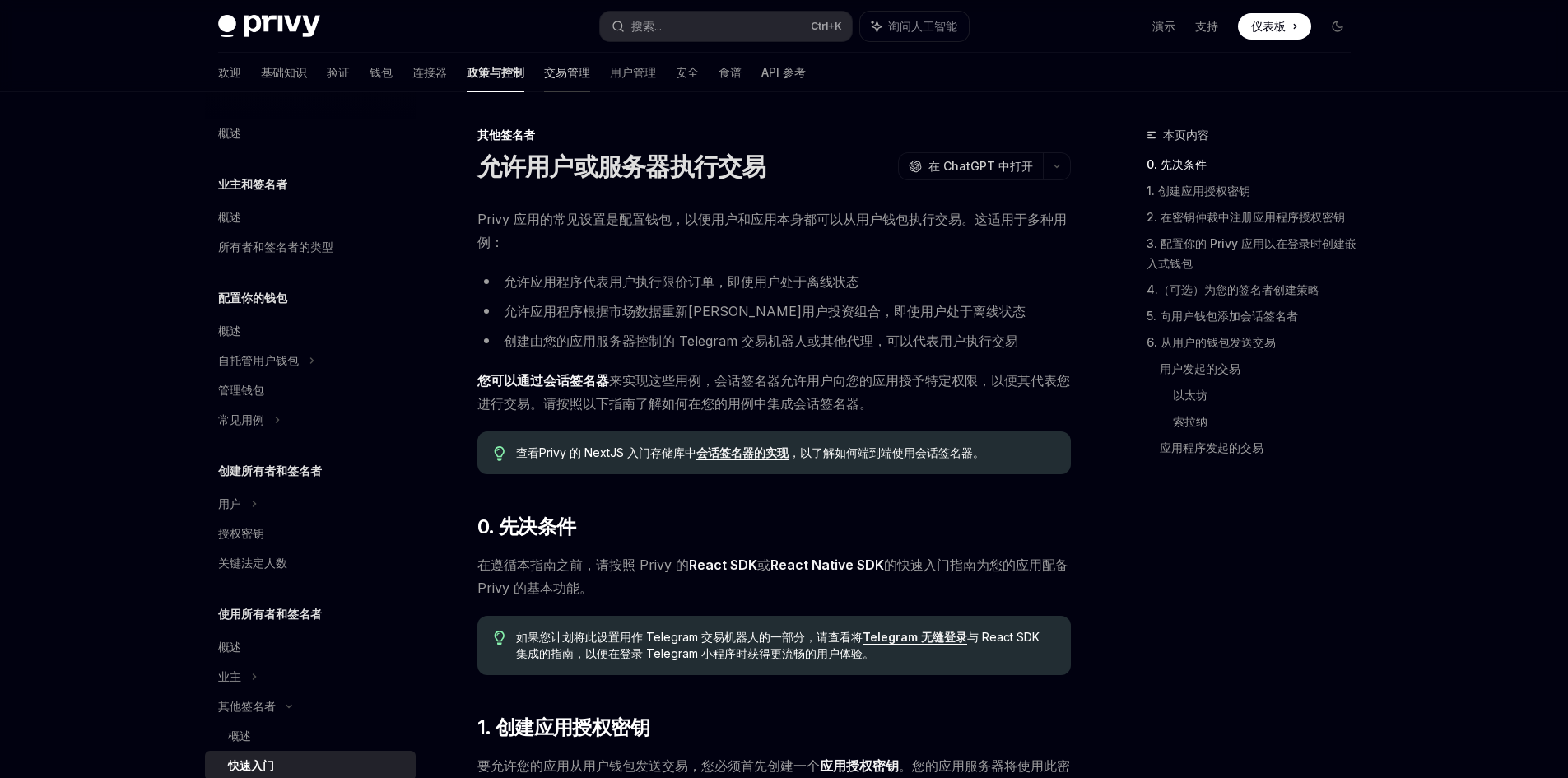
click at [544, 70] on font "交易管理" at bounding box center [567, 72] width 46 height 14
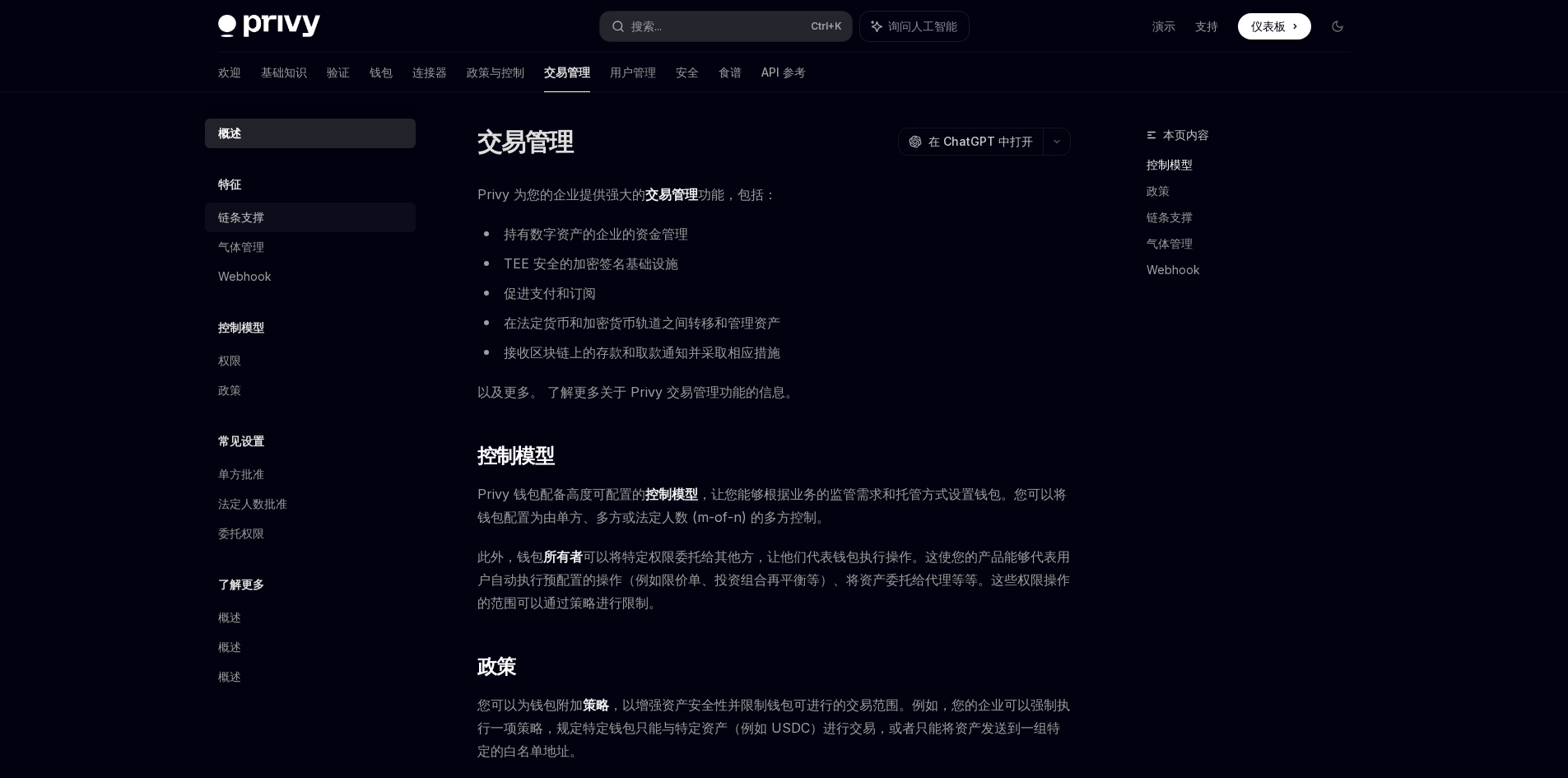
click at [252, 214] on font "链条支撑" at bounding box center [242, 217] width 46 height 14
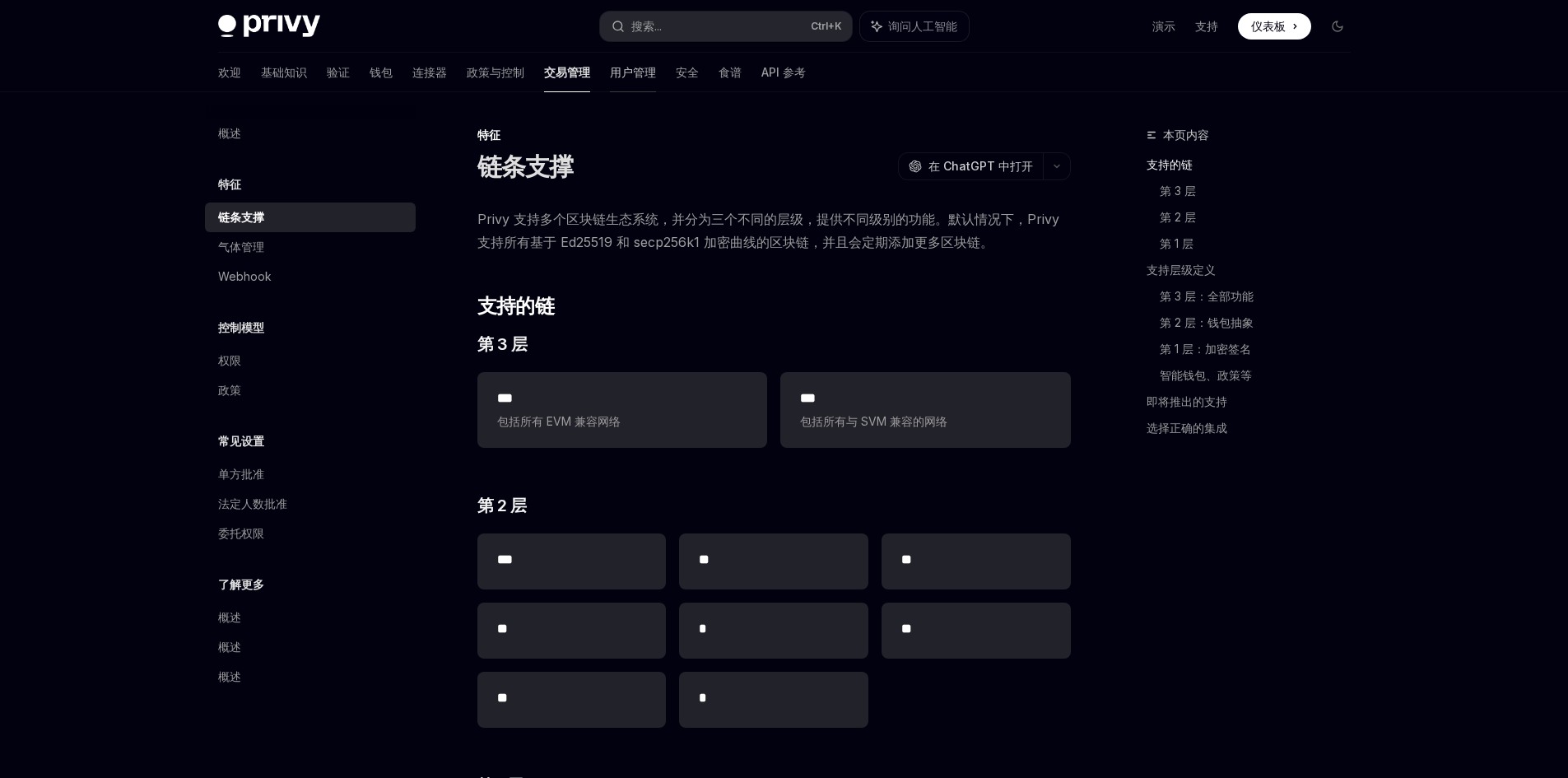
click at [610, 70] on font "用户管理" at bounding box center [633, 72] width 46 height 14
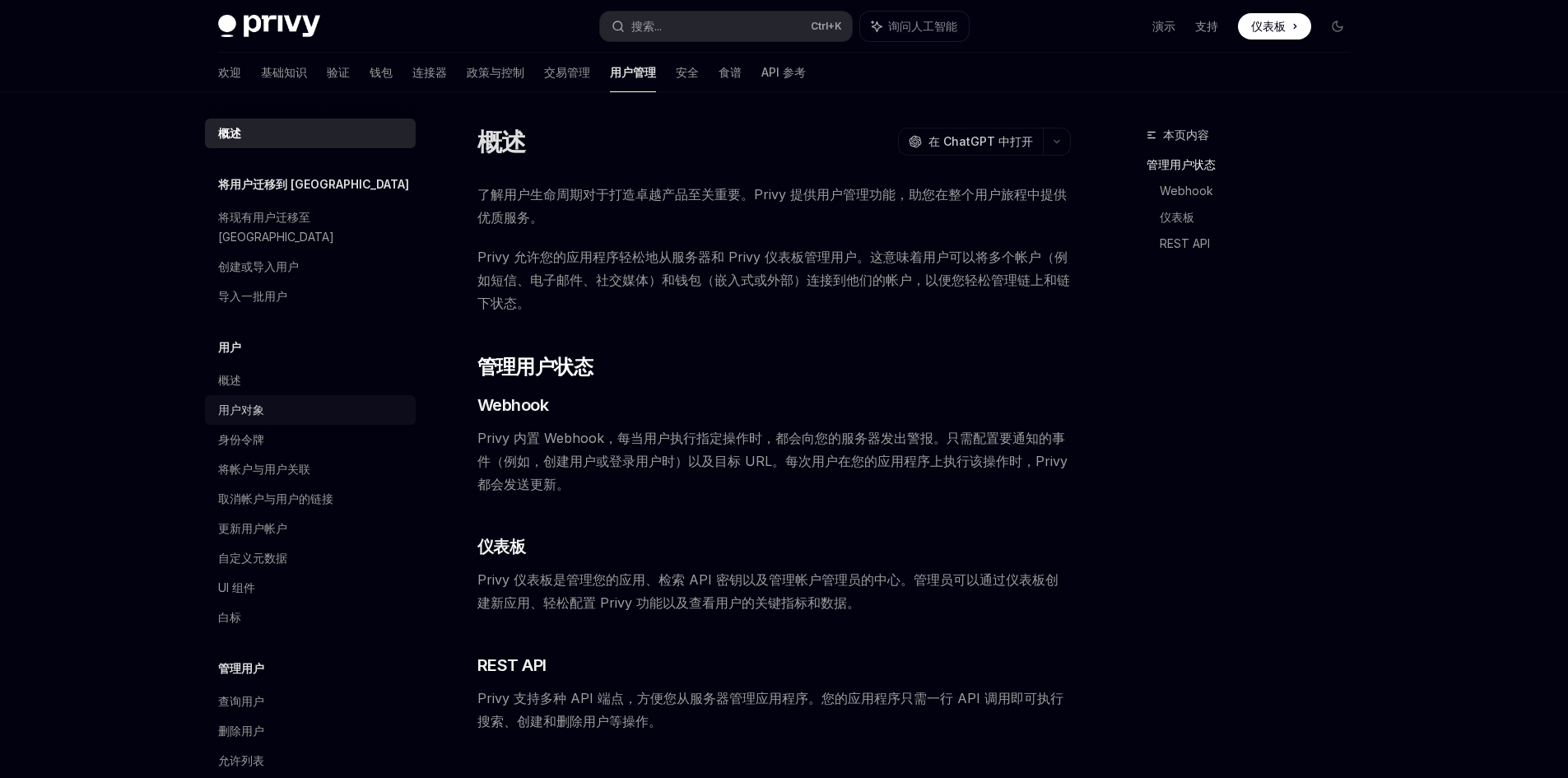
click at [282, 400] on div "用户对象" at bounding box center [312, 410] width 188 height 20
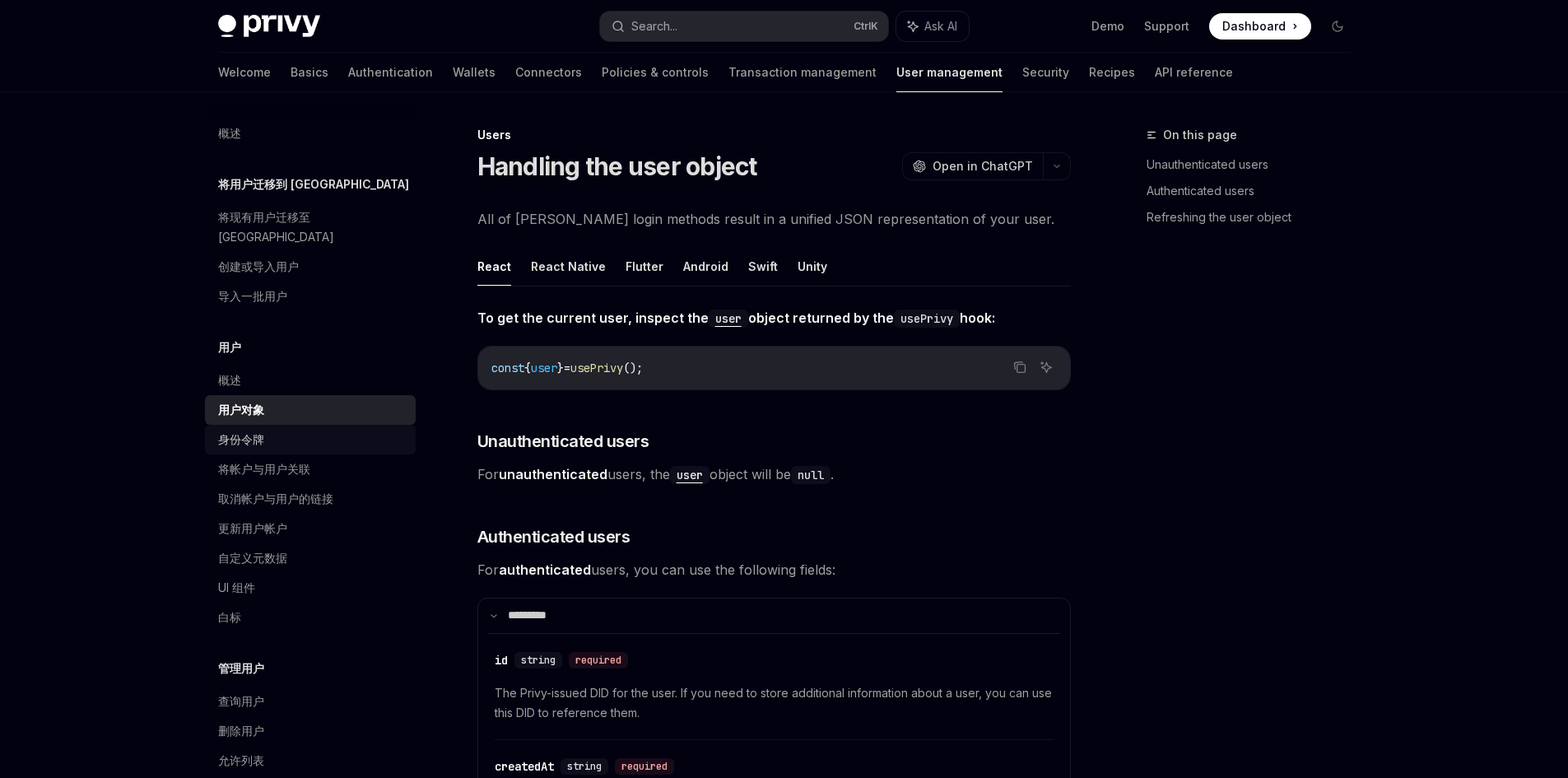
click at [283, 430] on div "身份令牌" at bounding box center [312, 439] width 188 height 20
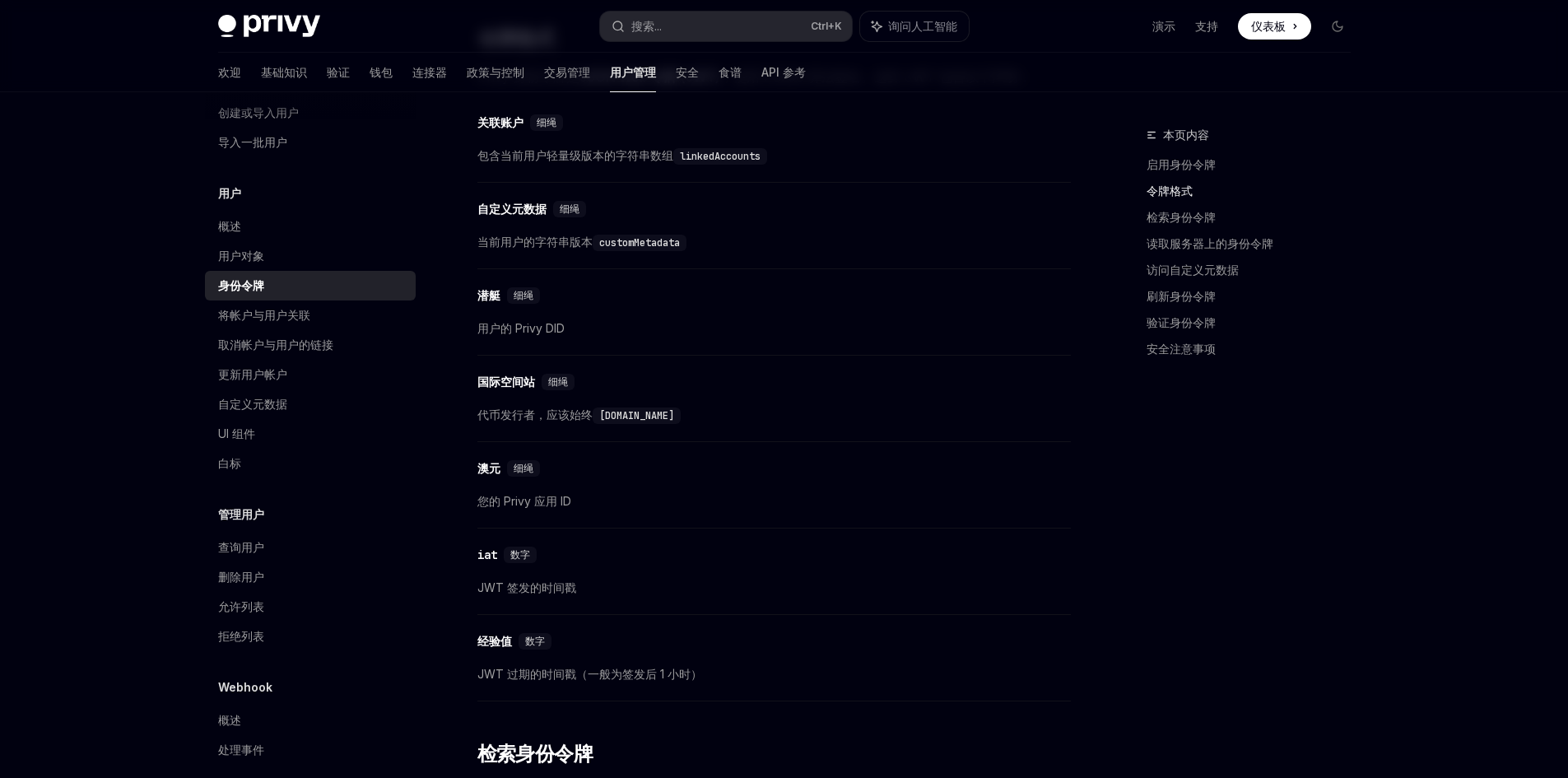
scroll to position [412, 0]
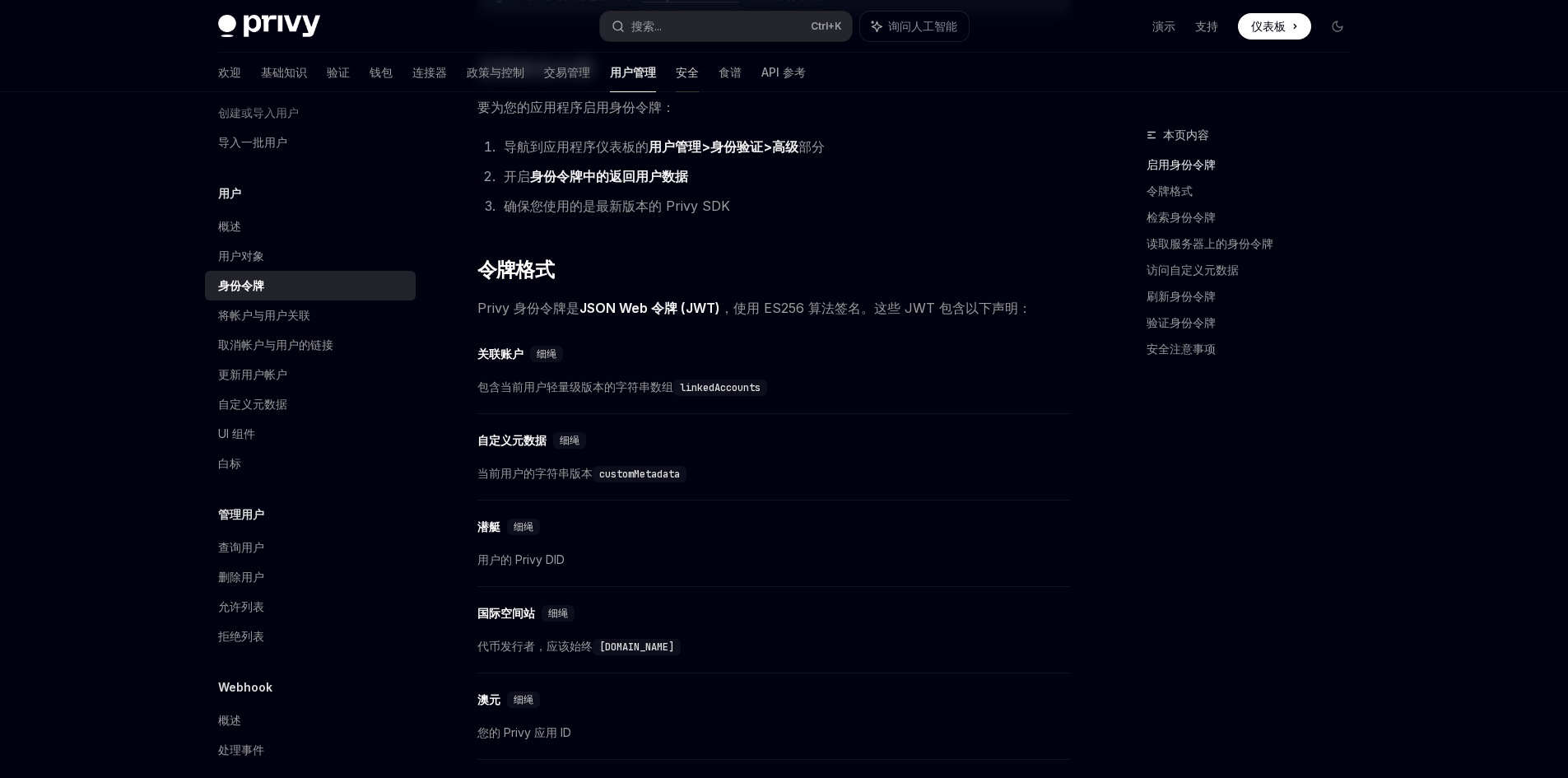
click at [676, 67] on font "安全" at bounding box center [687, 72] width 23 height 14
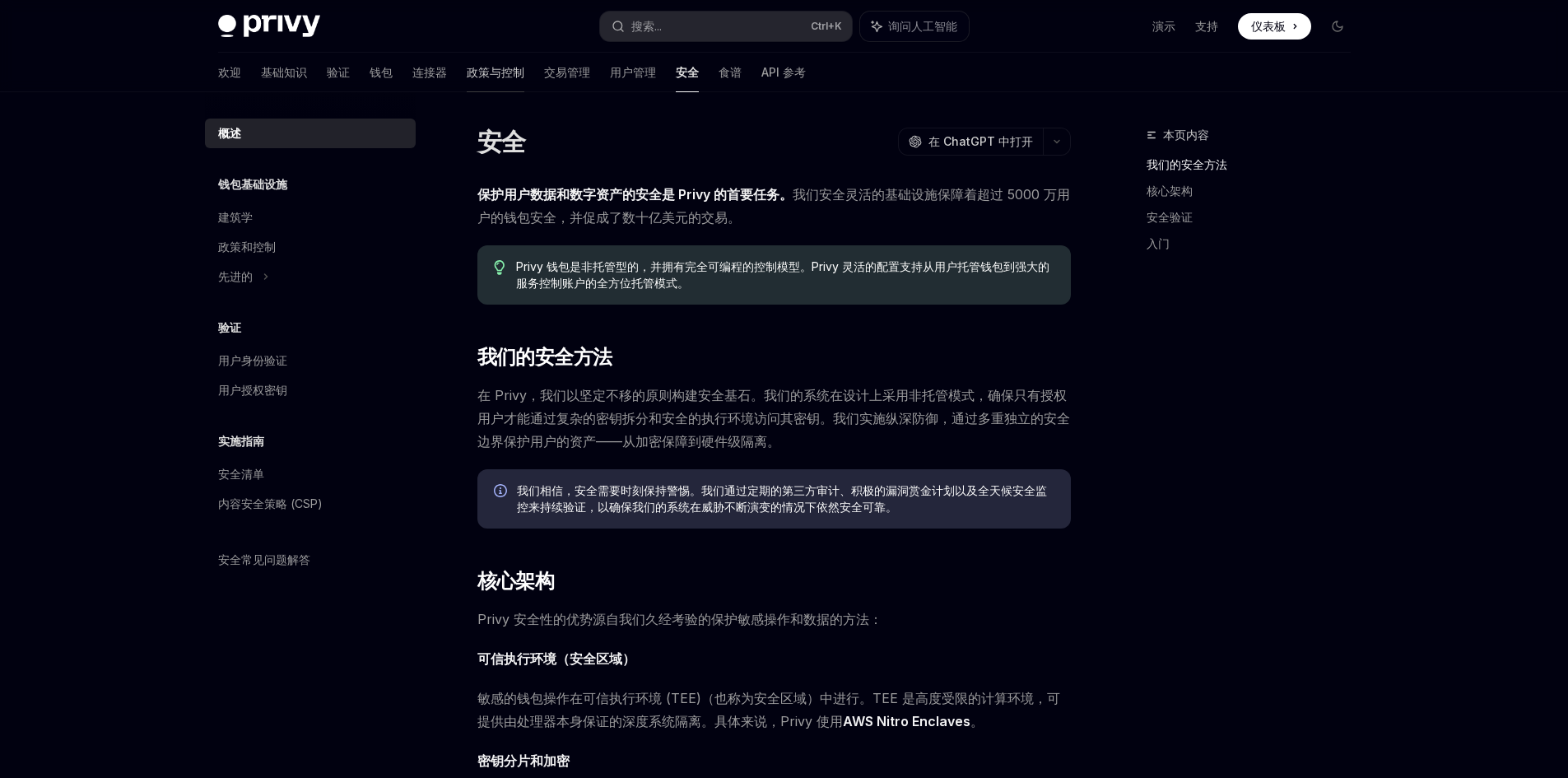
click at [467, 68] on font "政策与控制" at bounding box center [496, 72] width 58 height 14
type textarea "*"
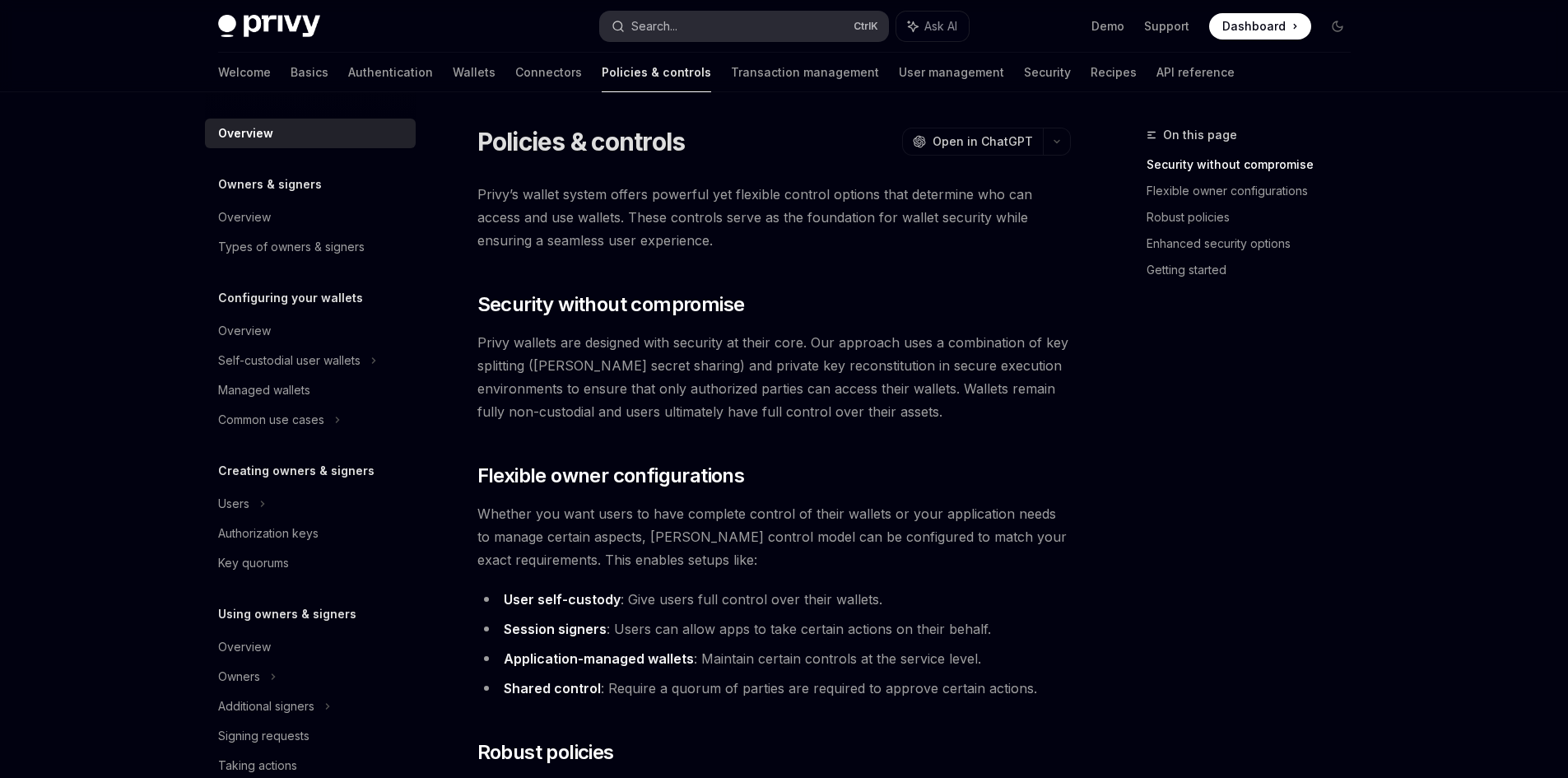
click at [682, 16] on button "Search... Ctrl K" at bounding box center [743, 26] width 288 height 29
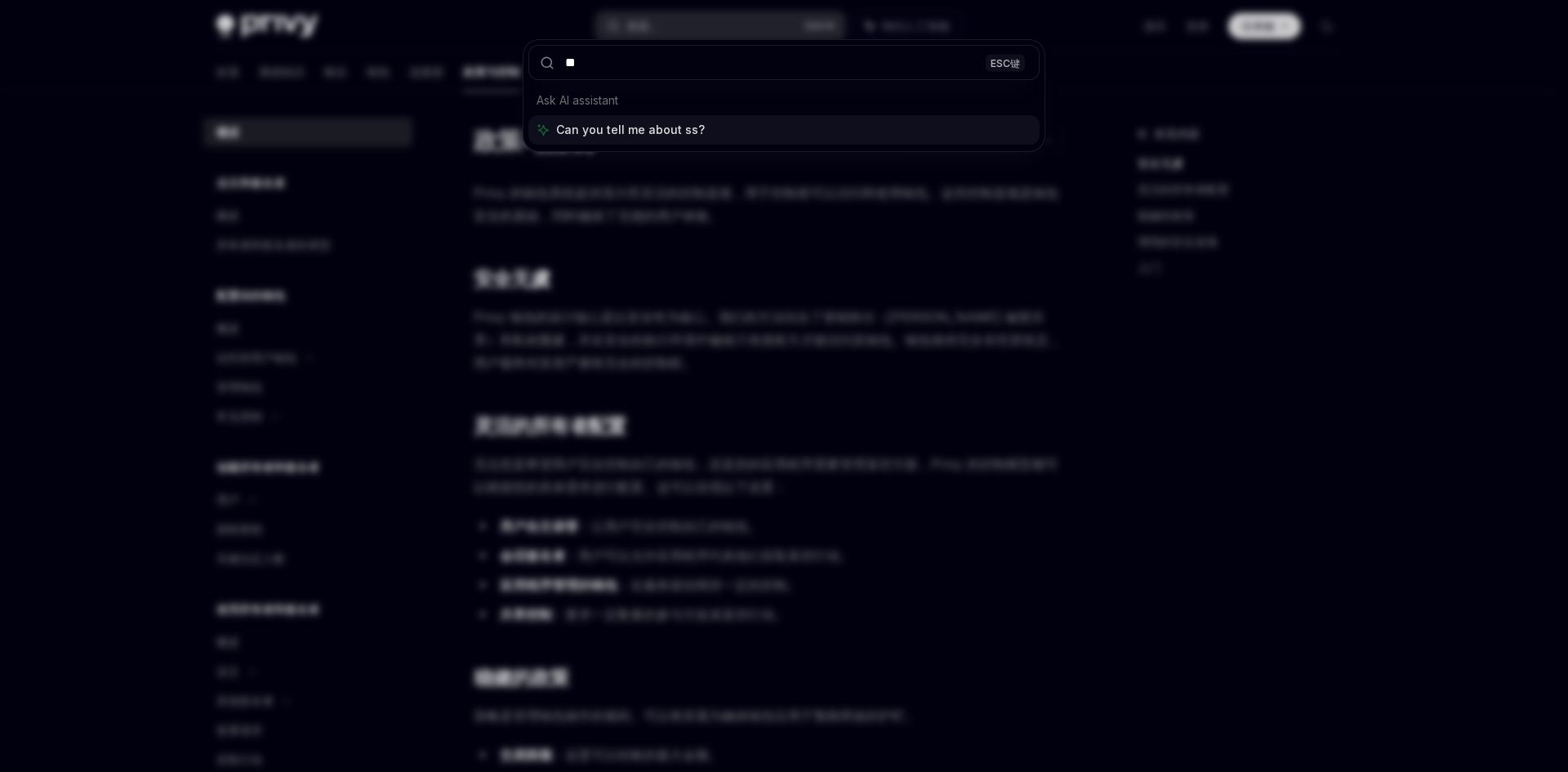
type input "***"
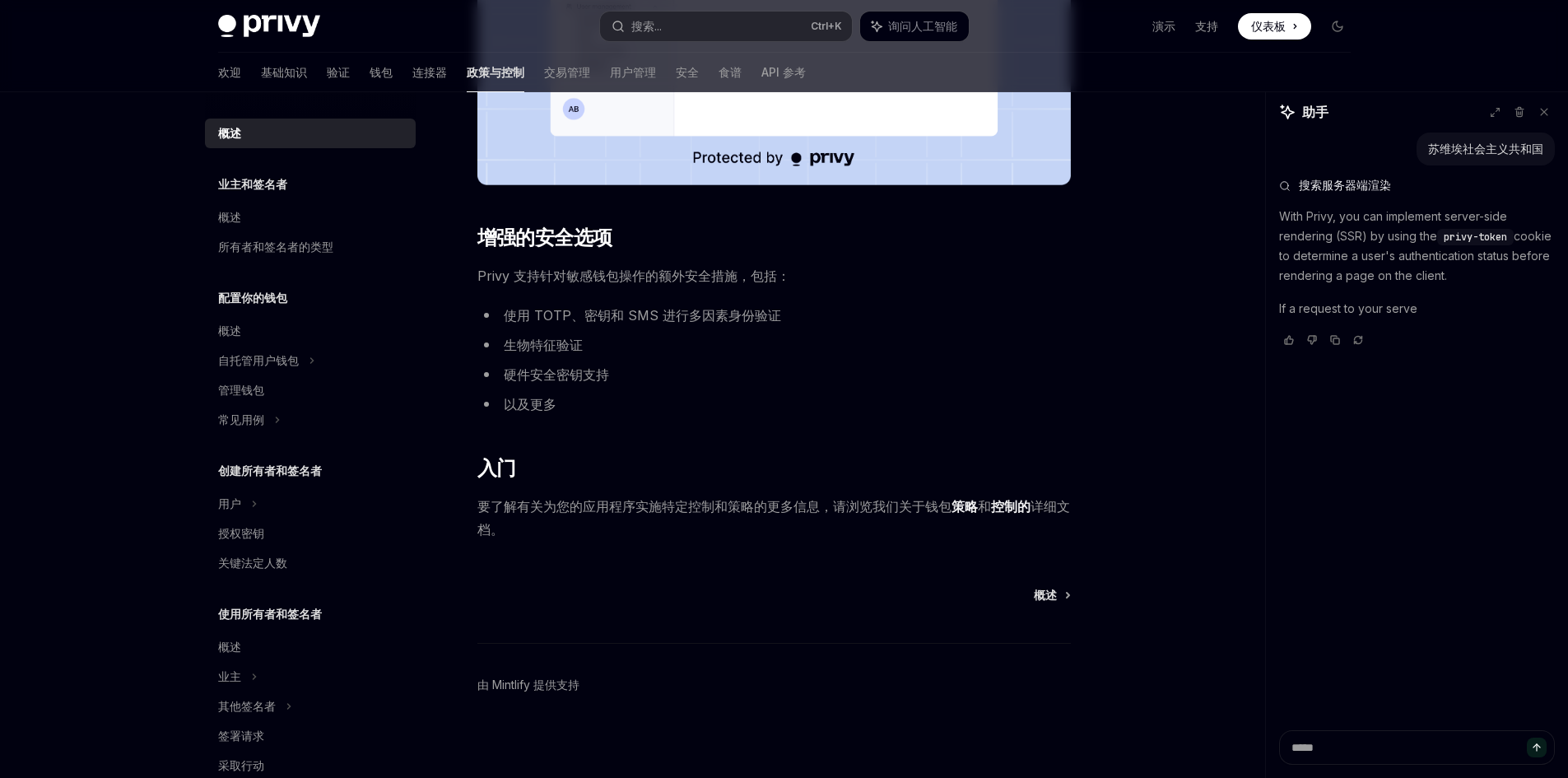
scroll to position [1196, 0]
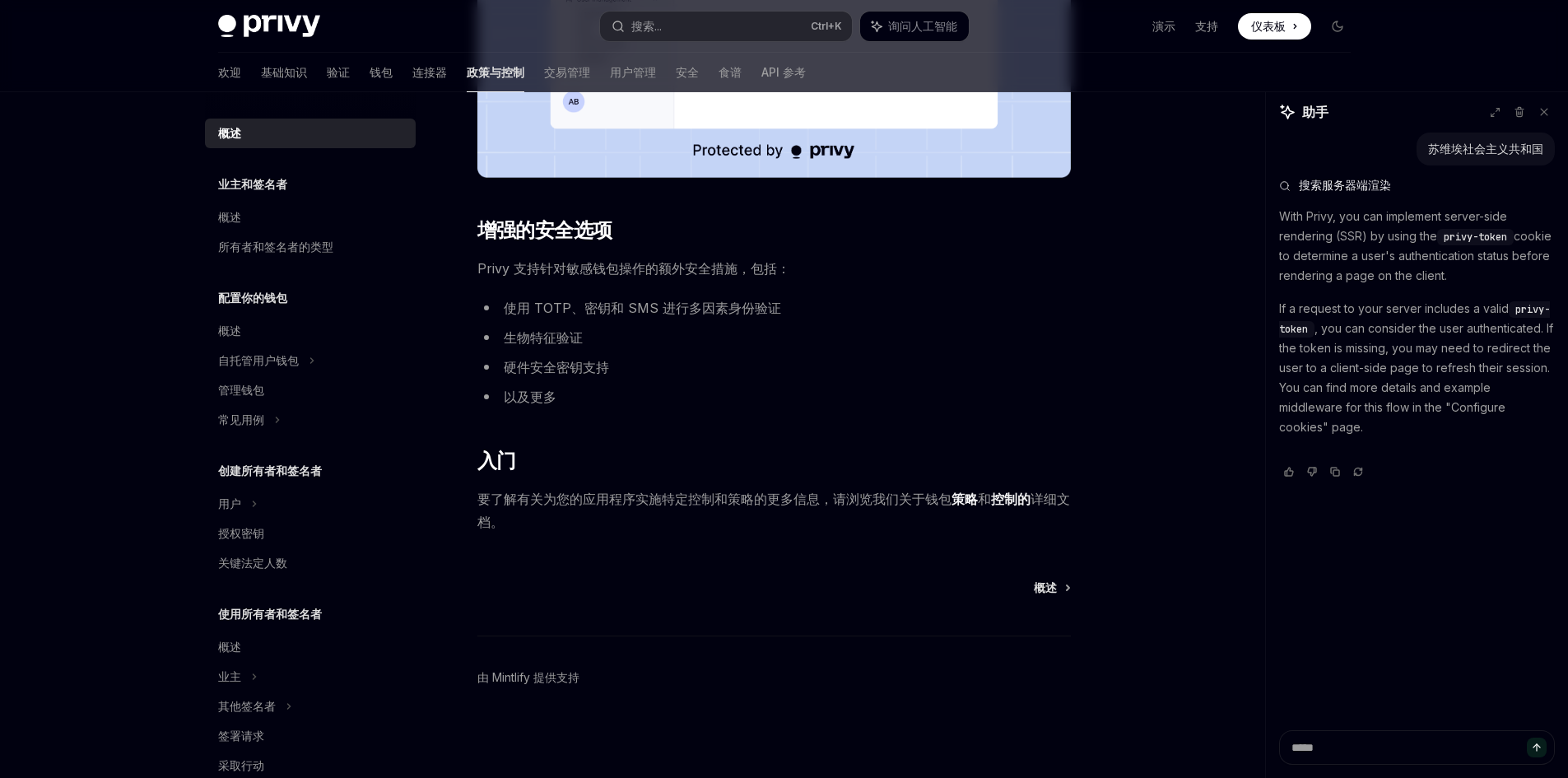
type textarea "*"
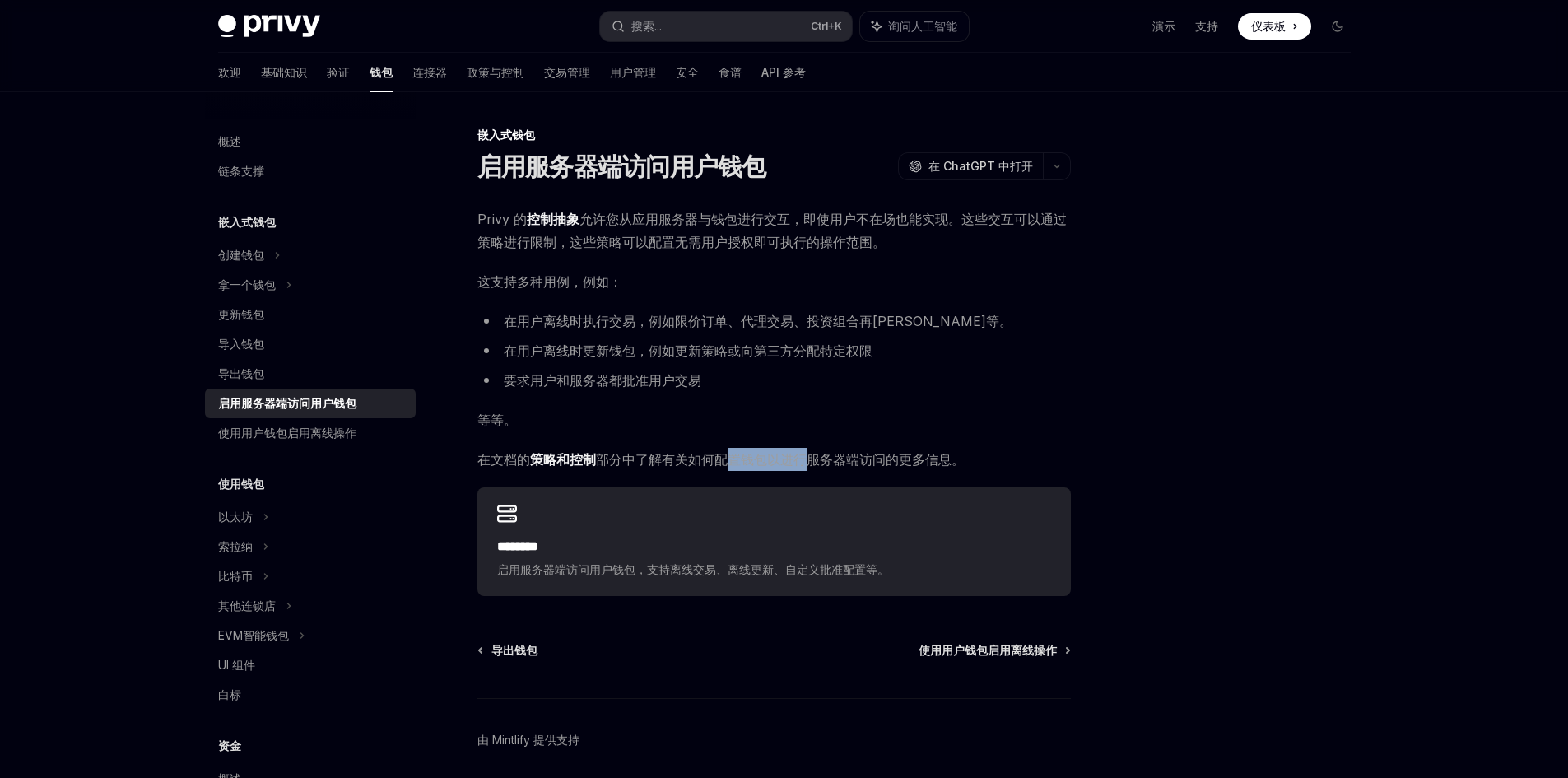
drag, startPoint x: 730, startPoint y: 465, endPoint x: 812, endPoint y: 457, distance: 82.4
click at [812, 457] on font "部分中了解有关如何配置钱包以进行服务器端访问的更多信息。" at bounding box center [781, 459] width 369 height 16
click at [811, 457] on font "部分中了解有关如何配置钱包以进行服务器端访问的更多信息。" at bounding box center [781, 459] width 369 height 16
click at [573, 455] on font "策略和控制" at bounding box center [563, 459] width 66 height 16
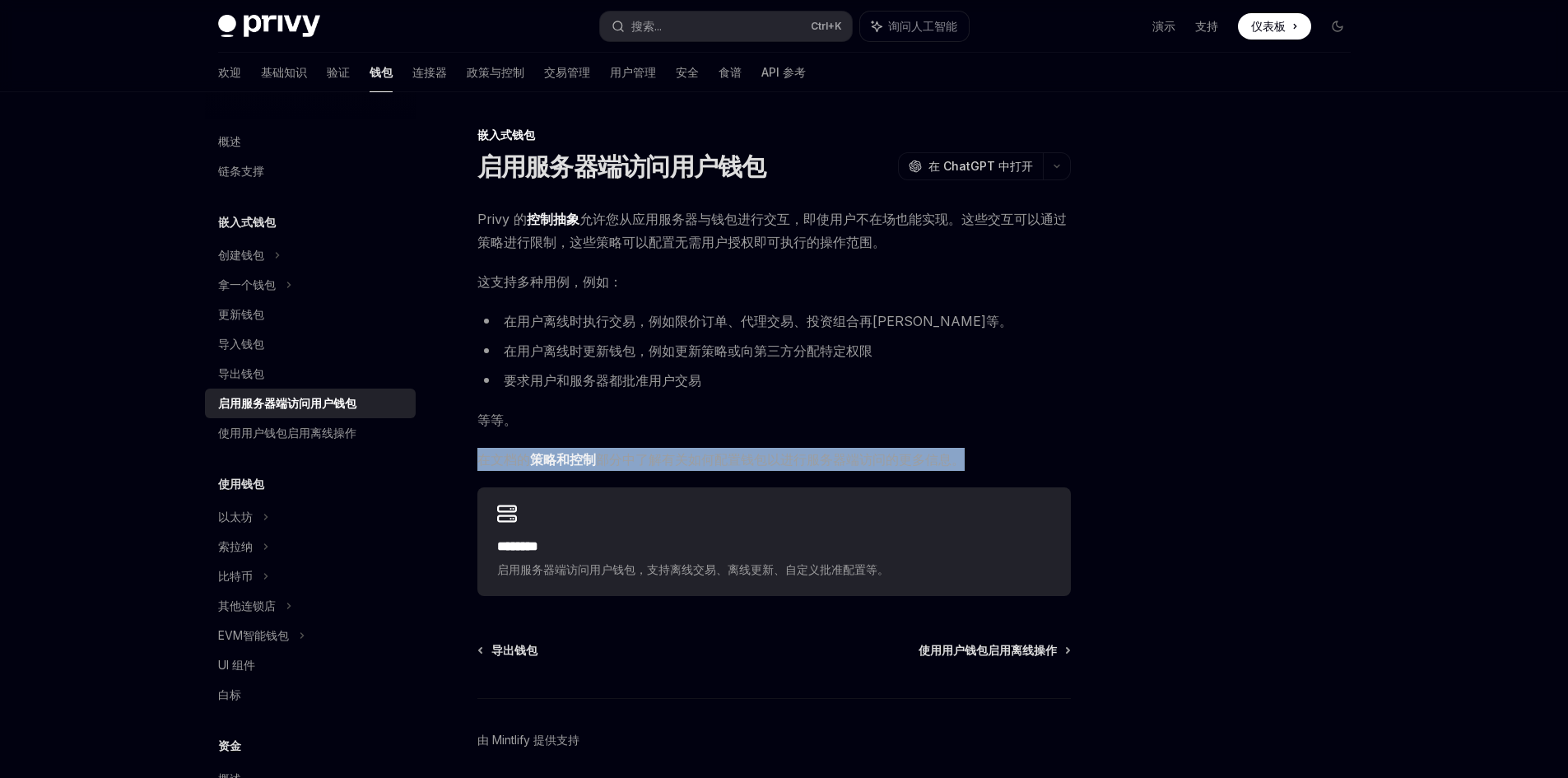
click at [573, 455] on font "策略和控制" at bounding box center [563, 459] width 66 height 16
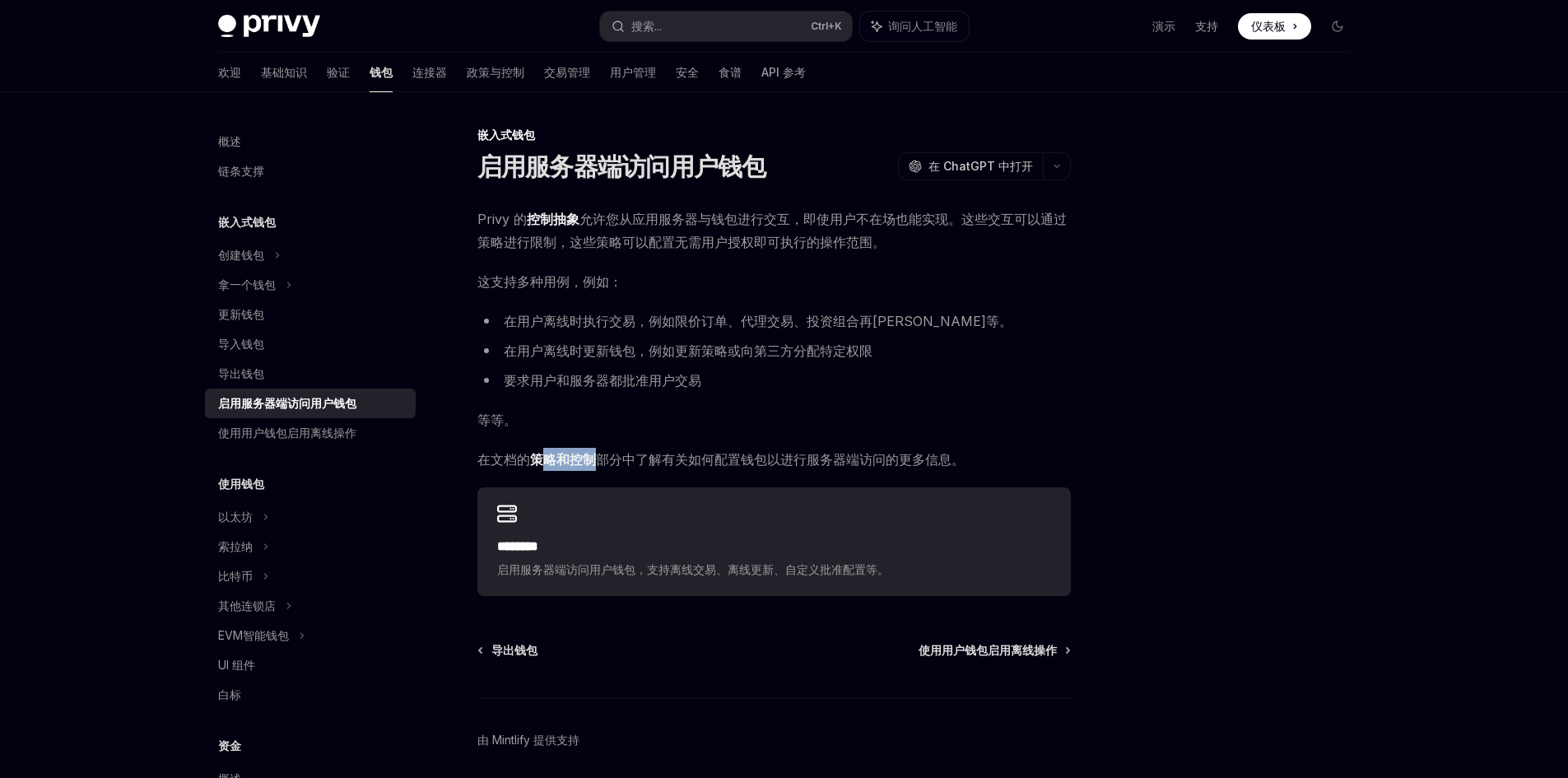
drag, startPoint x: 540, startPoint y: 463, endPoint x: 589, endPoint y: 465, distance: 49.0
click at [589, 465] on font "策略和控制" at bounding box center [563, 459] width 66 height 16
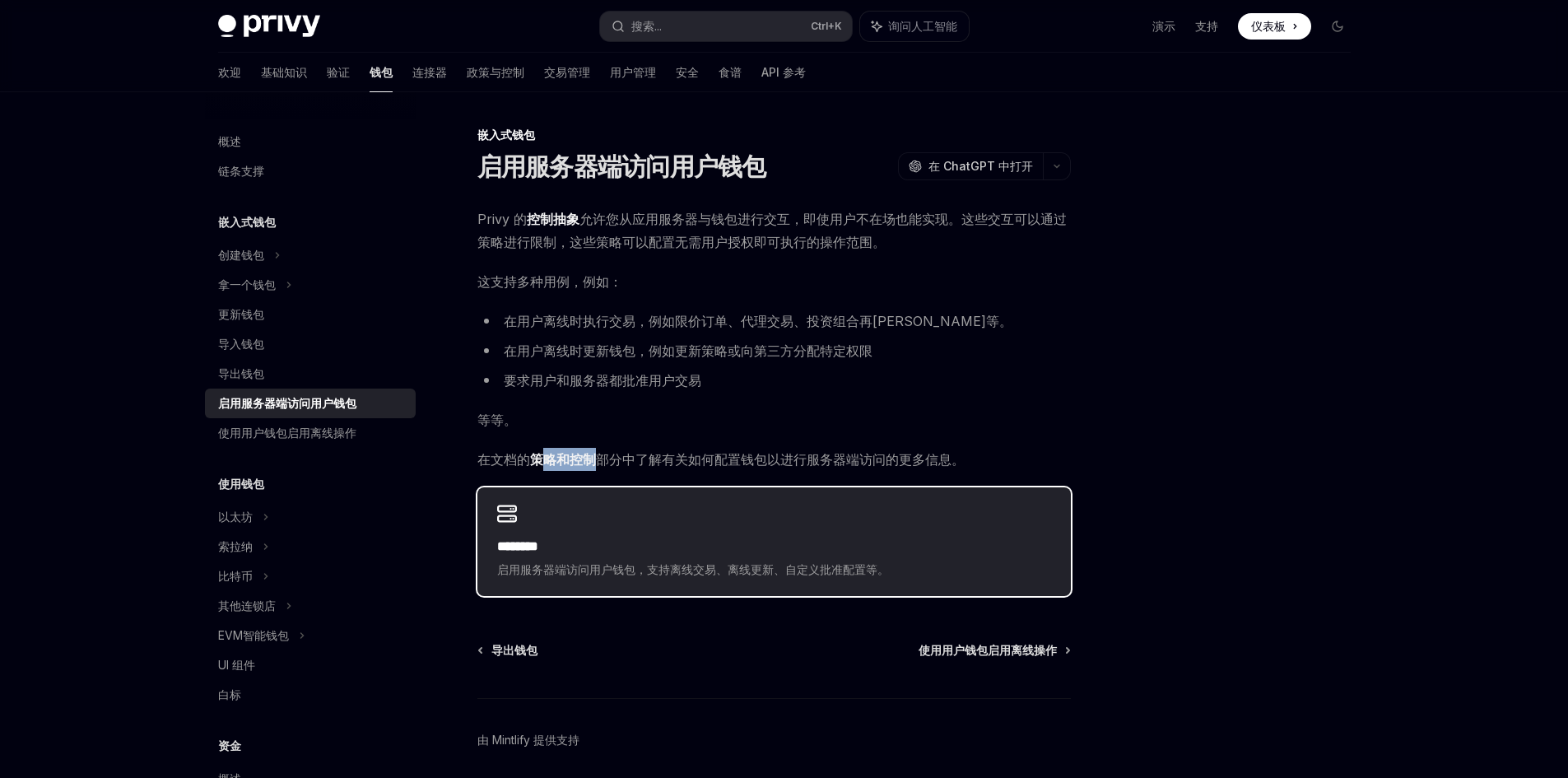
click at [549, 534] on div "******** 启用服务器端访问用户钱包，支持离线交易、离线更新、自定义批准配置等。" at bounding box center [775, 542] width 594 height 109
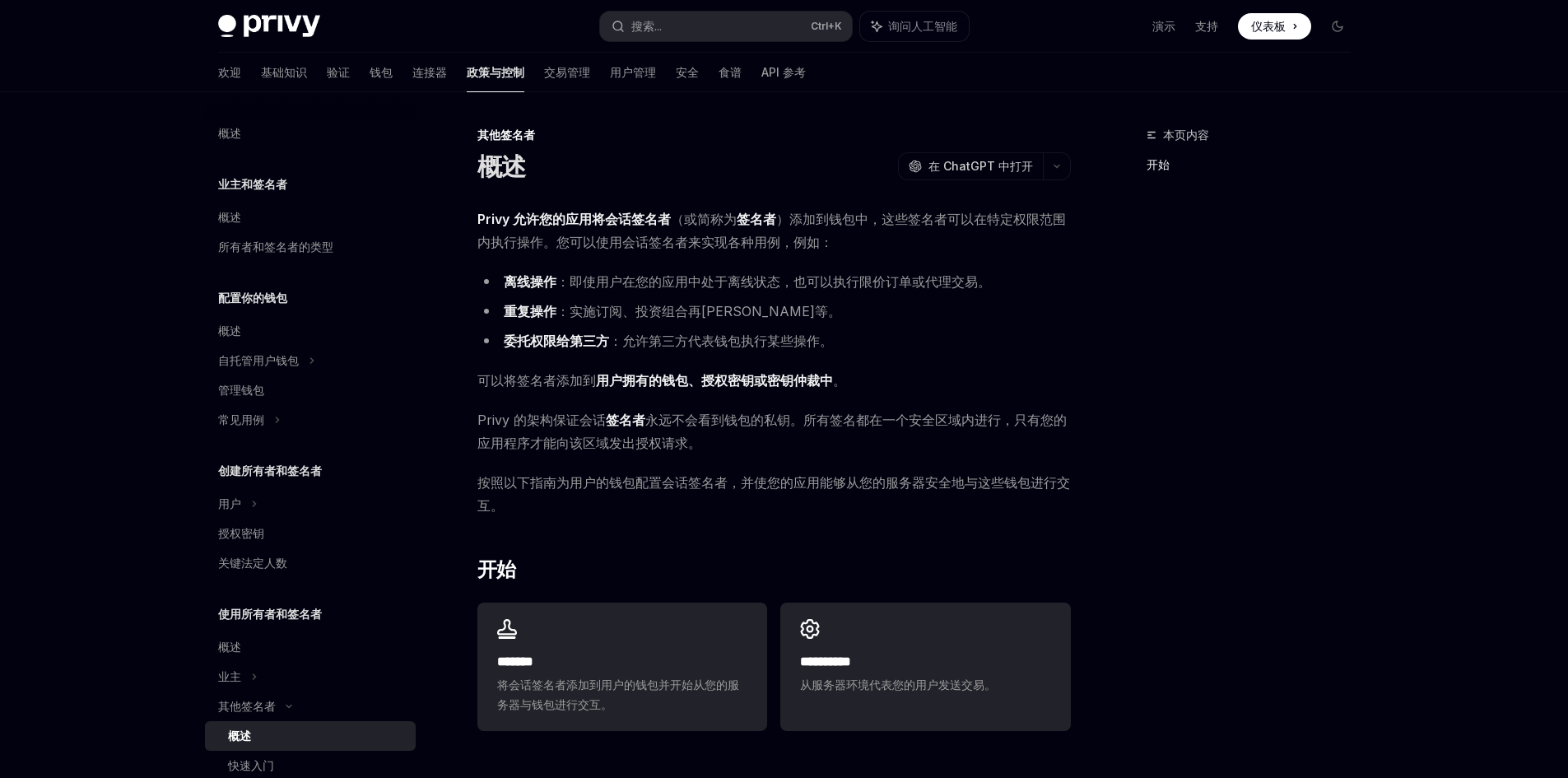
click at [519, 290] on li "离线操作 ：即使用户在您的应用中处于离线状态，也可以执行限价订单或代理交易。" at bounding box center [775, 282] width 594 height 23
click at [539, 323] on ul "离线操作 ：即使用户在您的应用中处于离线状态，也可以执行限价订单或代理交易。 重复操作 ：实施订阅、投资组合再平衡等。 委托权限给第三方 ：允许第三方代表钱包…" at bounding box center [775, 311] width 594 height 82
click at [549, 359] on div "Privy 允许您的应用将会话签名者 （或简称为 签名者 ）添加 到钱包中，这些签名者可以在特定权限范围内执行操作。您可以使用会话签名者来实现各种用例，例如：…" at bounding box center [775, 472] width 594 height 530
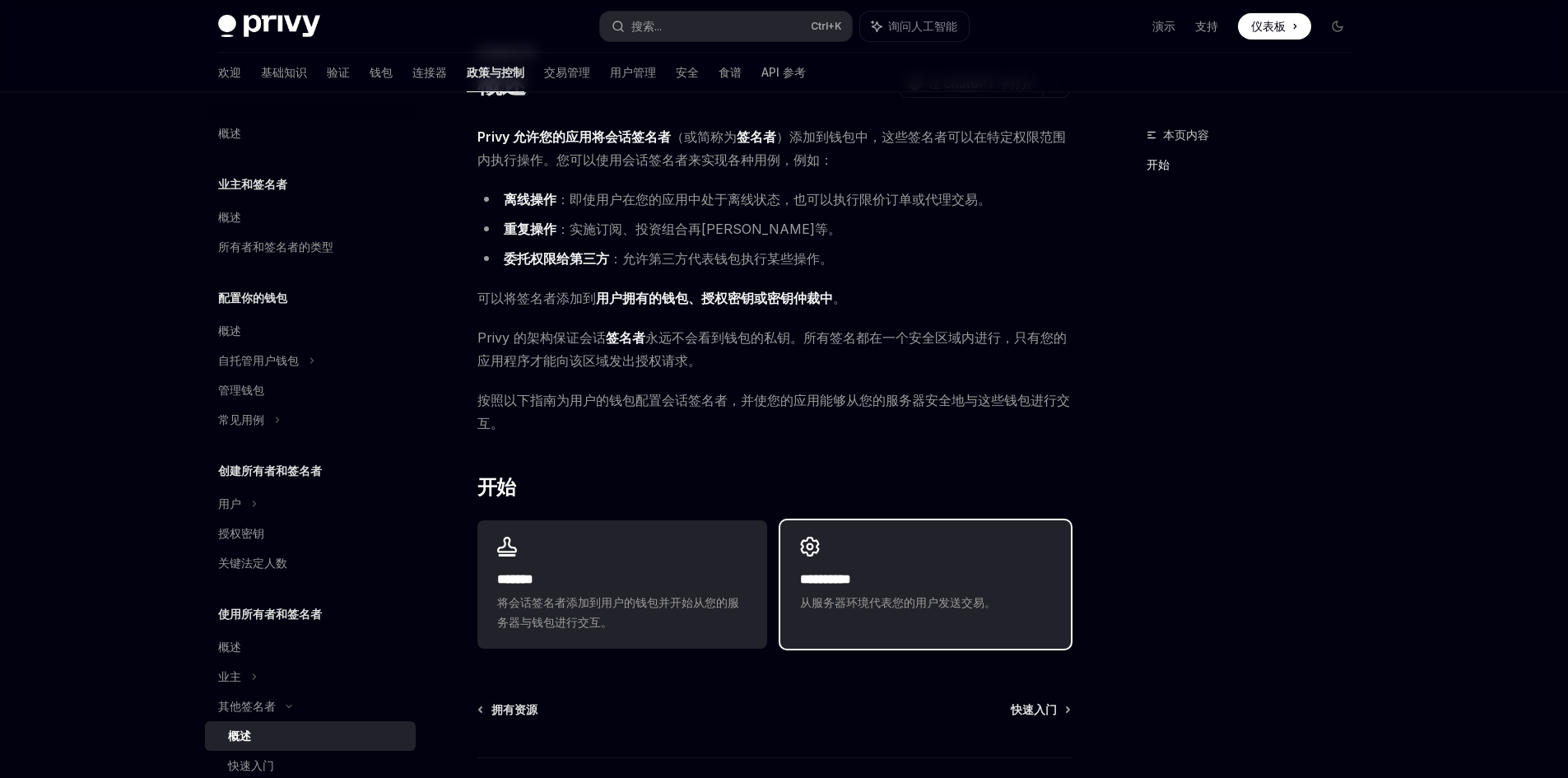
click at [1009, 576] on h2 "**********" at bounding box center [925, 579] width 250 height 20
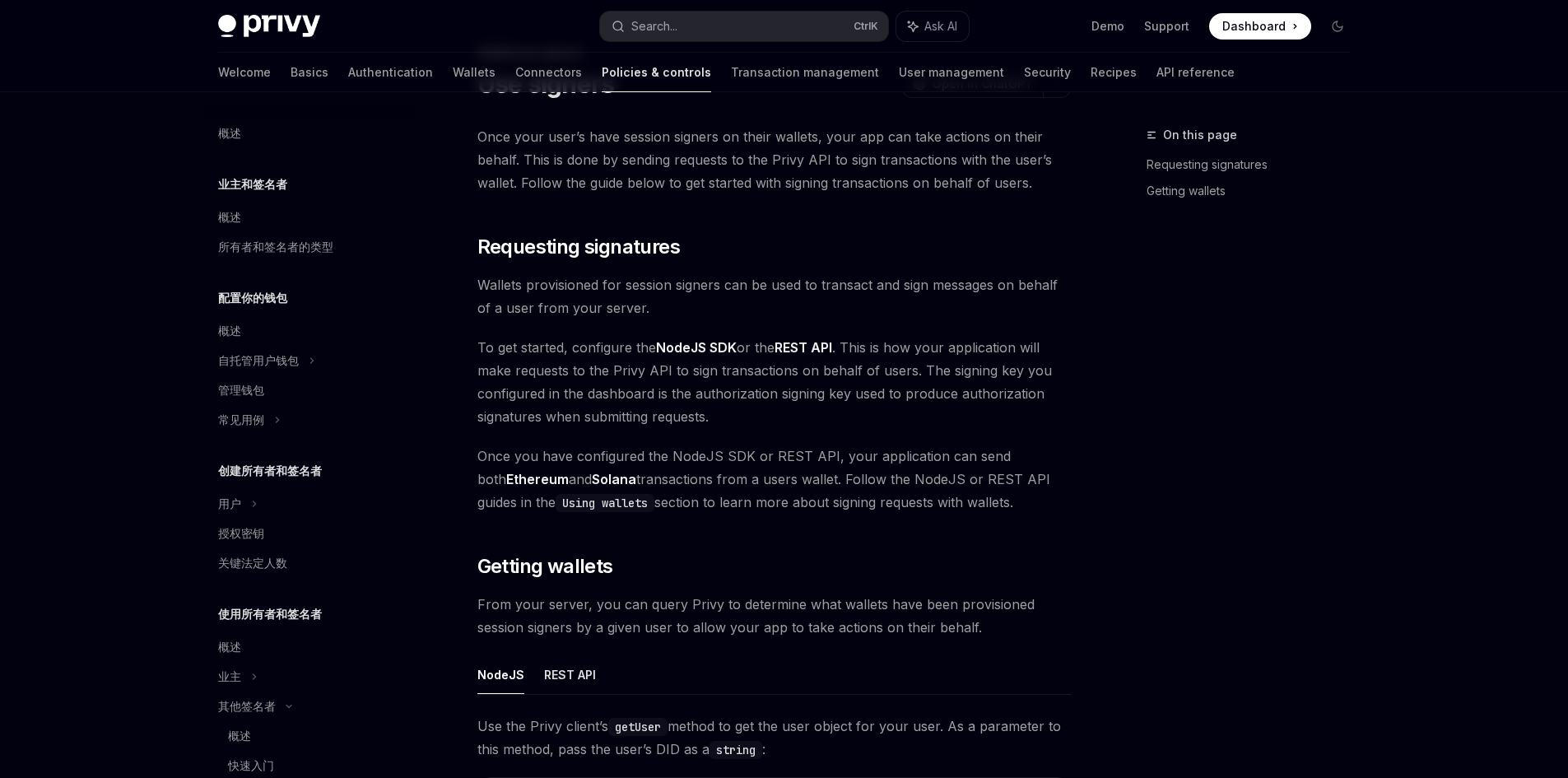
type textarea "*"
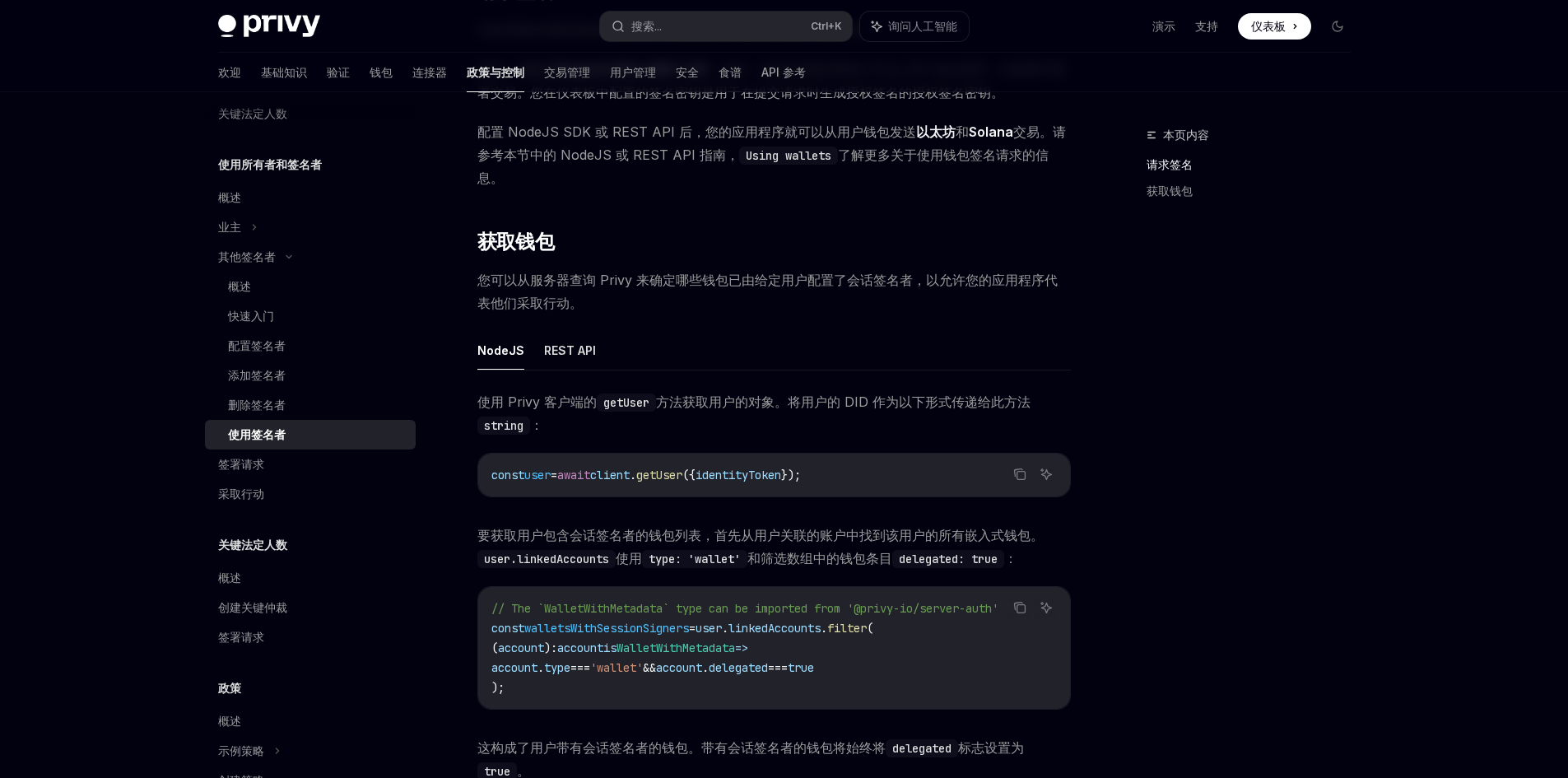
scroll to position [329, 0]
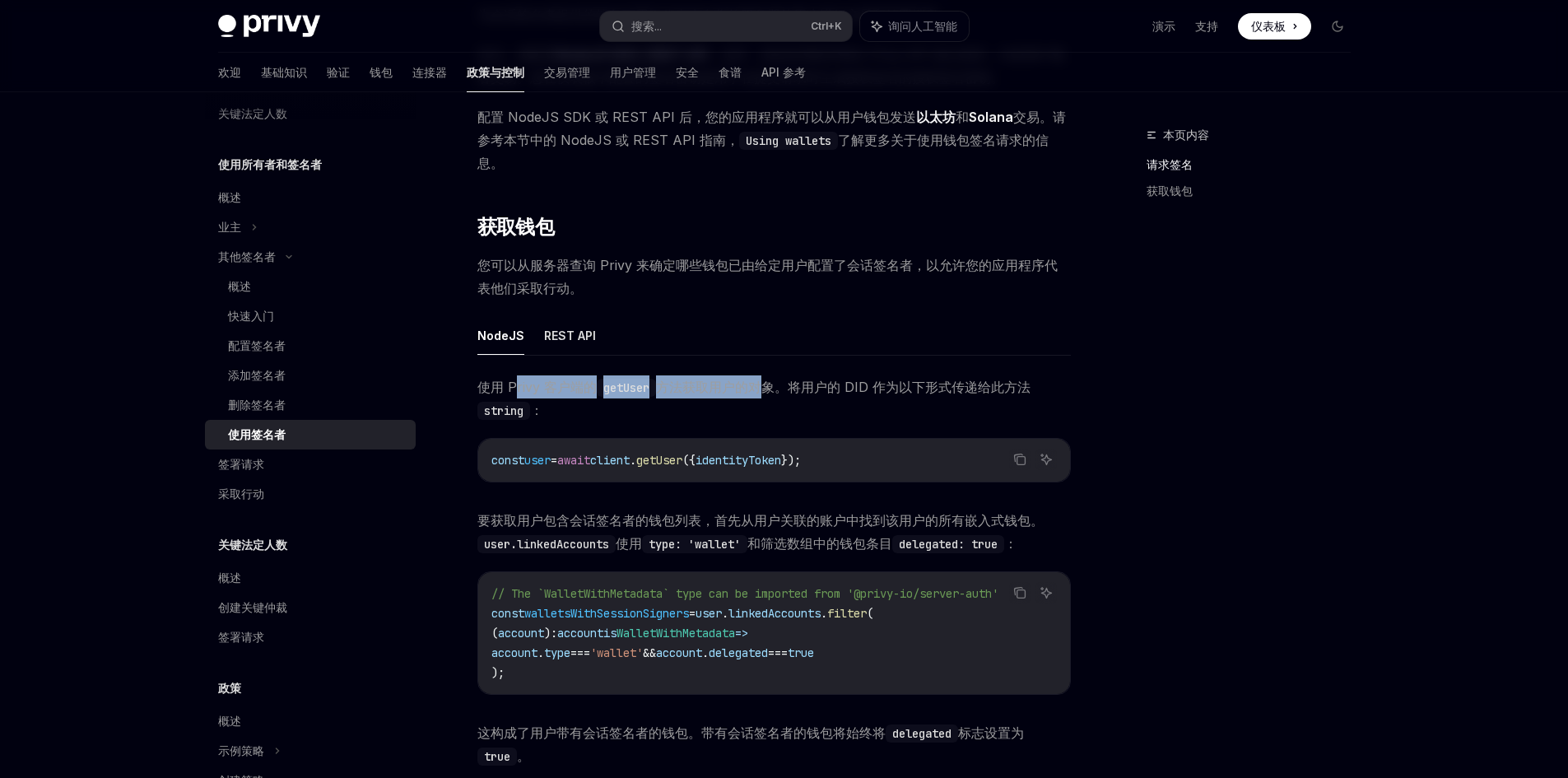
drag, startPoint x: 514, startPoint y: 366, endPoint x: 768, endPoint y: 372, distance: 254.1
click at [768, 375] on span "使用 Privy 客户端的 getUser 方法获取用户的对象。将用户的 DID 作为以下形式传递给此方法 string ：" at bounding box center [775, 398] width 594 height 46
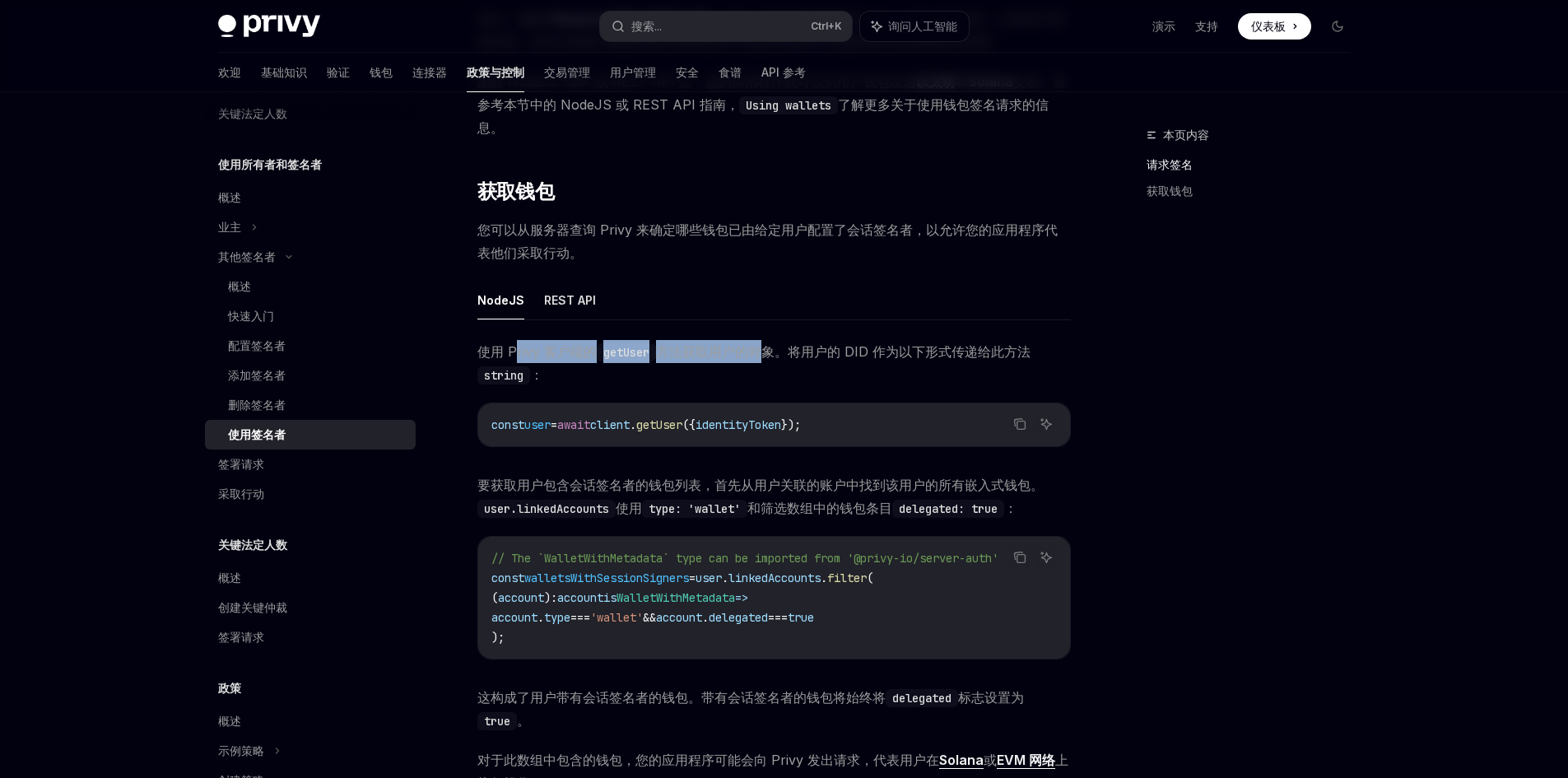
scroll to position [0, 0]
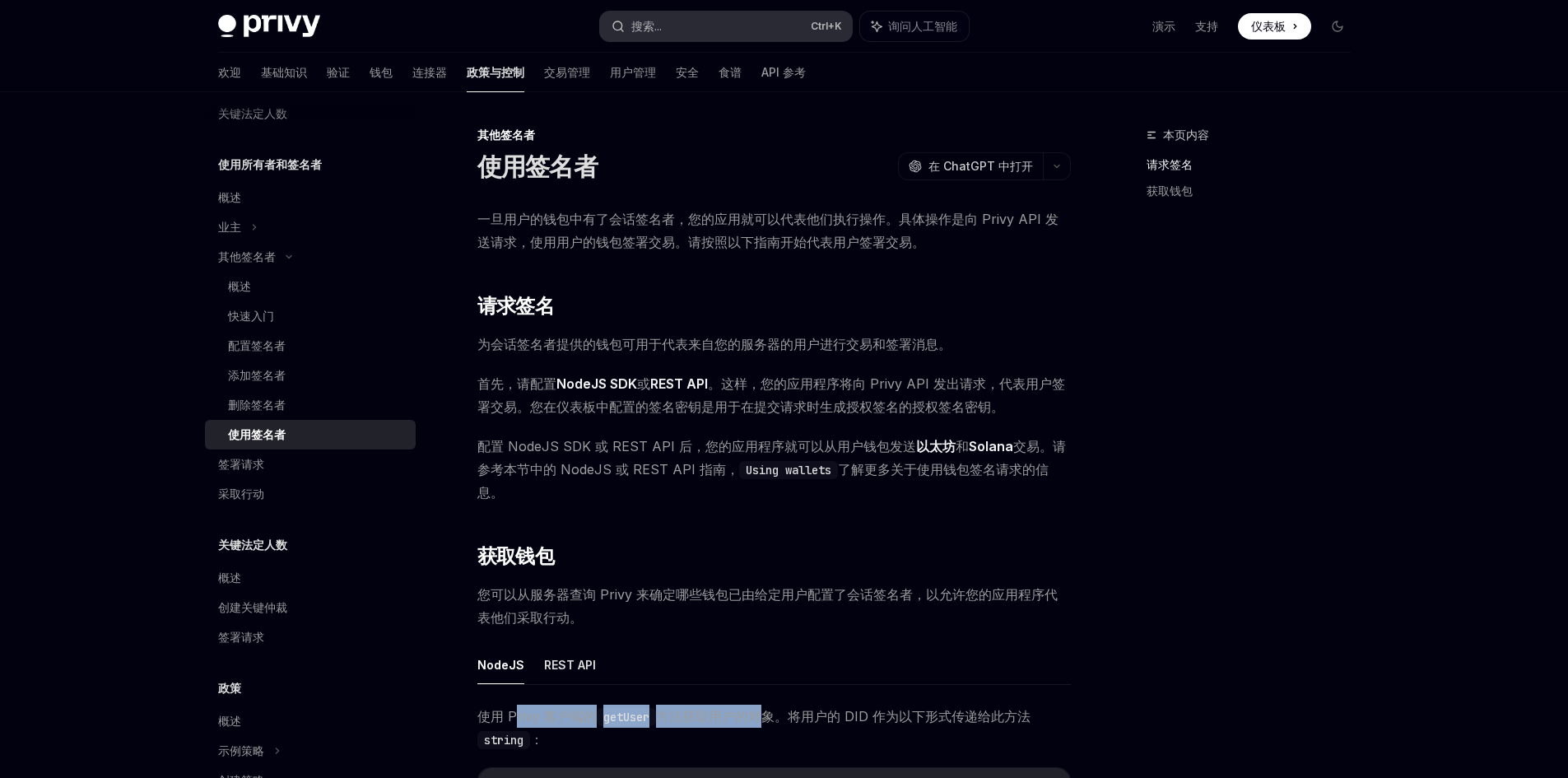
click at [644, 29] on font "搜索..." at bounding box center [646, 26] width 30 height 14
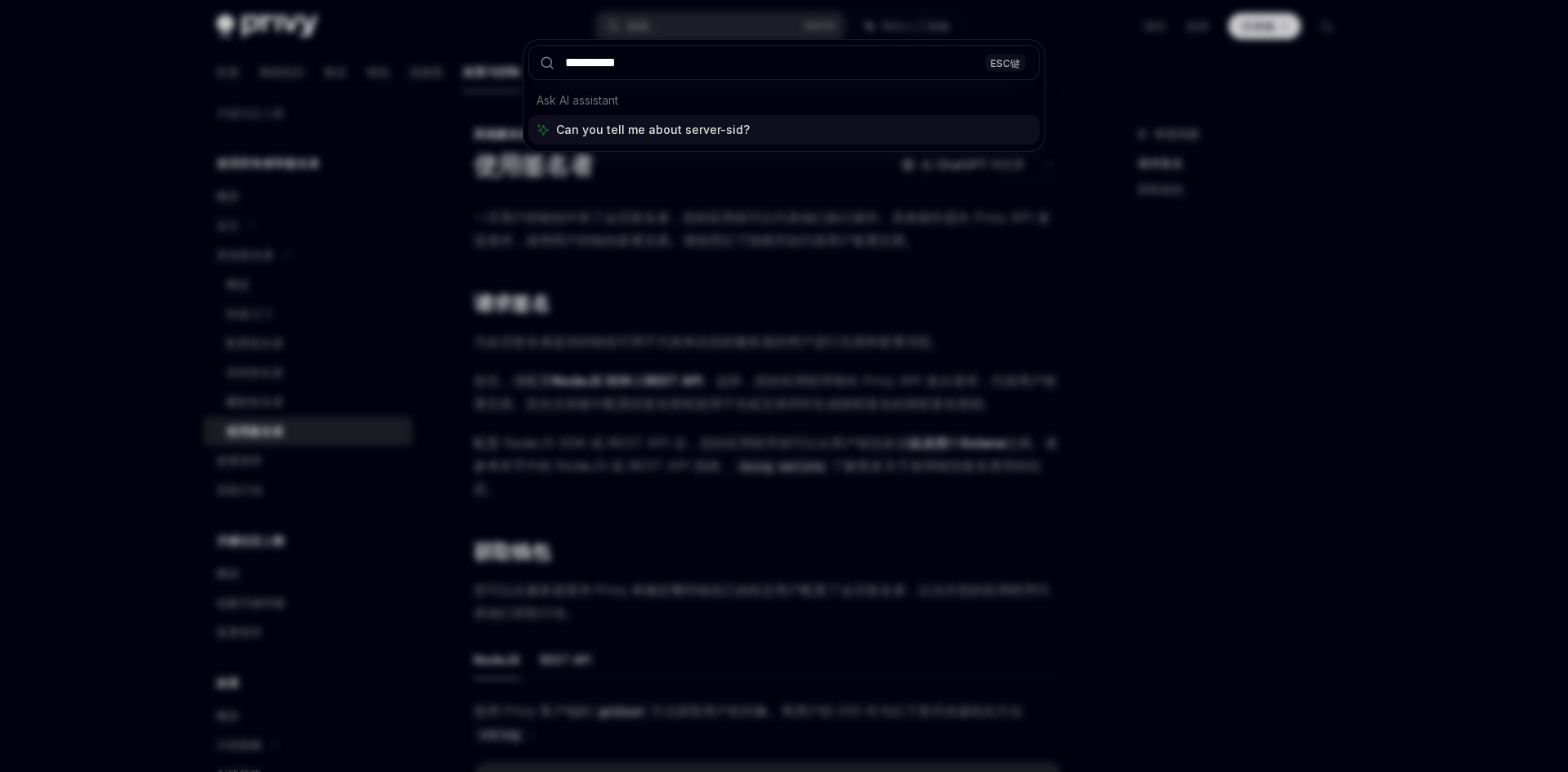
type input "**********"
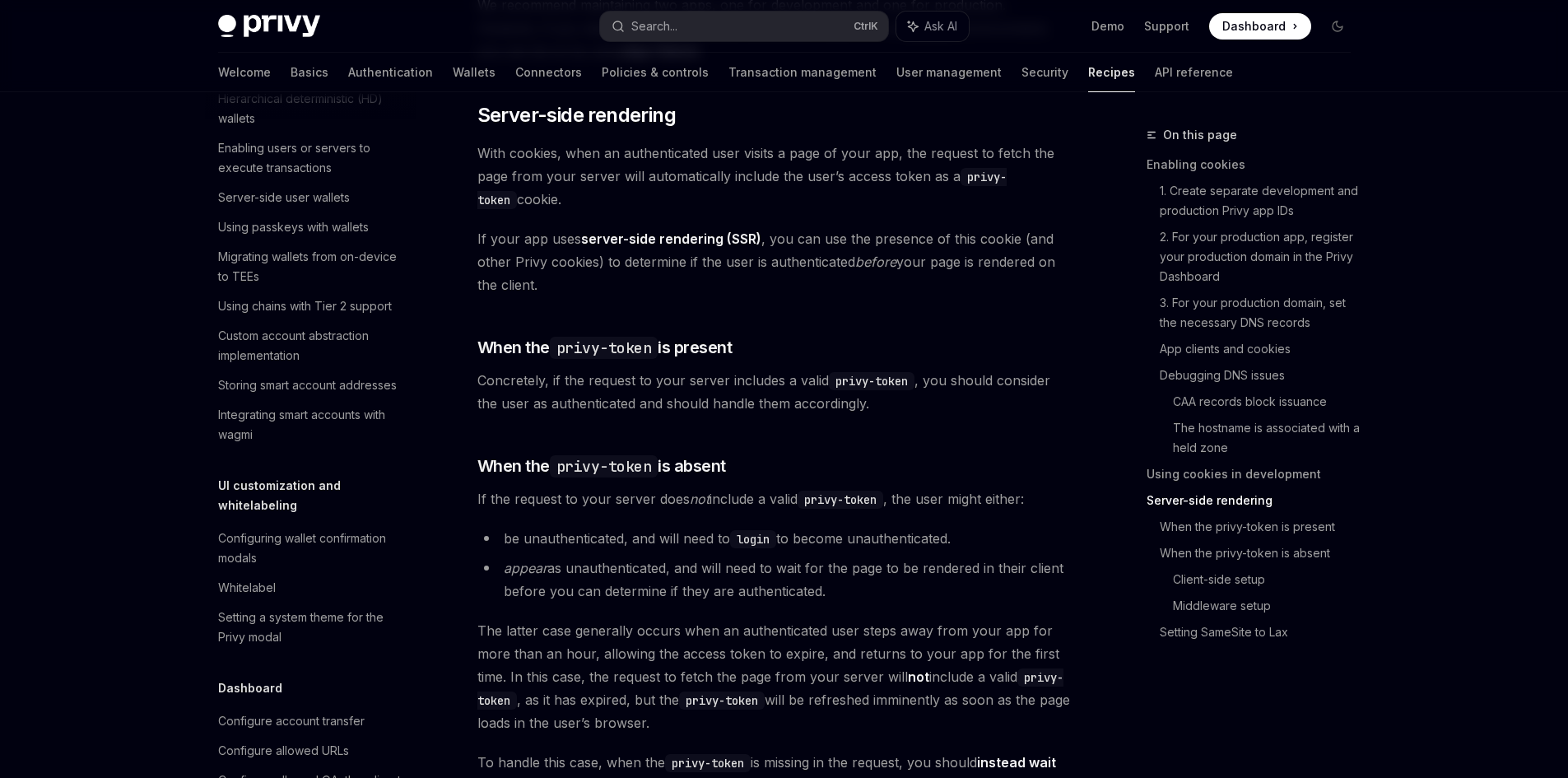
scroll to position [39, 0]
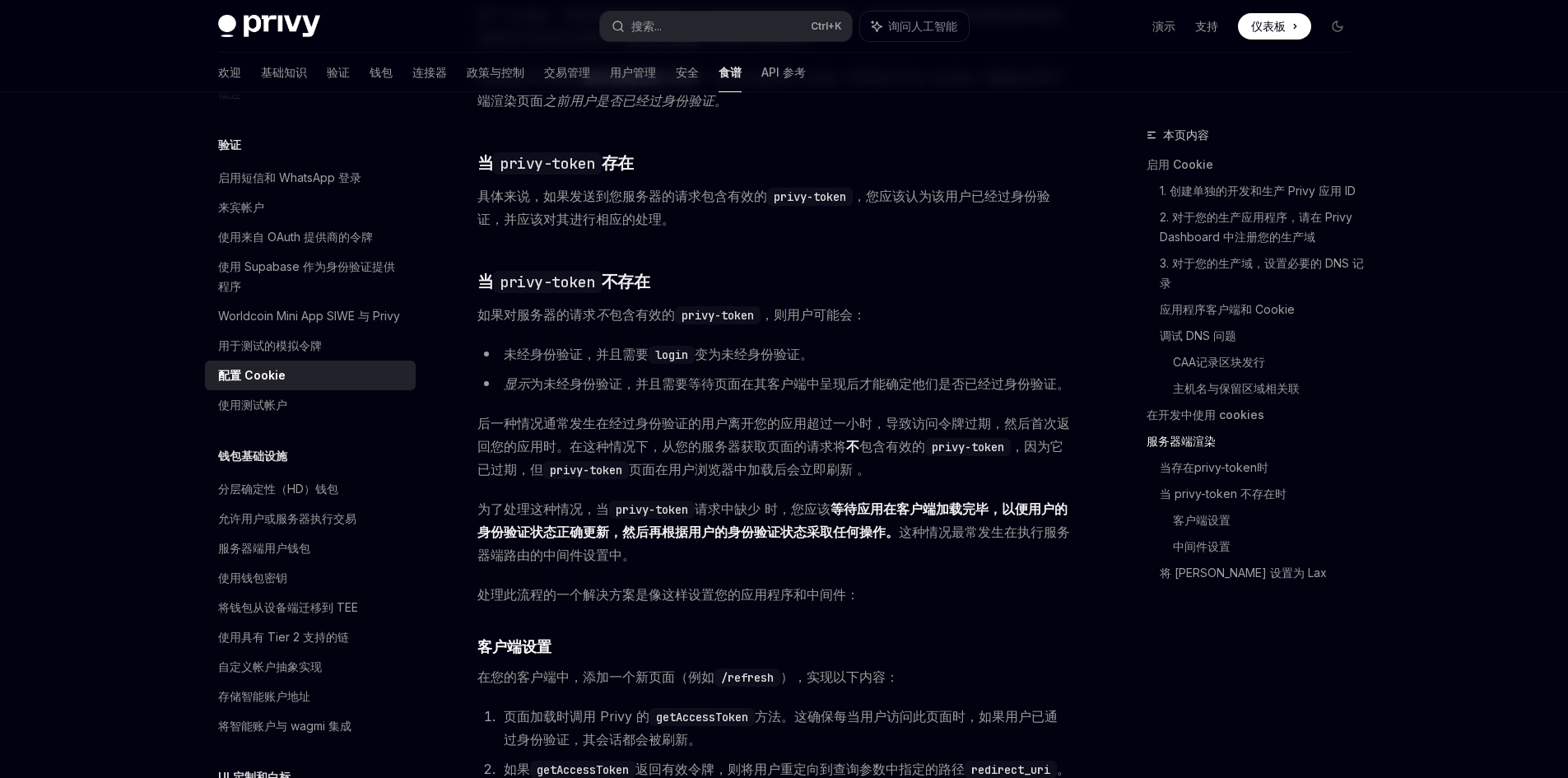
click at [300, 385] on div "配置 Cookie" at bounding box center [312, 375] width 188 height 20
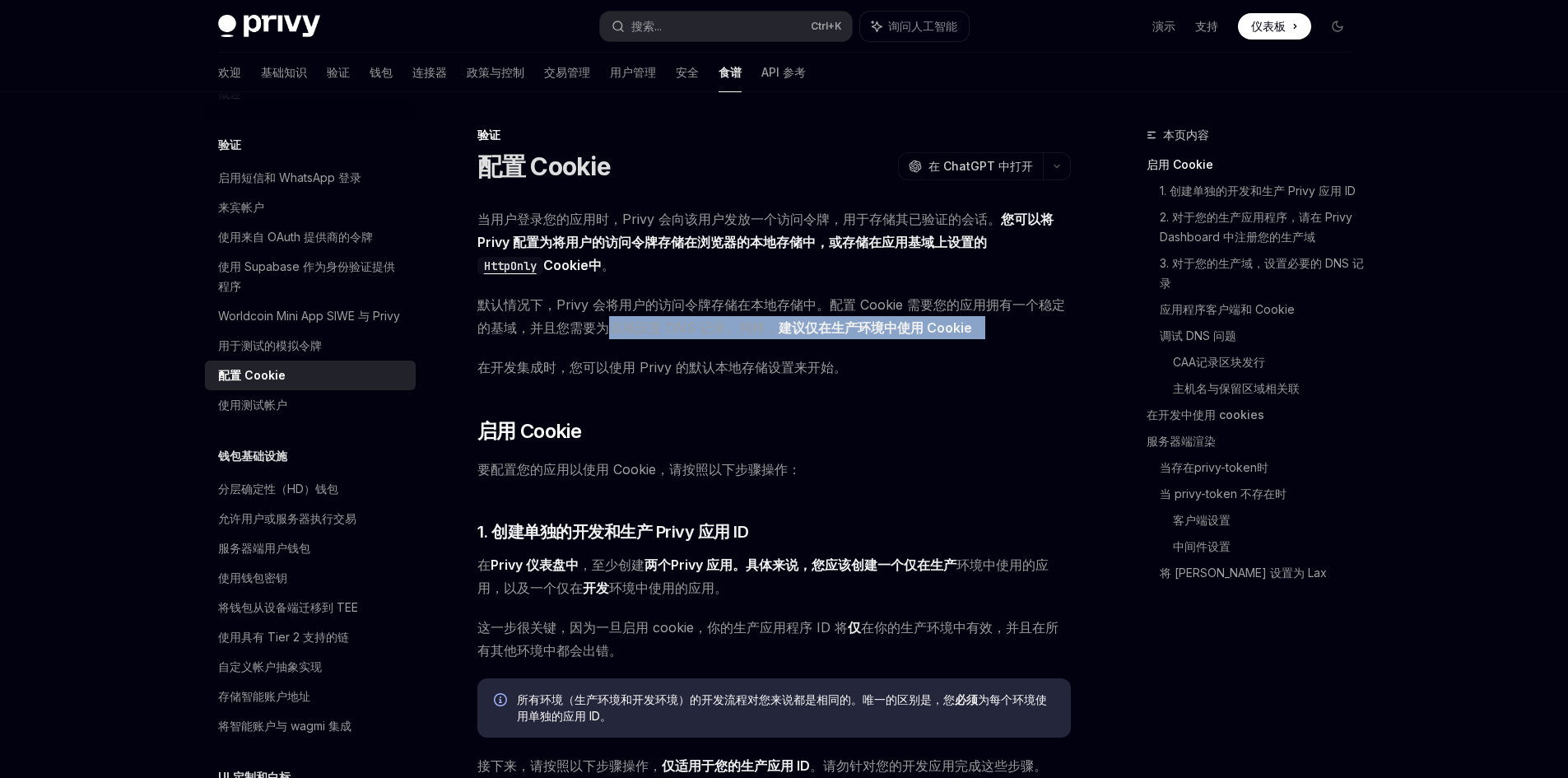
drag, startPoint x: 611, startPoint y: 328, endPoint x: 1049, endPoint y: 321, distance: 438.1
click at [1049, 321] on span "默认情况下，Privy 会将用户的访问令牌存储在本地存储中。配置 Cookie 需要您的应用拥有一个稳定的基域，并且您需要为该域设置 DNS 记录。同样， 建…" at bounding box center [775, 316] width 594 height 46
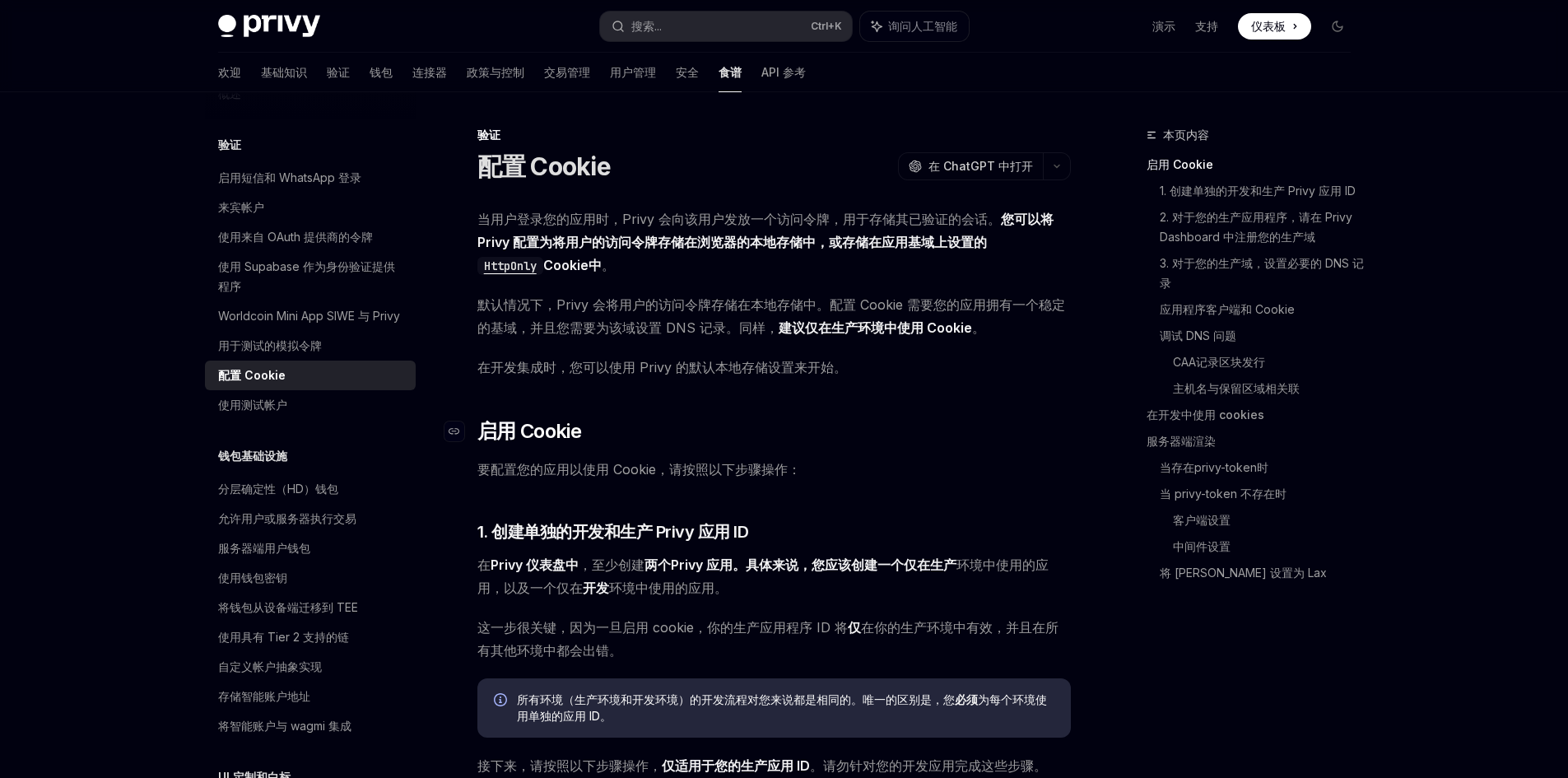
click at [1006, 440] on h2 "​ 启用 Cookie" at bounding box center [775, 431] width 594 height 27
drag, startPoint x: 602, startPoint y: 370, endPoint x: 781, endPoint y: 375, distance: 179.1
click at [781, 375] on span "在开发集成时，您可以使用 Privy 的默认本地存储设置来开始。" at bounding box center [775, 367] width 594 height 23
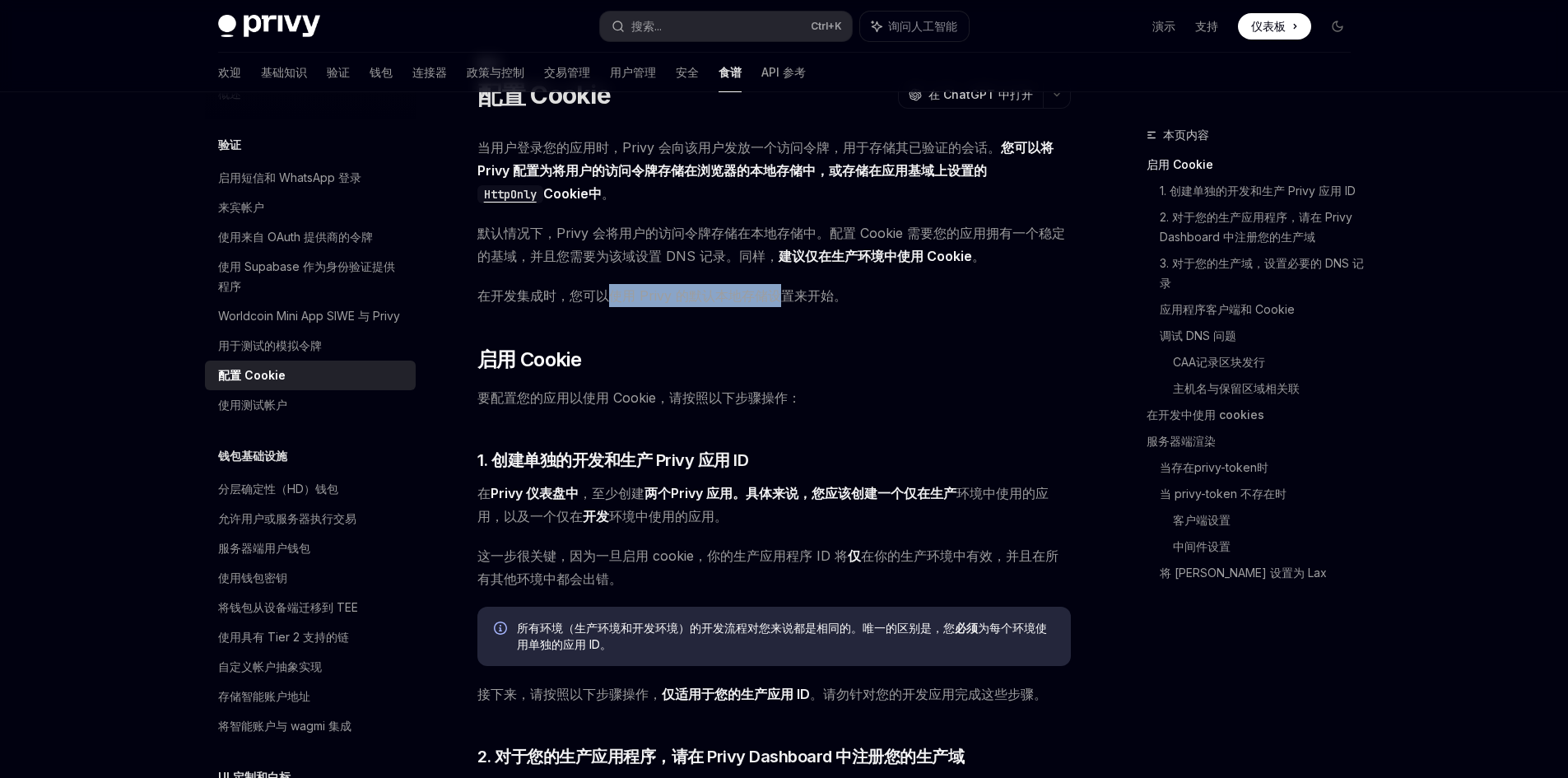
scroll to position [165, 0]
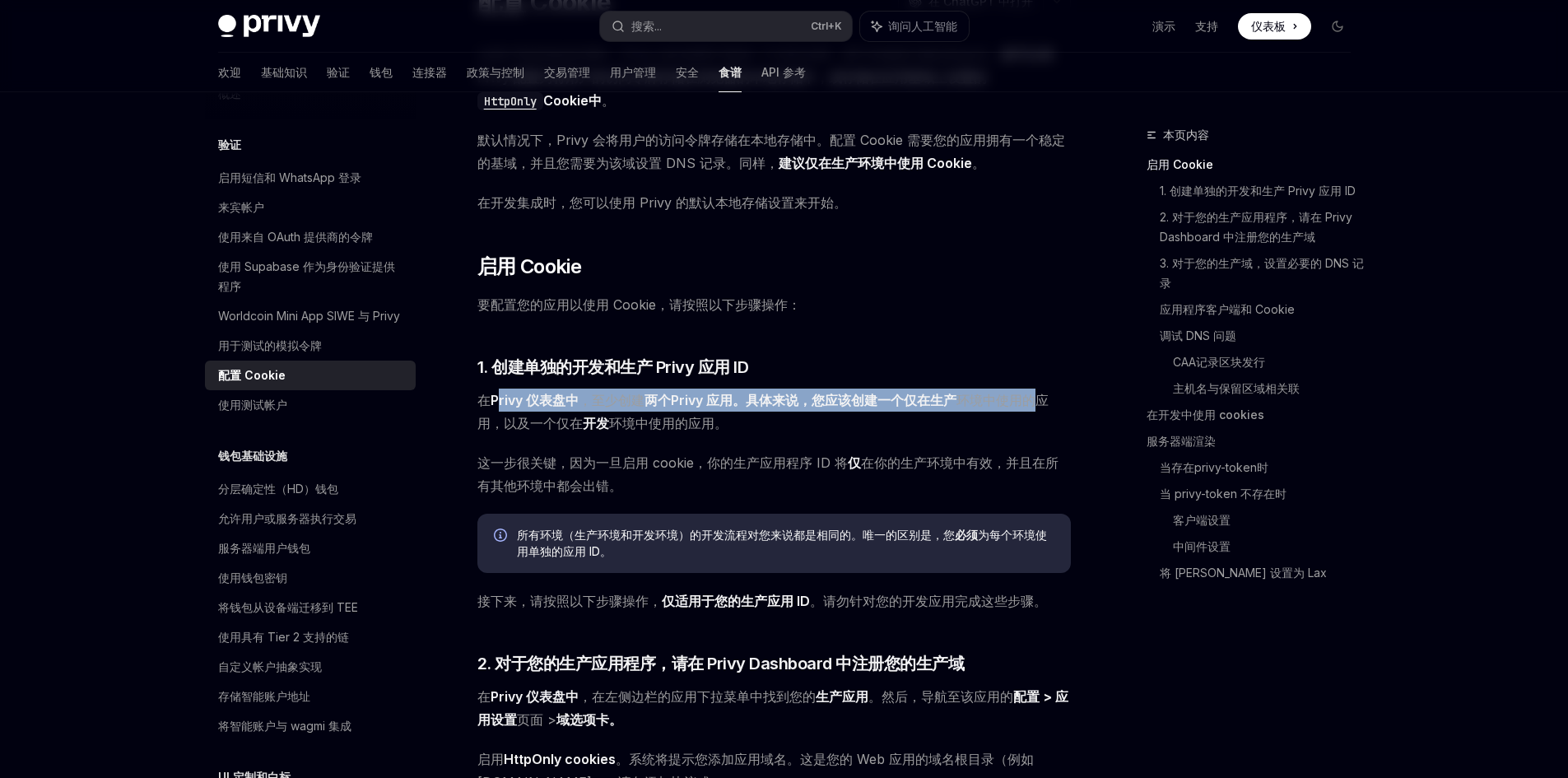
drag, startPoint x: 1033, startPoint y: 396, endPoint x: 500, endPoint y: 405, distance: 533.1
click at [500, 405] on span "在 Privy 仪表盘中 ，至少创建 两个Privy 应用。具体来说，您应该创建一个仅在 生产 环境中使用的应用，以及一个仅在 开发 环境中使用的应用 。" at bounding box center [775, 412] width 594 height 46
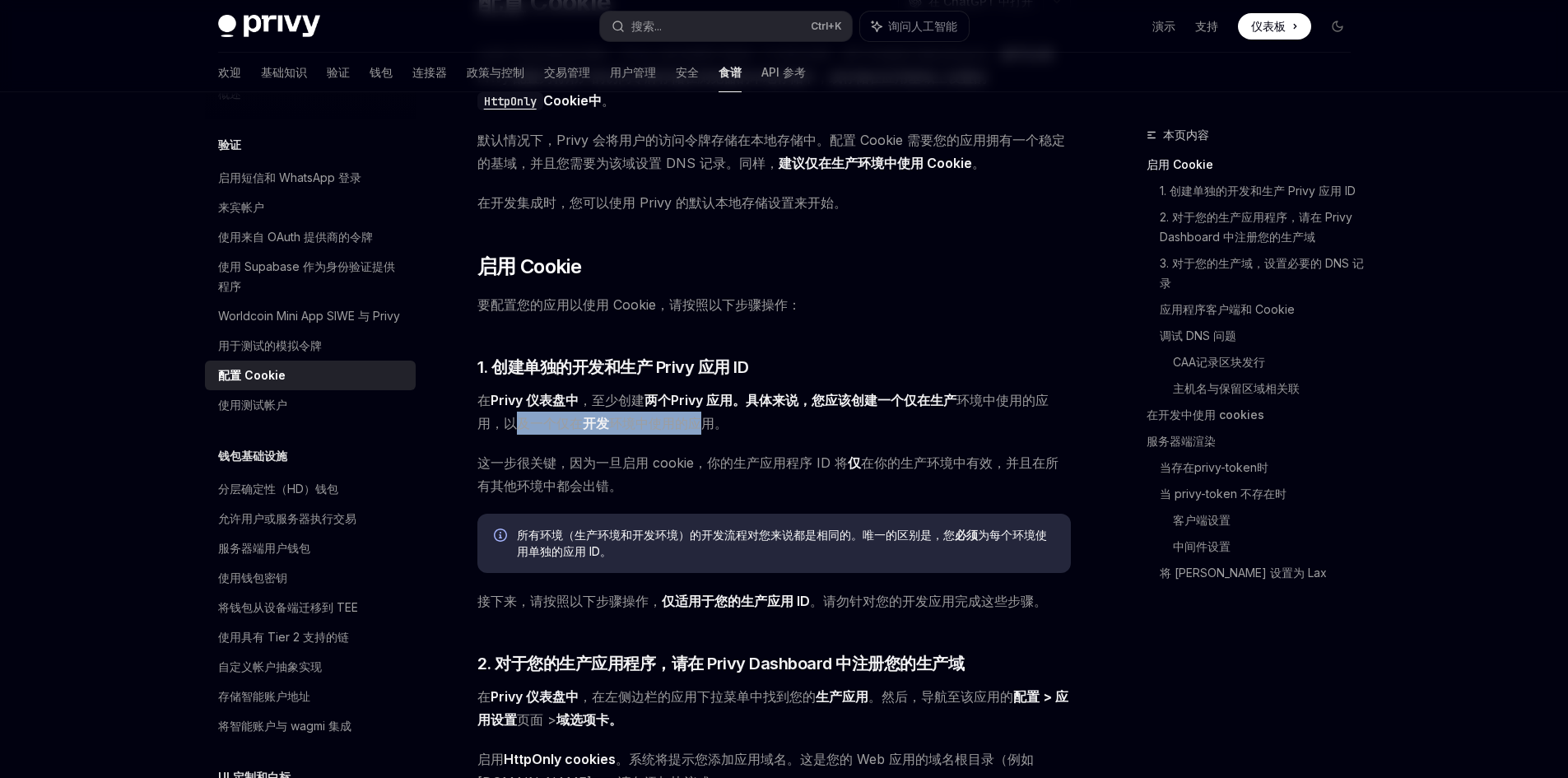
drag, startPoint x: 522, startPoint y: 429, endPoint x: 704, endPoint y: 420, distance: 182.2
click at [704, 420] on span "在 Privy 仪表盘中 ，至少创建 两个Privy 应用。具体来说，您应该创建一个仅在 生产 环境中使用的应用，以及一个仅在 开发 环境中使用的应用 。" at bounding box center [775, 412] width 594 height 46
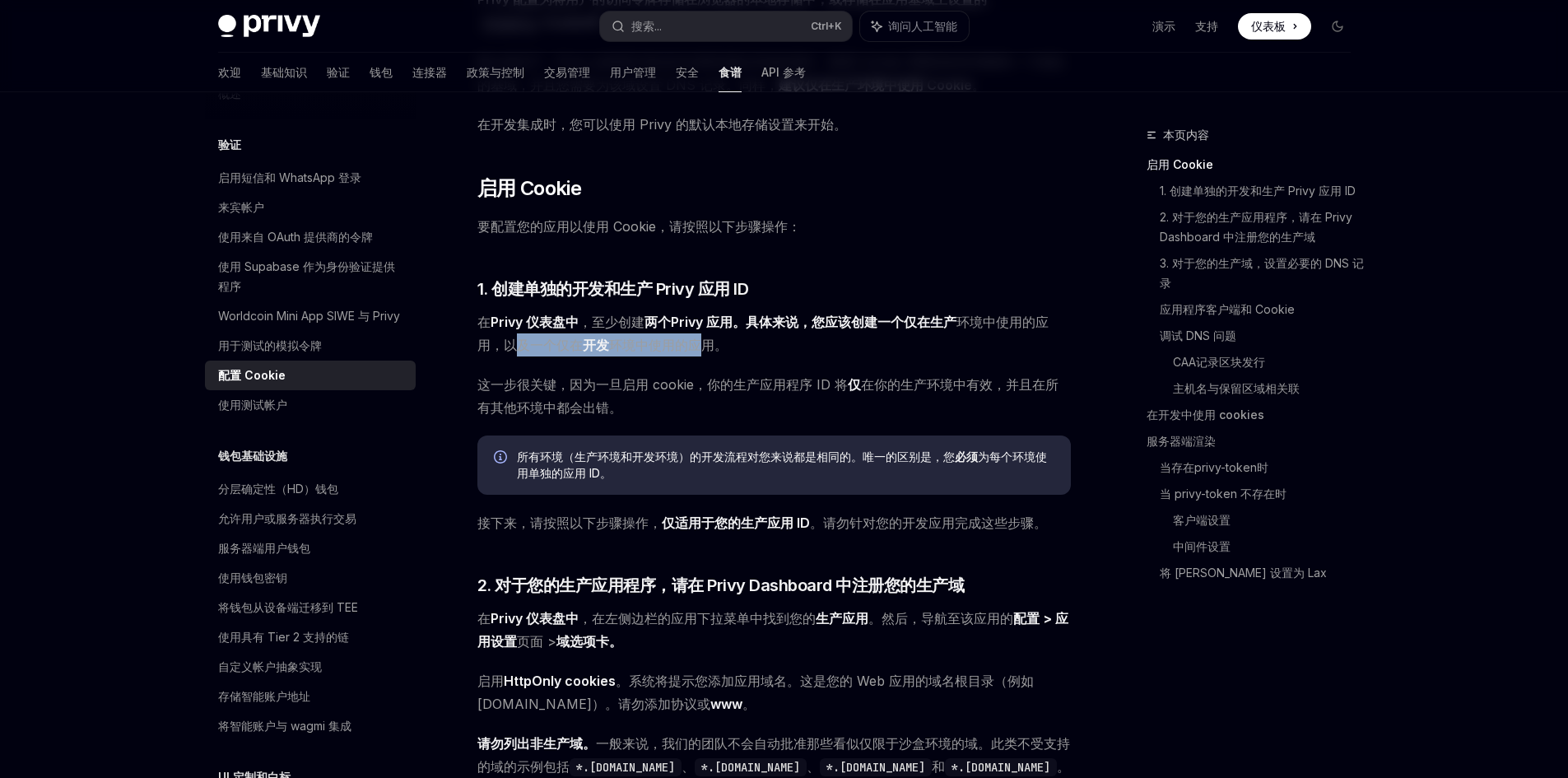
scroll to position [329, 0]
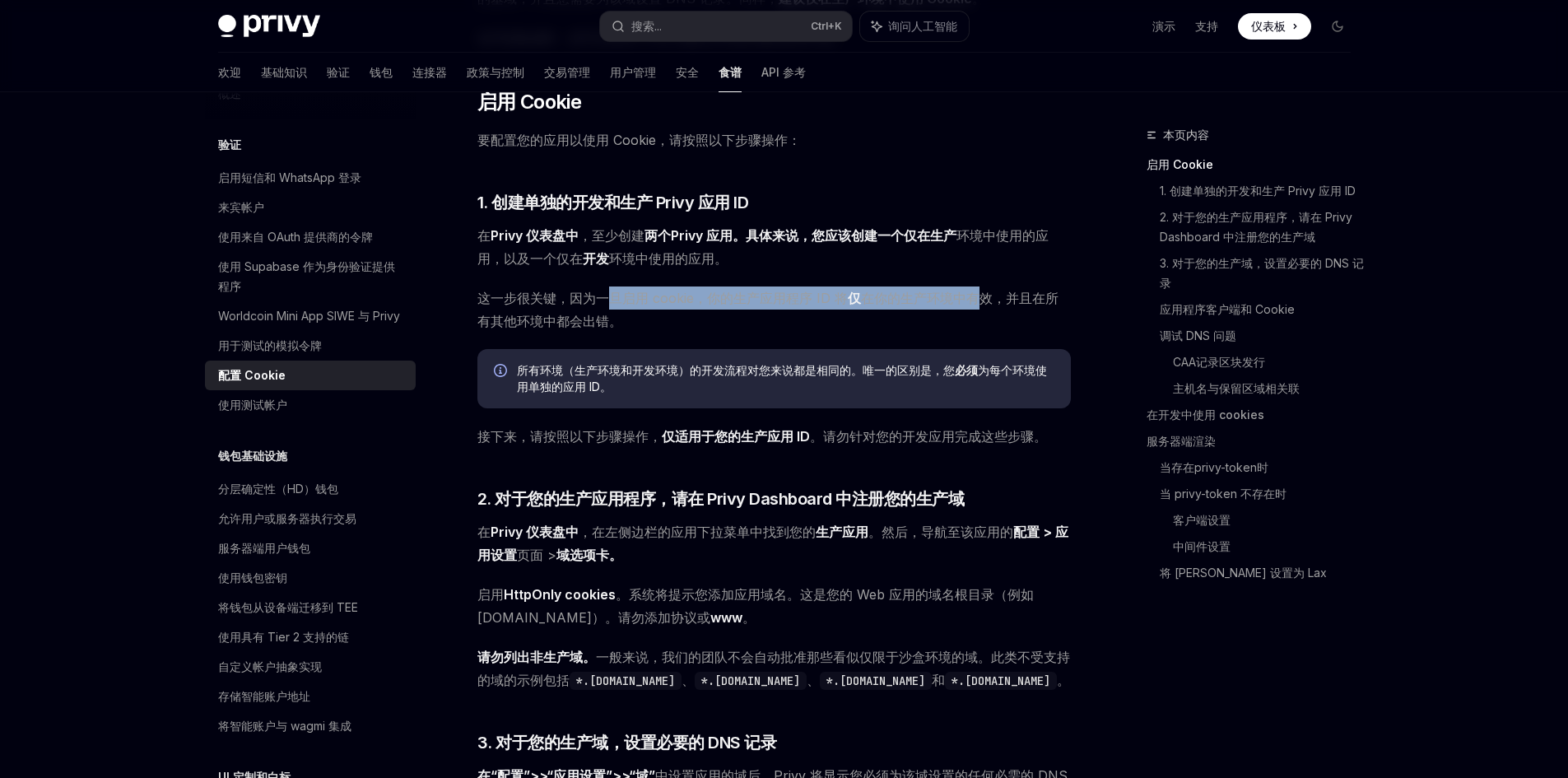
drag, startPoint x: 603, startPoint y: 298, endPoint x: 972, endPoint y: 295, distance: 369.0
click at [972, 295] on span "这一步很关键，因为一旦启用 cookie，你的生产应用程序 ID 将 仅 在你的生产环境中有效，并且在所有其他环境中都会出错。" at bounding box center [775, 309] width 594 height 46
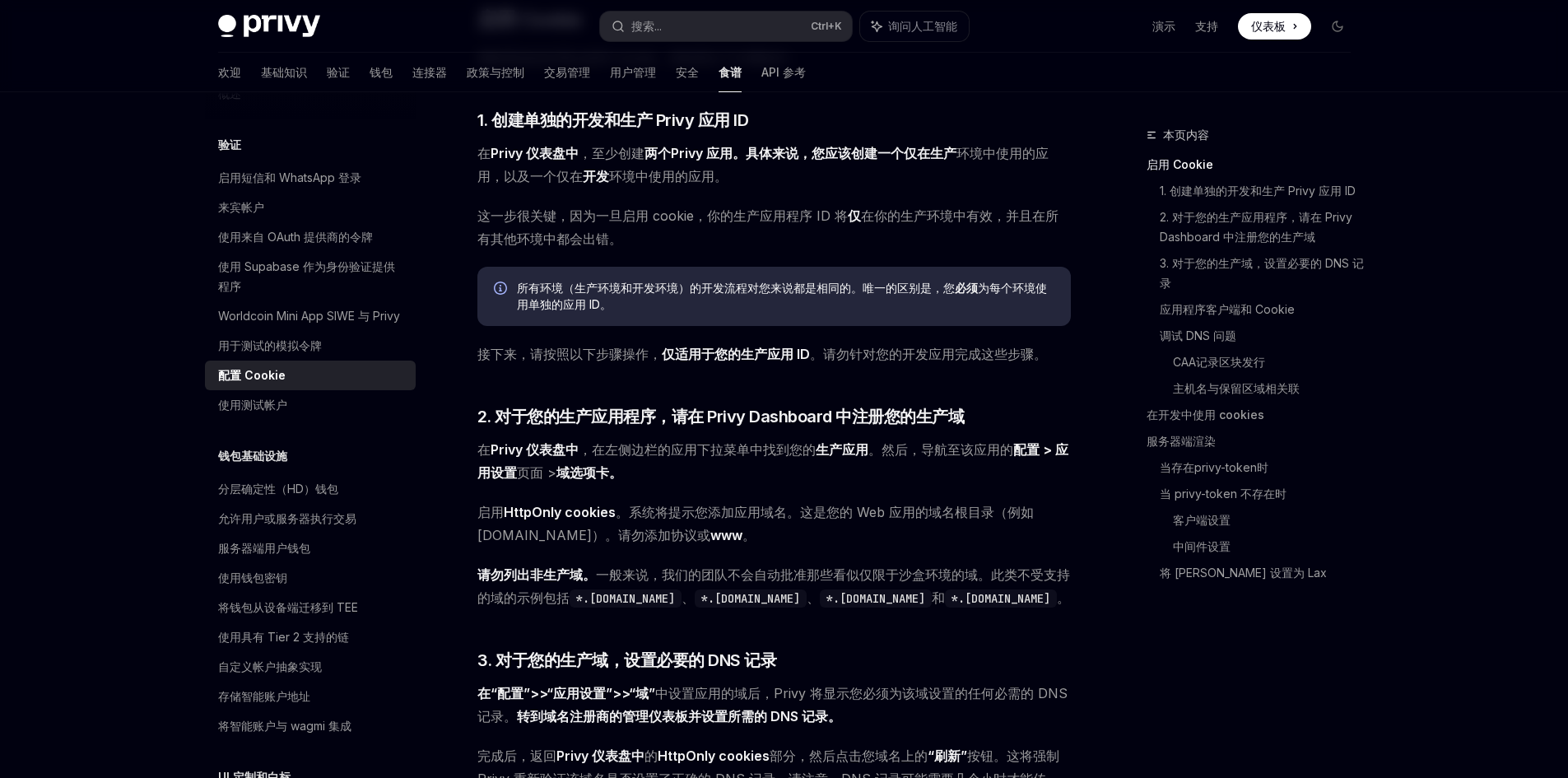
click at [761, 461] on span "在 Privy 仪表盘中 ，在左侧边栏的应用下拉菜单中 找到您的 生产应用 。然后，导航至该应用的 配置 > 应用设置 页面 > 域选项卡。" at bounding box center [775, 461] width 594 height 46
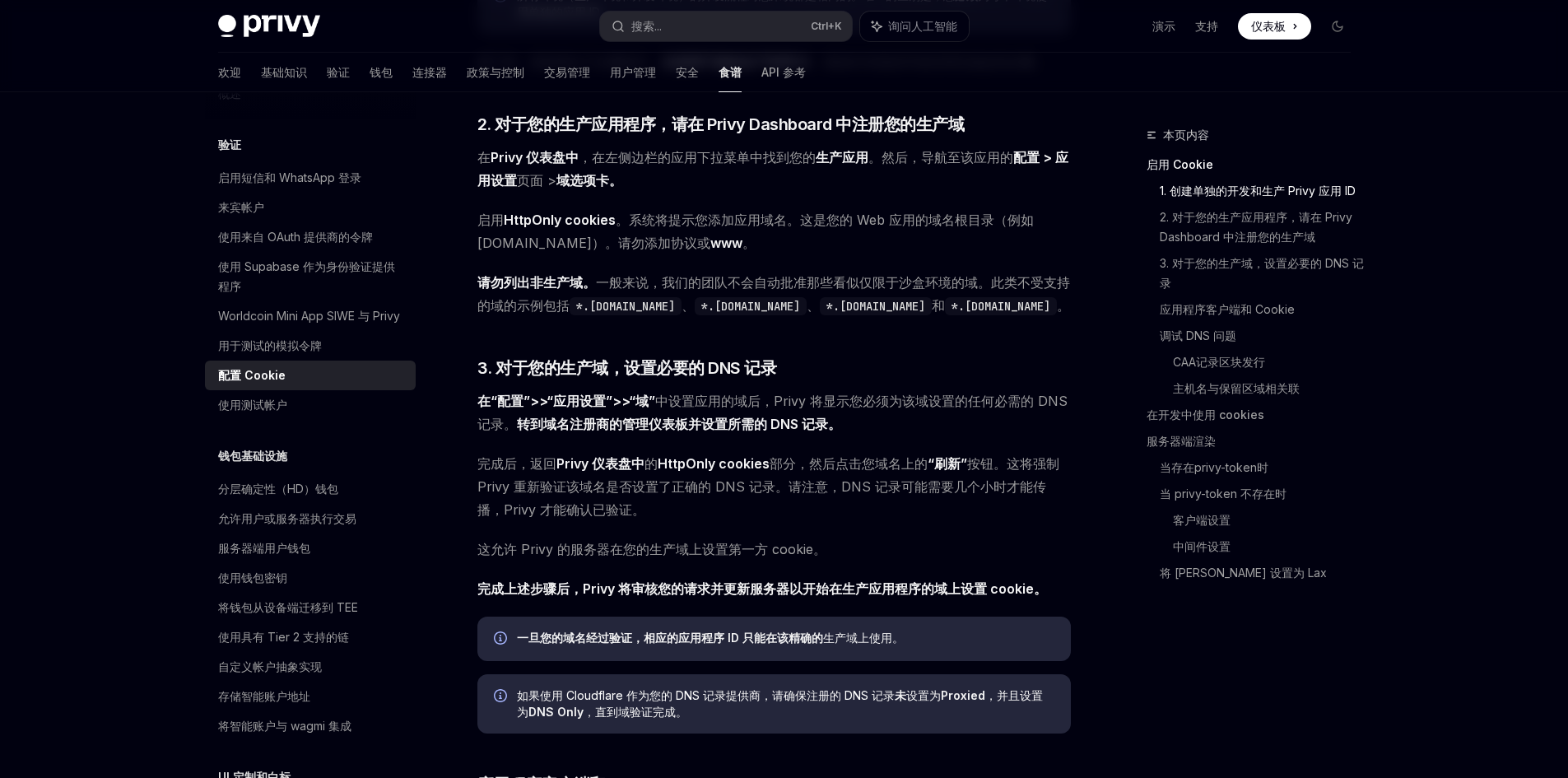
scroll to position [741, 0]
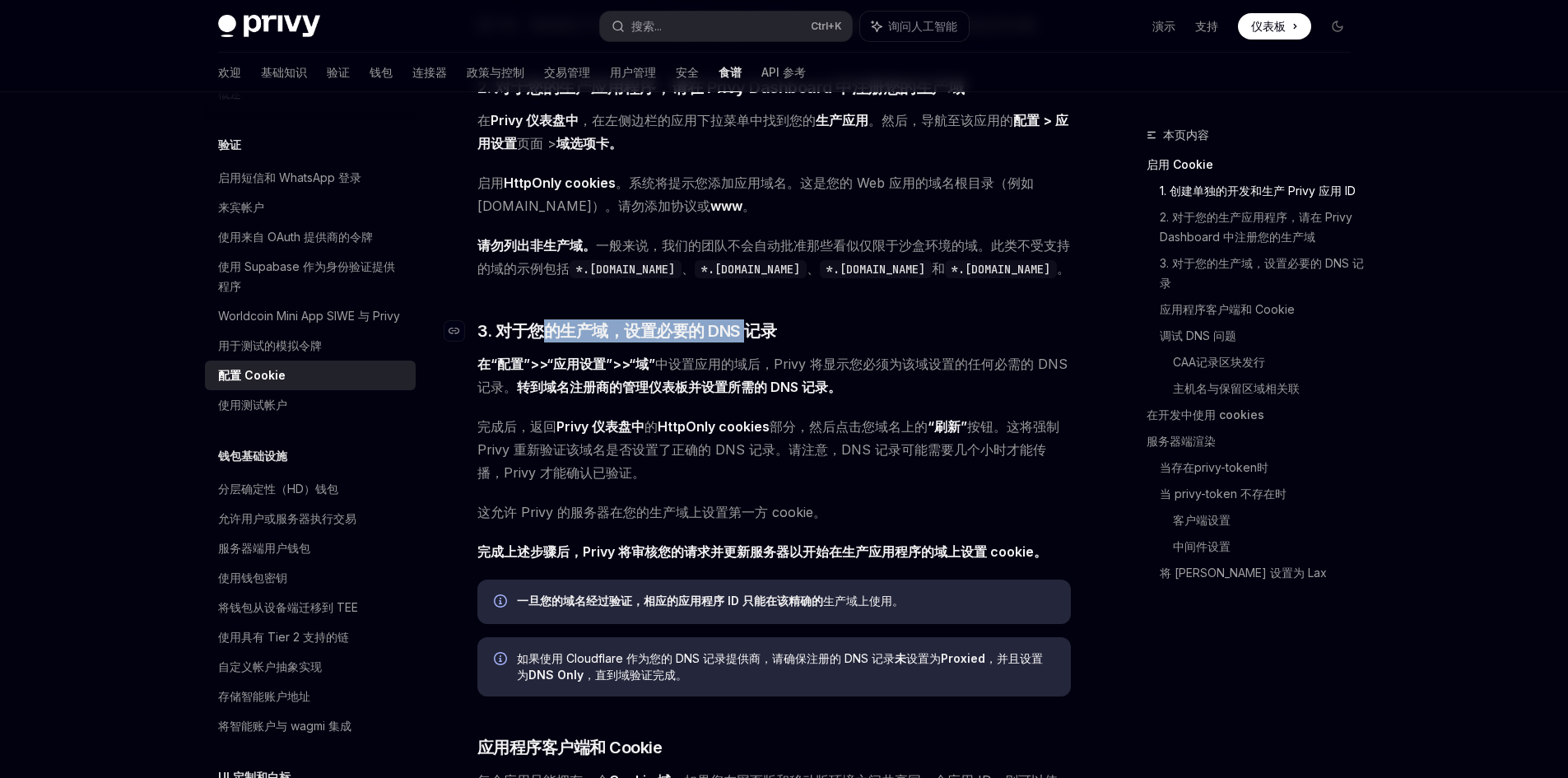
drag, startPoint x: 543, startPoint y: 322, endPoint x: 746, endPoint y: 329, distance: 203.1
click at [746, 329] on font "3. 对于您的生产域，设置必要的 DNS 记录" at bounding box center [628, 331] width 300 height 20
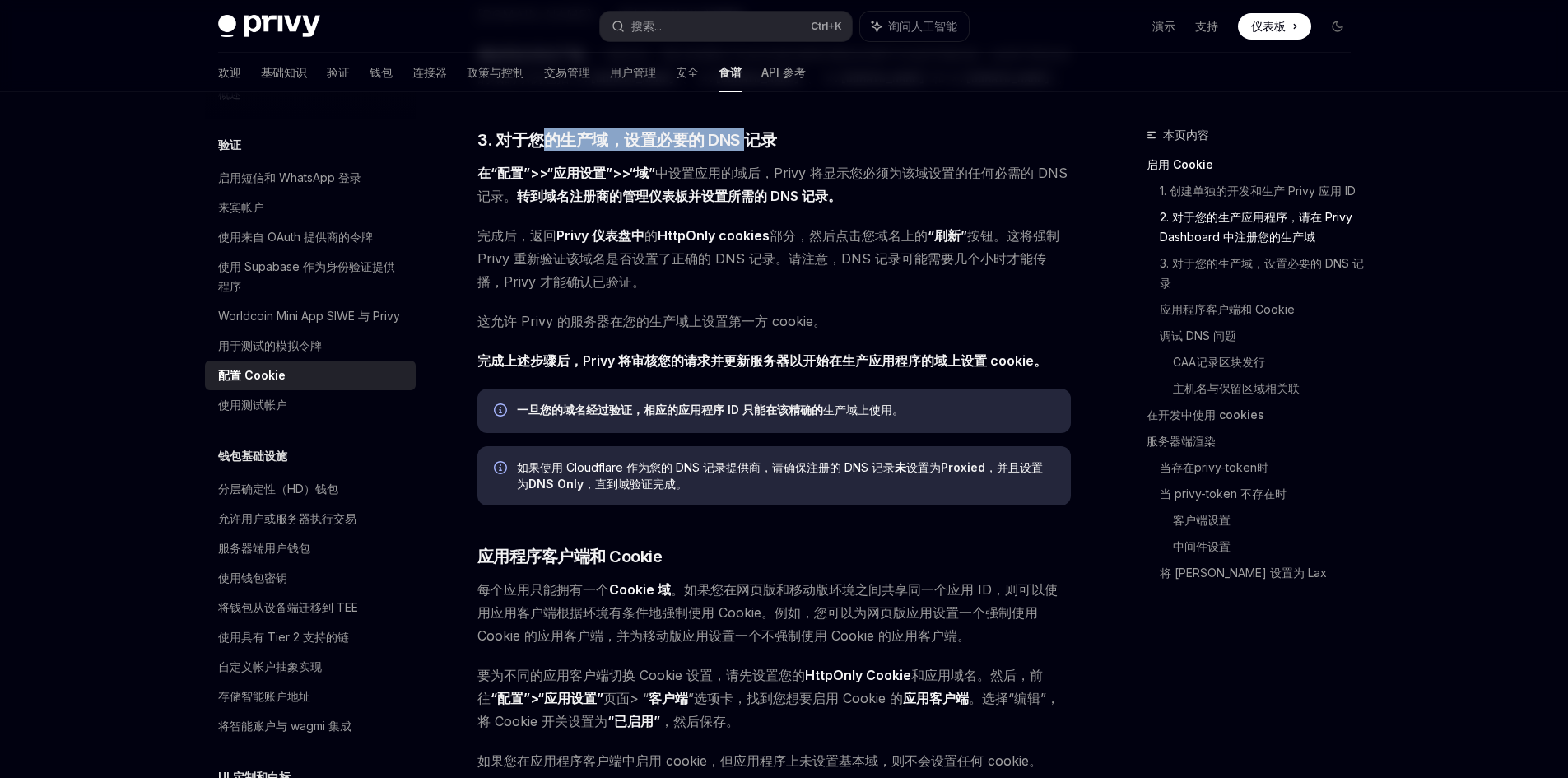
scroll to position [935, 0]
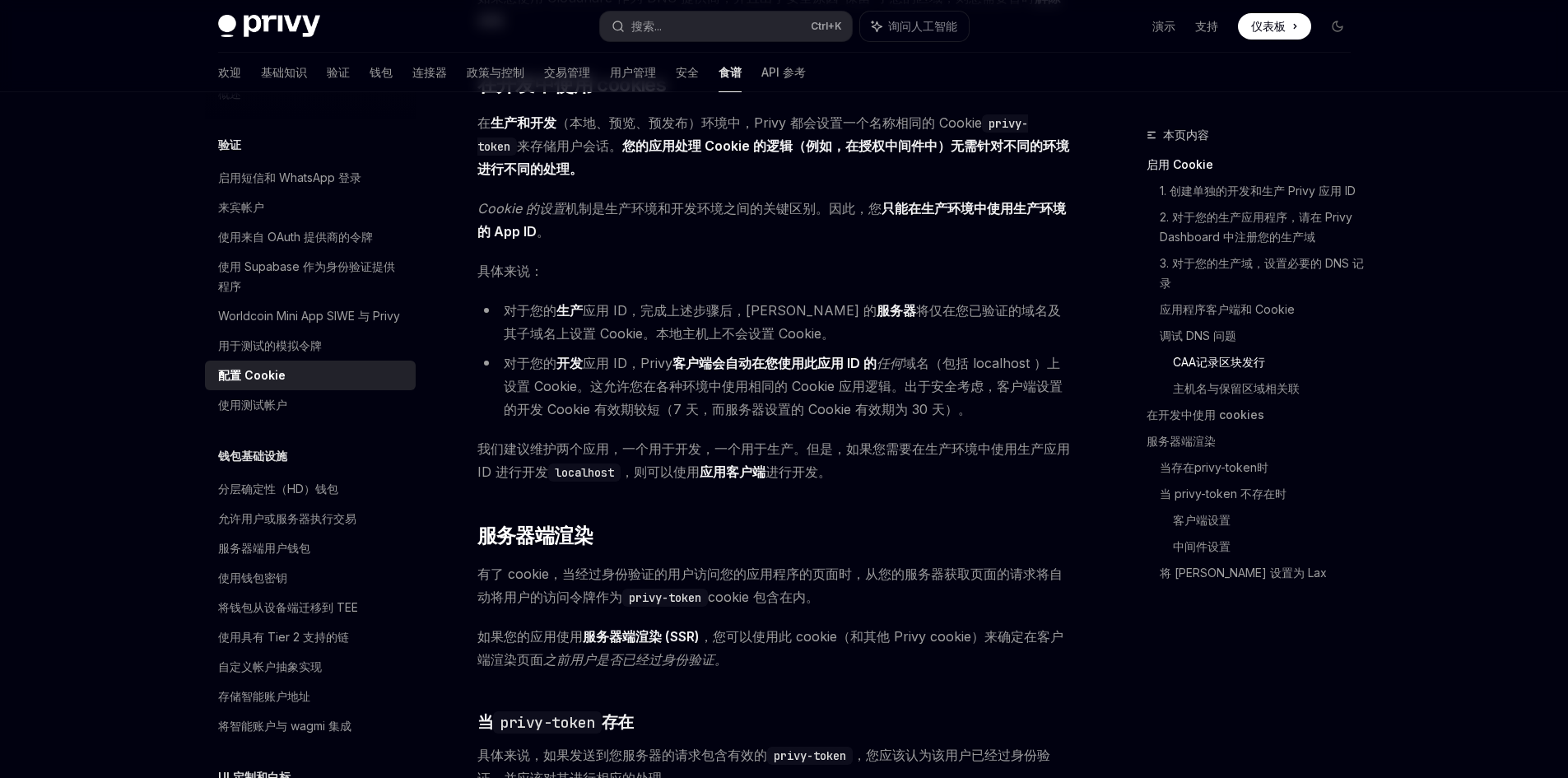
scroll to position [2581, 0]
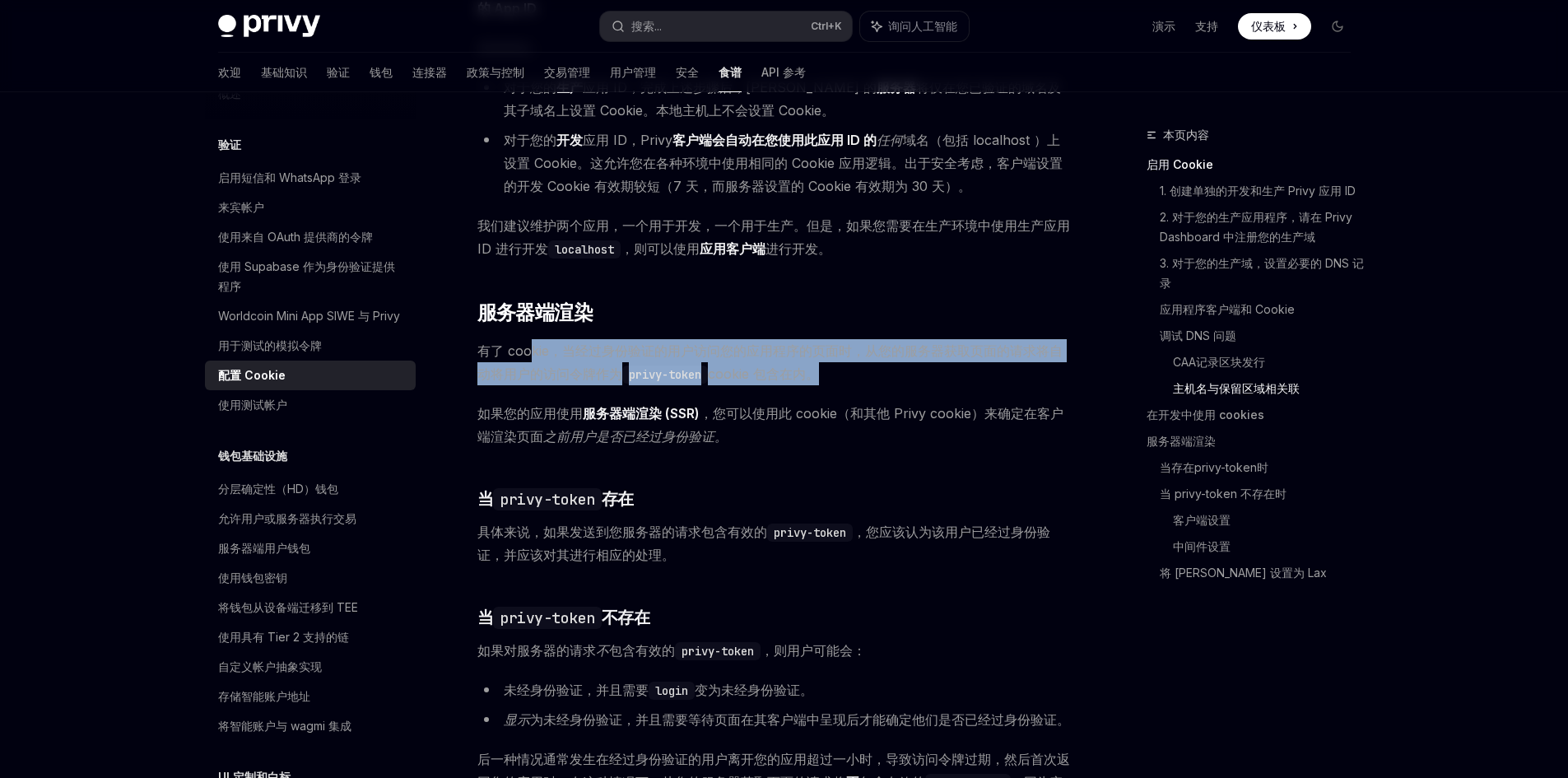
drag, startPoint x: 531, startPoint y: 352, endPoint x: 866, endPoint y: 363, distance: 335.2
click at [866, 363] on span "有了 cookie，当经过身份验证的用户访问您的应用程序的页面时，从您的服务器获取页面的请求将自动将用户的访问令牌作为 privy-token cookie …" at bounding box center [775, 362] width 594 height 46
click at [853, 375] on span "有了 cookie，当经过身份验证的用户访问您的应用程序的页面时，从您的服务器获取页面的请求将自动将用户的访问令牌作为 privy-token cookie …" at bounding box center [775, 362] width 594 height 46
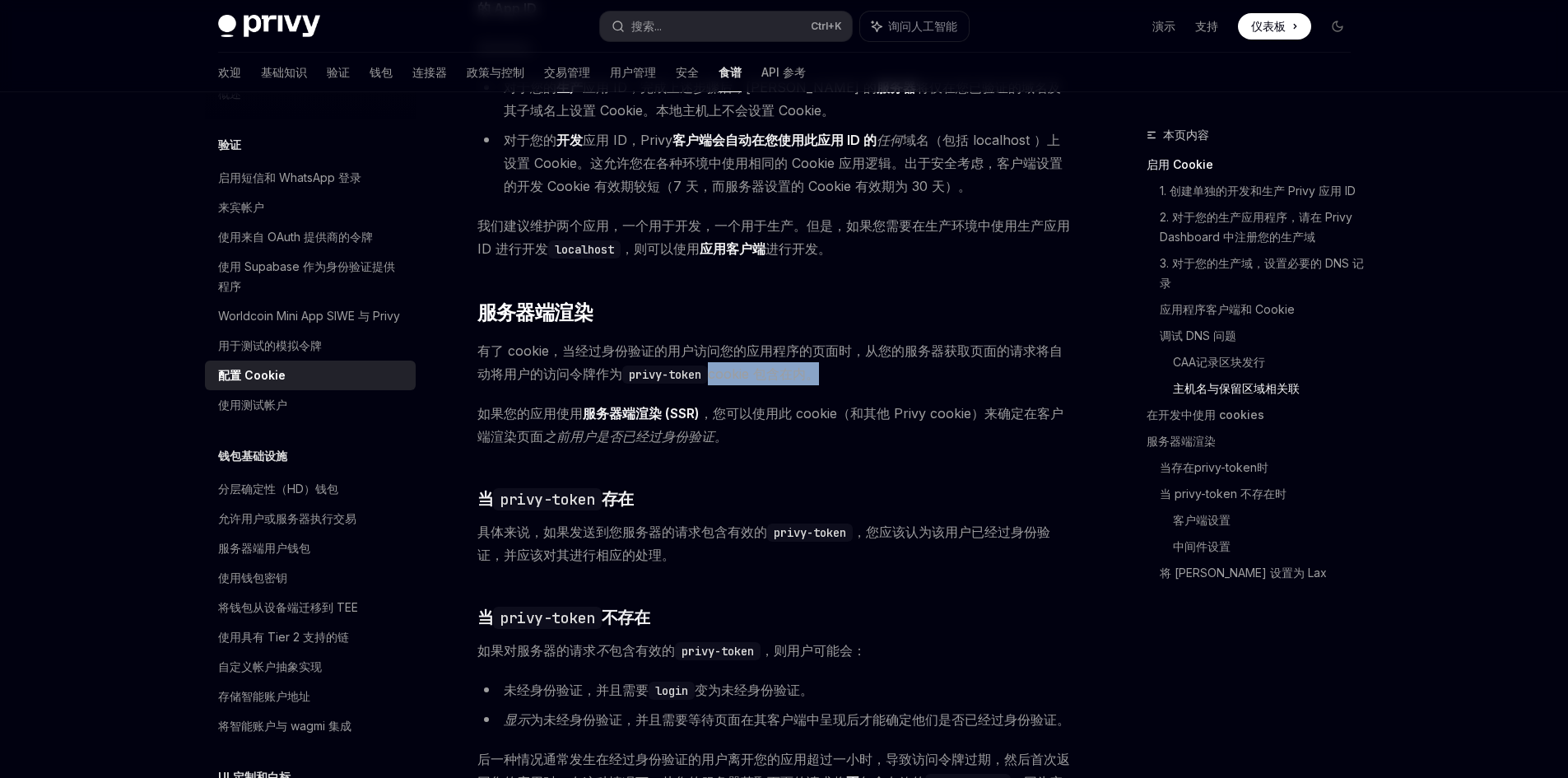
drag, startPoint x: 853, startPoint y: 375, endPoint x: 710, endPoint y: 380, distance: 143.1
click at [710, 380] on span "有了 cookie，当经过身份验证的用户访问您的应用程序的页面时，从您的服务器获取页面的请求将自动将用户的访问令牌作为 privy-token cookie …" at bounding box center [775, 362] width 594 height 46
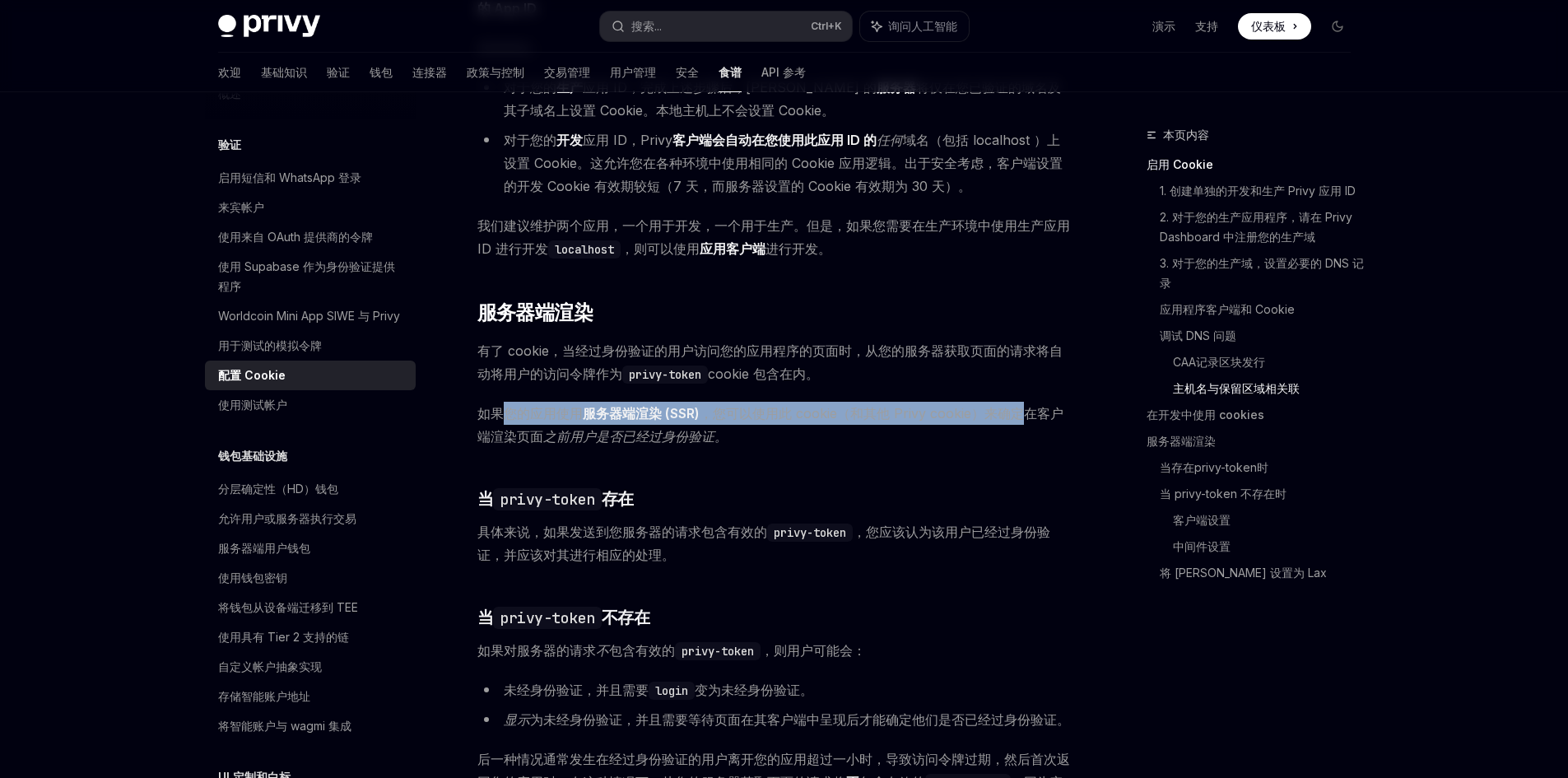
drag, startPoint x: 508, startPoint y: 411, endPoint x: 1026, endPoint y: 411, distance: 518.0
click at [1026, 411] on span "如果您的应用使用 服务器端渲染 (SSR) ，您可以使用此 cookie（和其他 Privy cookie）来确定 在客户端渲染页面 之前用户是否已经过身份验…" at bounding box center [775, 425] width 594 height 46
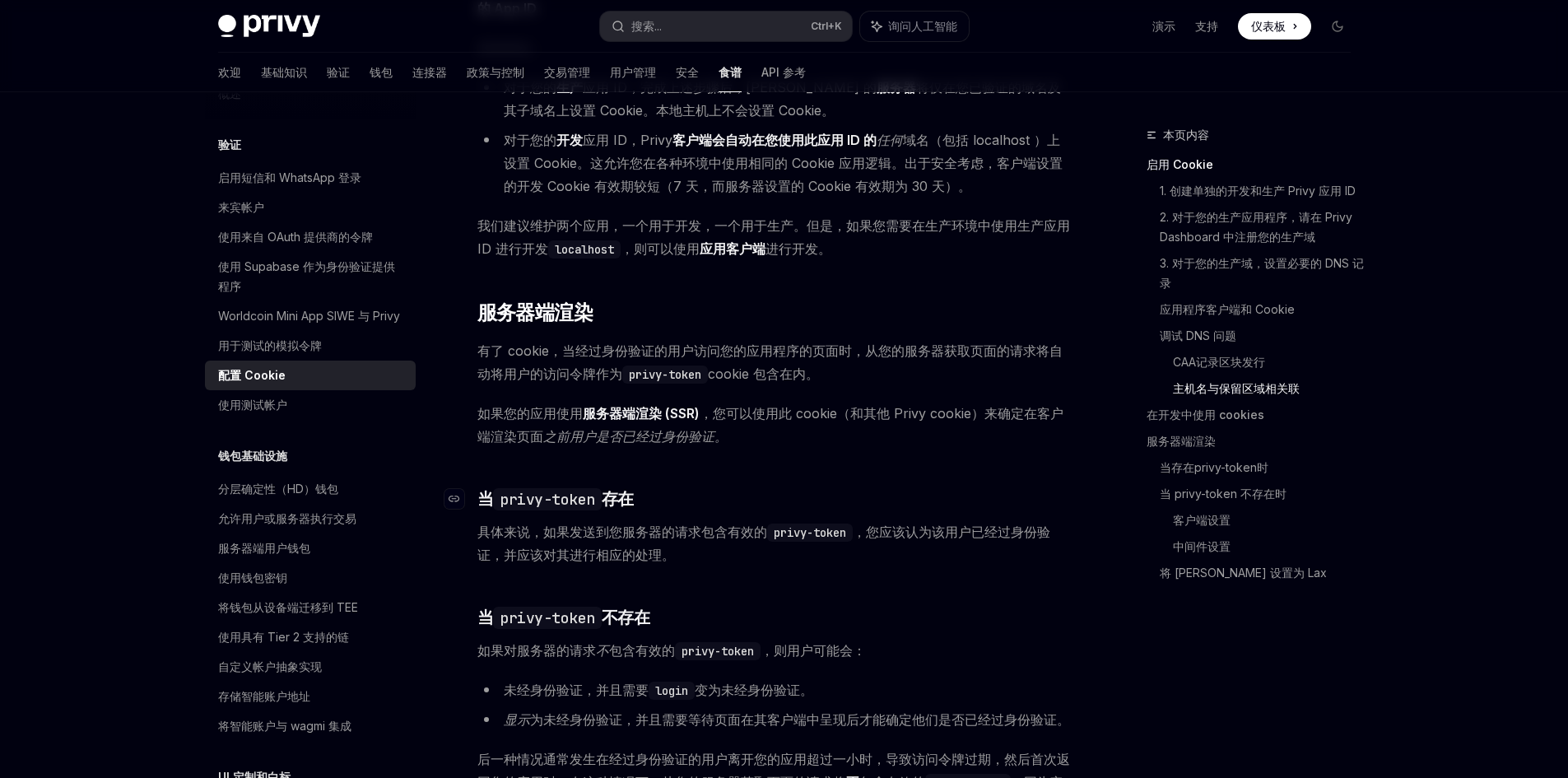
click at [689, 495] on h3 "​ 当 privy-token 存在" at bounding box center [775, 499] width 594 height 23
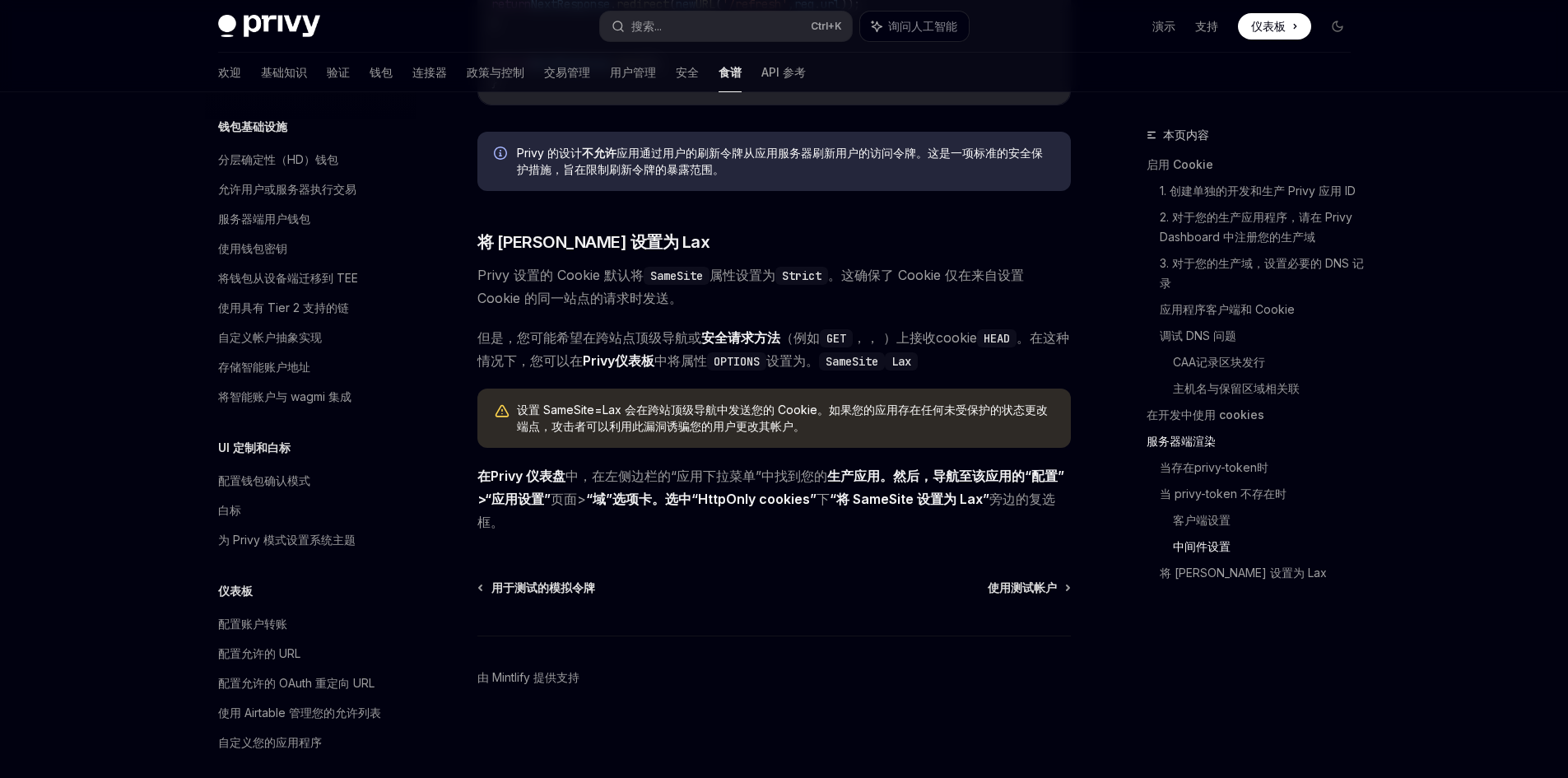
scroll to position [4897, 0]
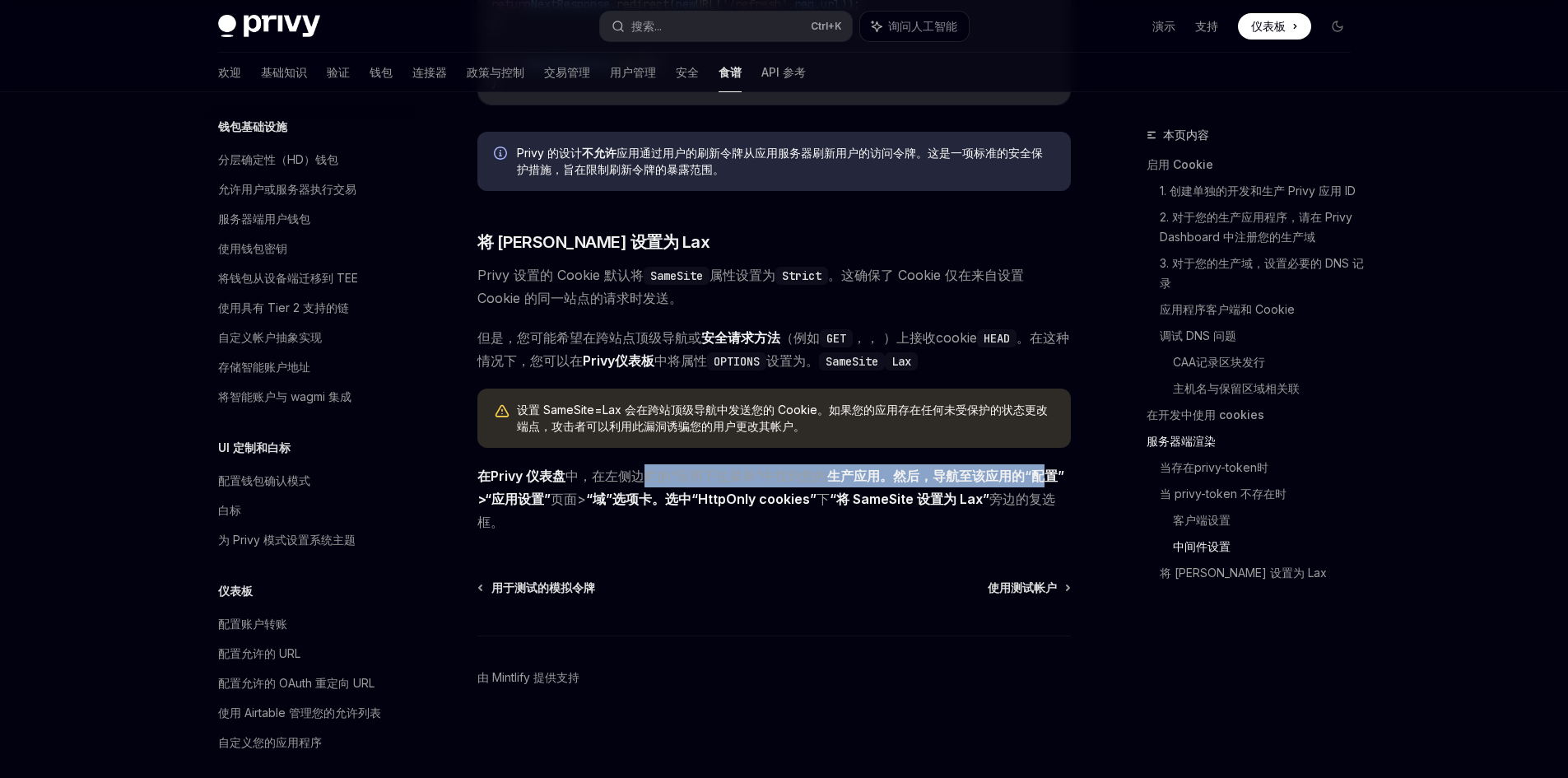
drag, startPoint x: 642, startPoint y: 471, endPoint x: 1040, endPoint y: 477, distance: 398.0
click at [1040, 477] on span "在Privy 仪表盘 中， 在左侧边栏的“应用下拉菜单”中 找到您的 生产应用。然后，导航至该应用的 “配置”>“应用设置” 页面> “域”选项卡。选中 “H…" at bounding box center [775, 499] width 594 height 70
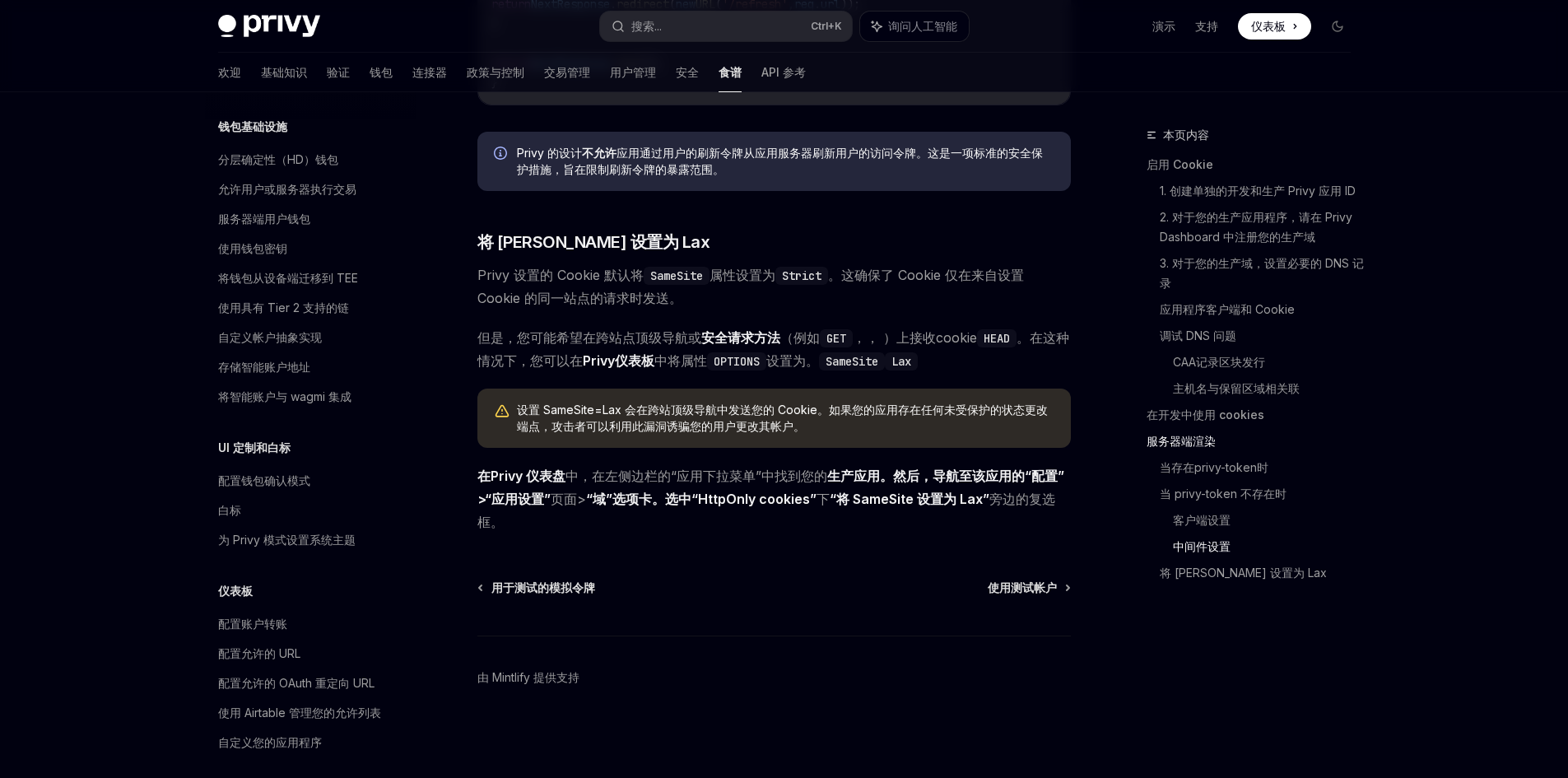
click at [683, 594] on div "用于测试的模拟令牌 使用测试帐户" at bounding box center [775, 587] width 594 height 16
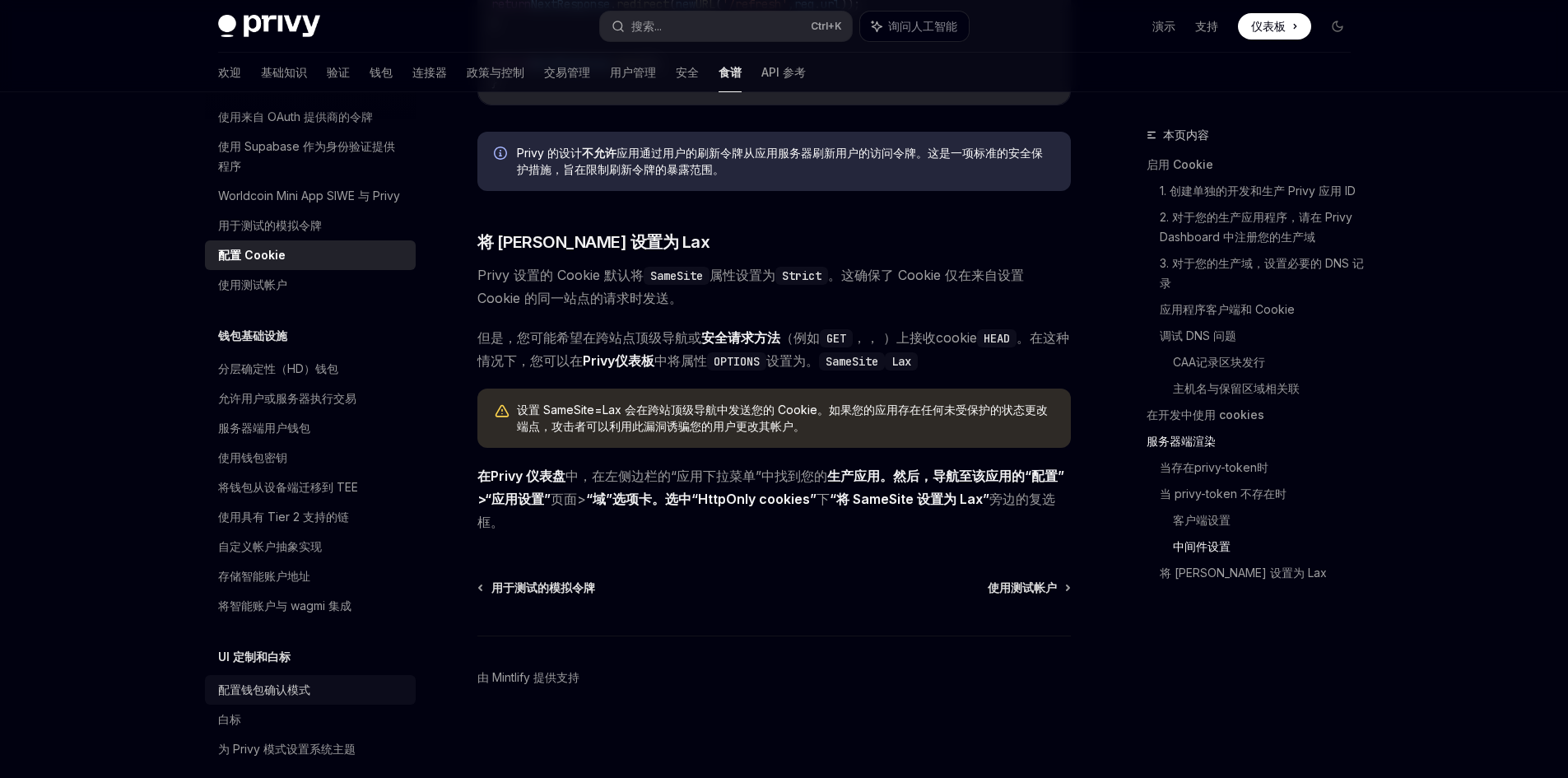
scroll to position [122, 0]
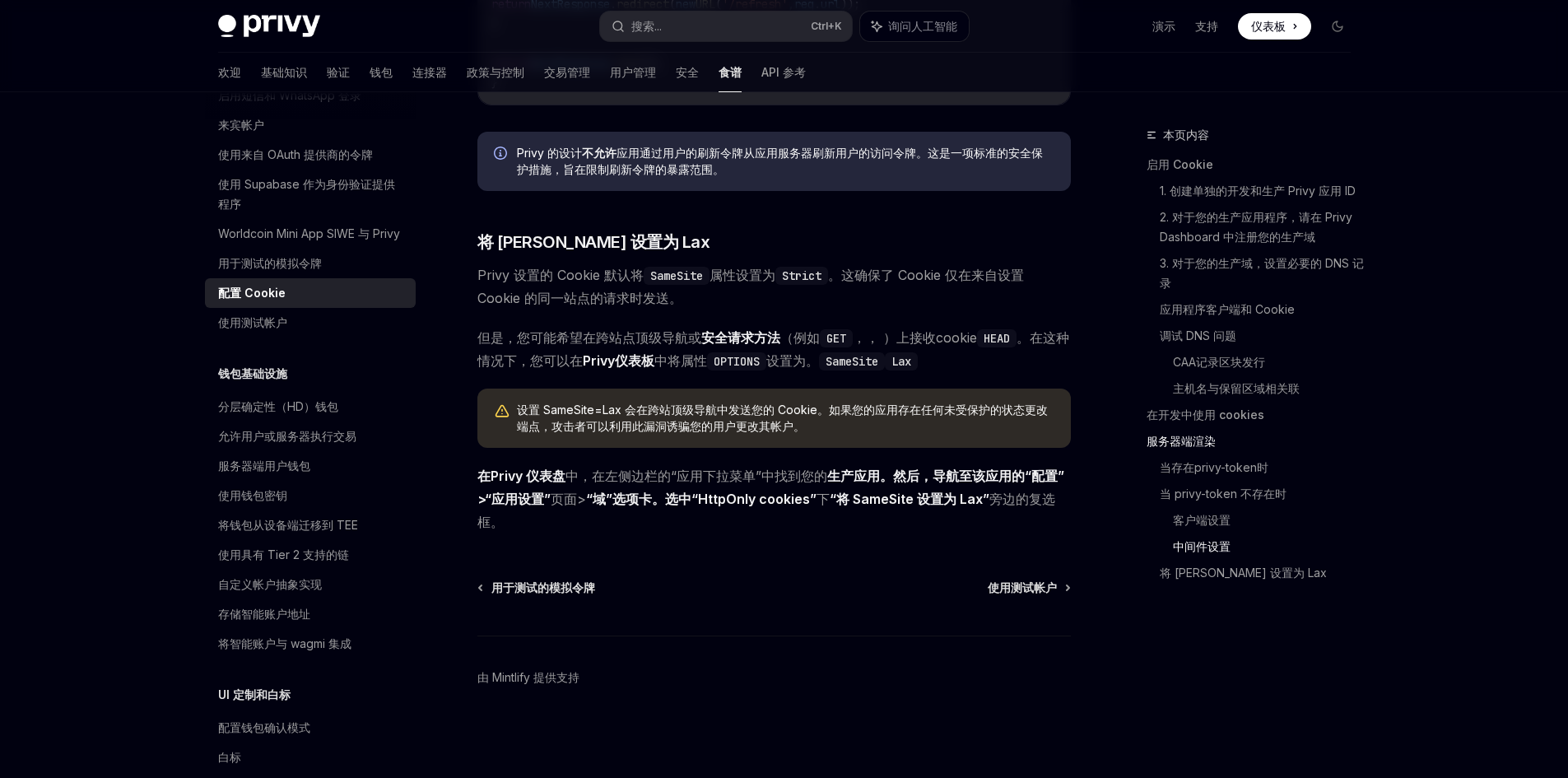
click at [317, 303] on div "配置 Cookie" at bounding box center [312, 293] width 188 height 20
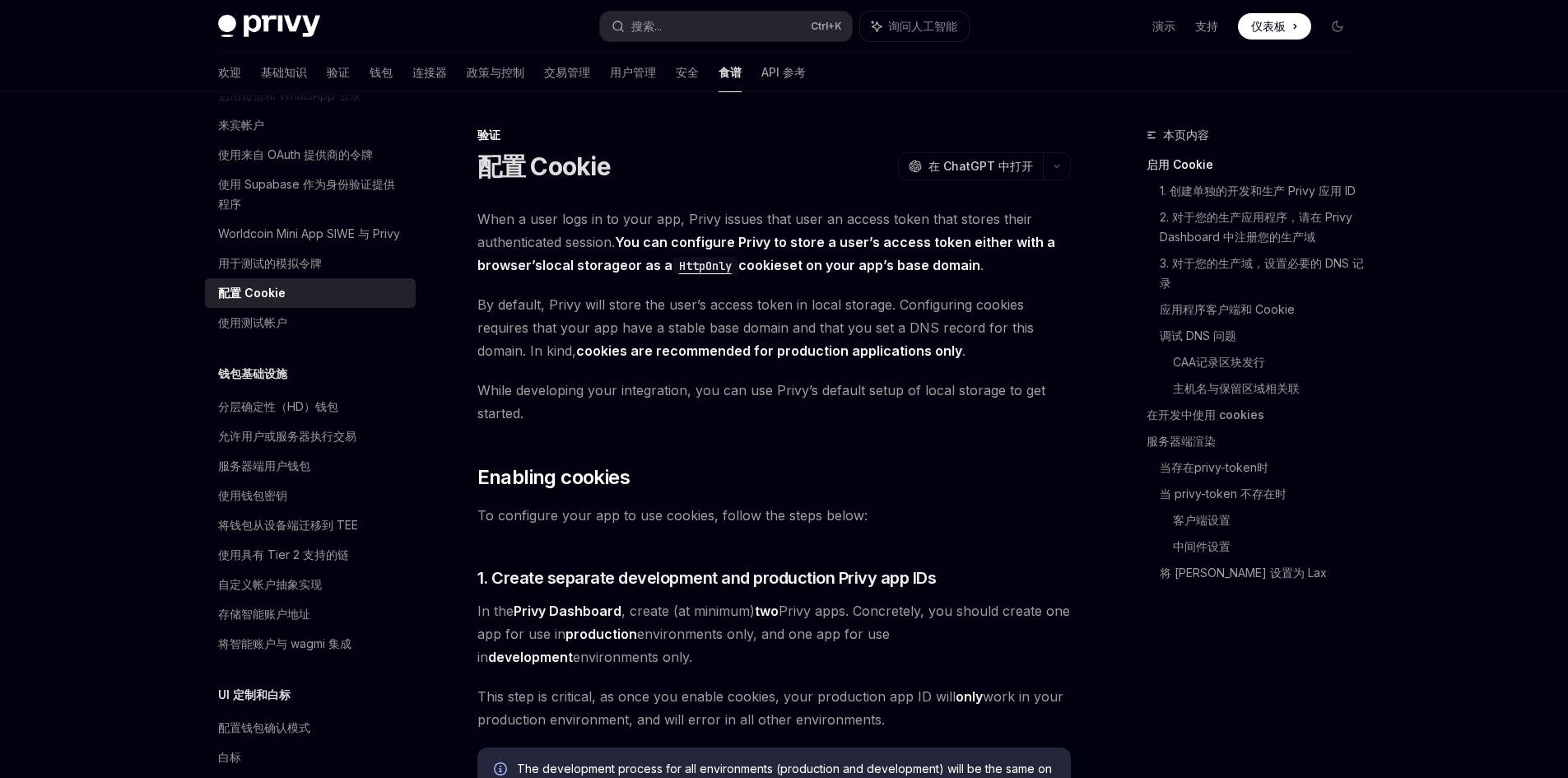
type textarea "*"
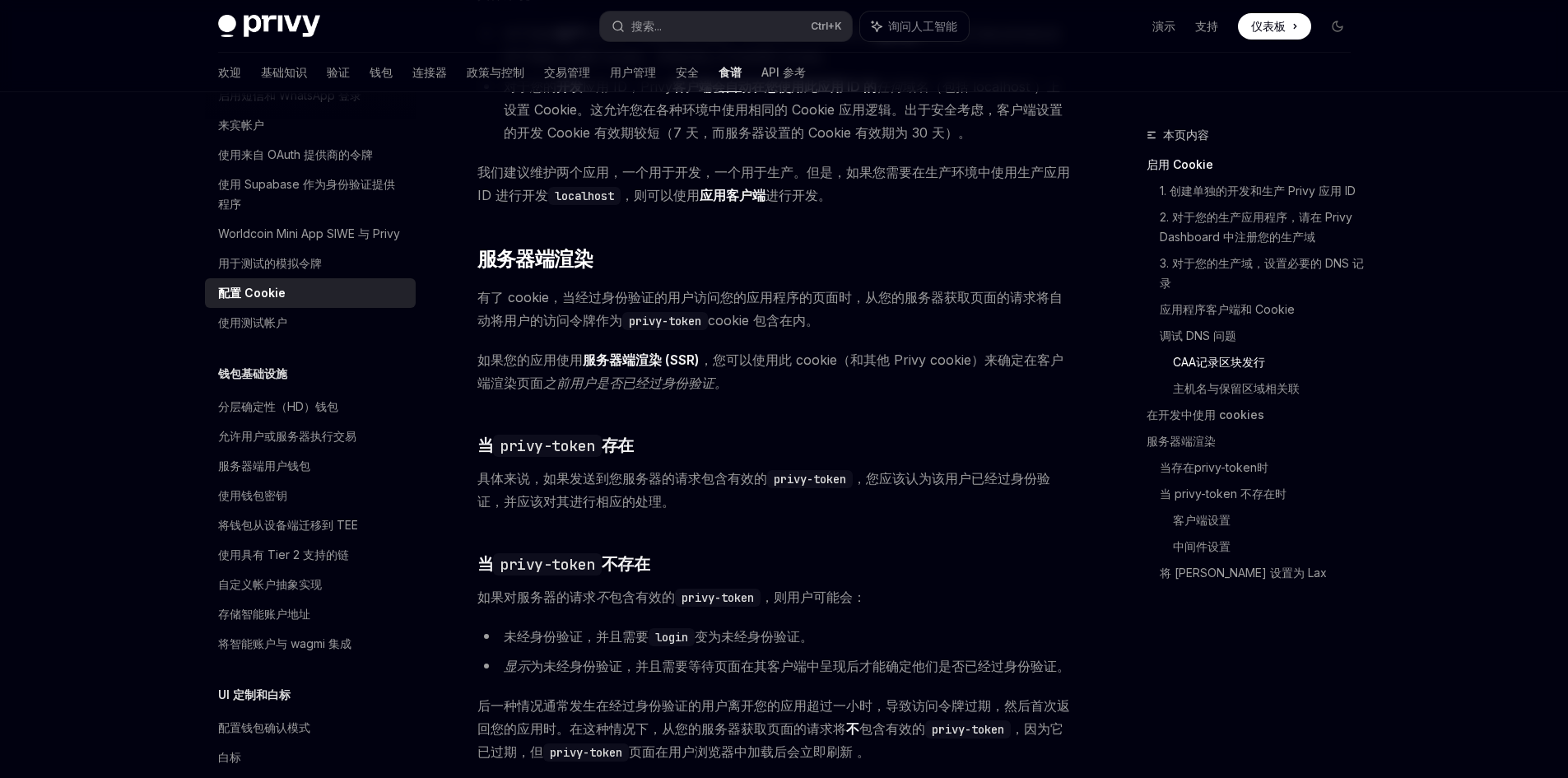
scroll to position [2510, 0]
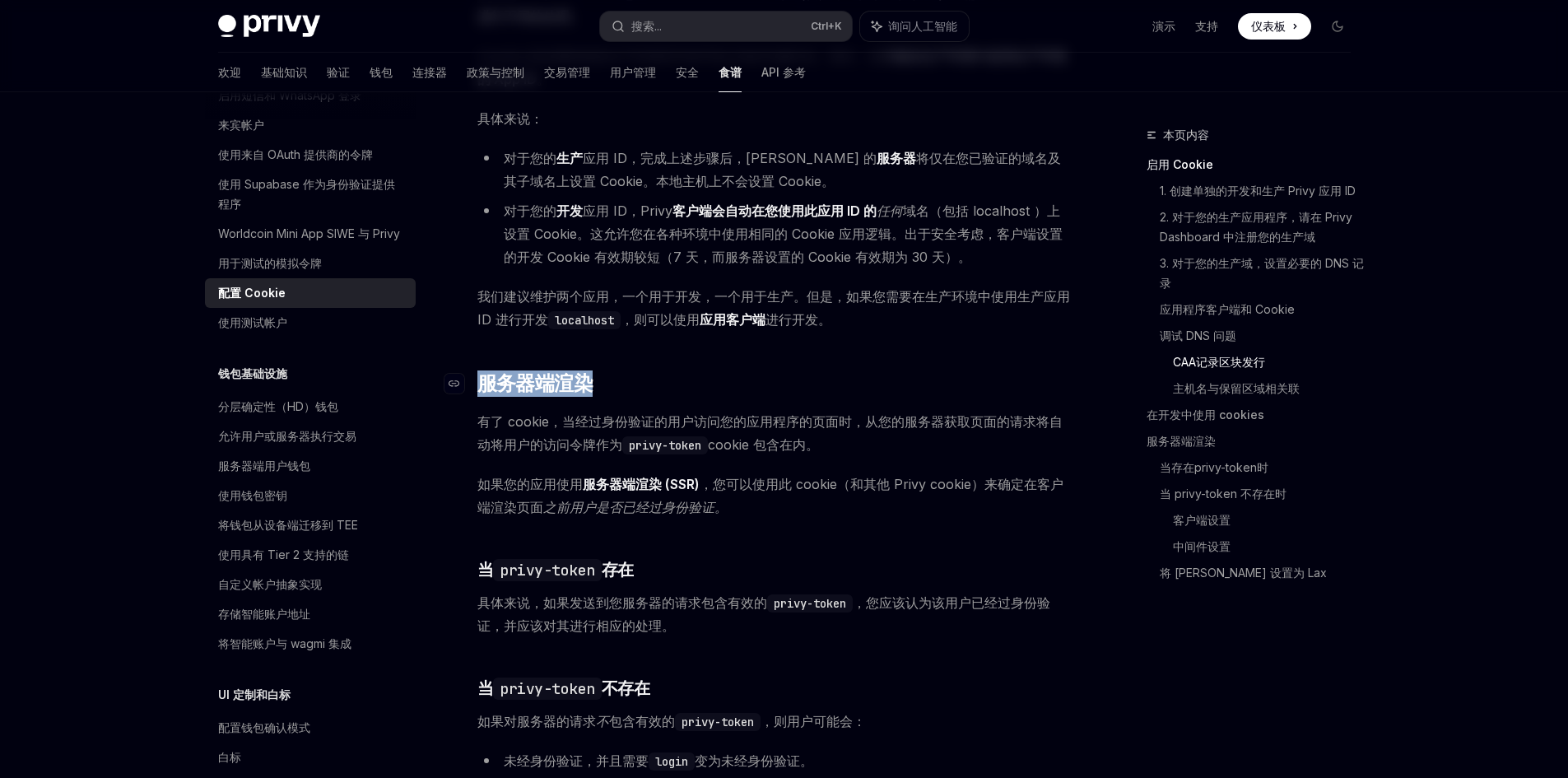
drag, startPoint x: 727, startPoint y: 383, endPoint x: 464, endPoint y: 374, distance: 263.2
click at [478, 374] on h2 "​ 服务器端渲染" at bounding box center [775, 384] width 594 height 27
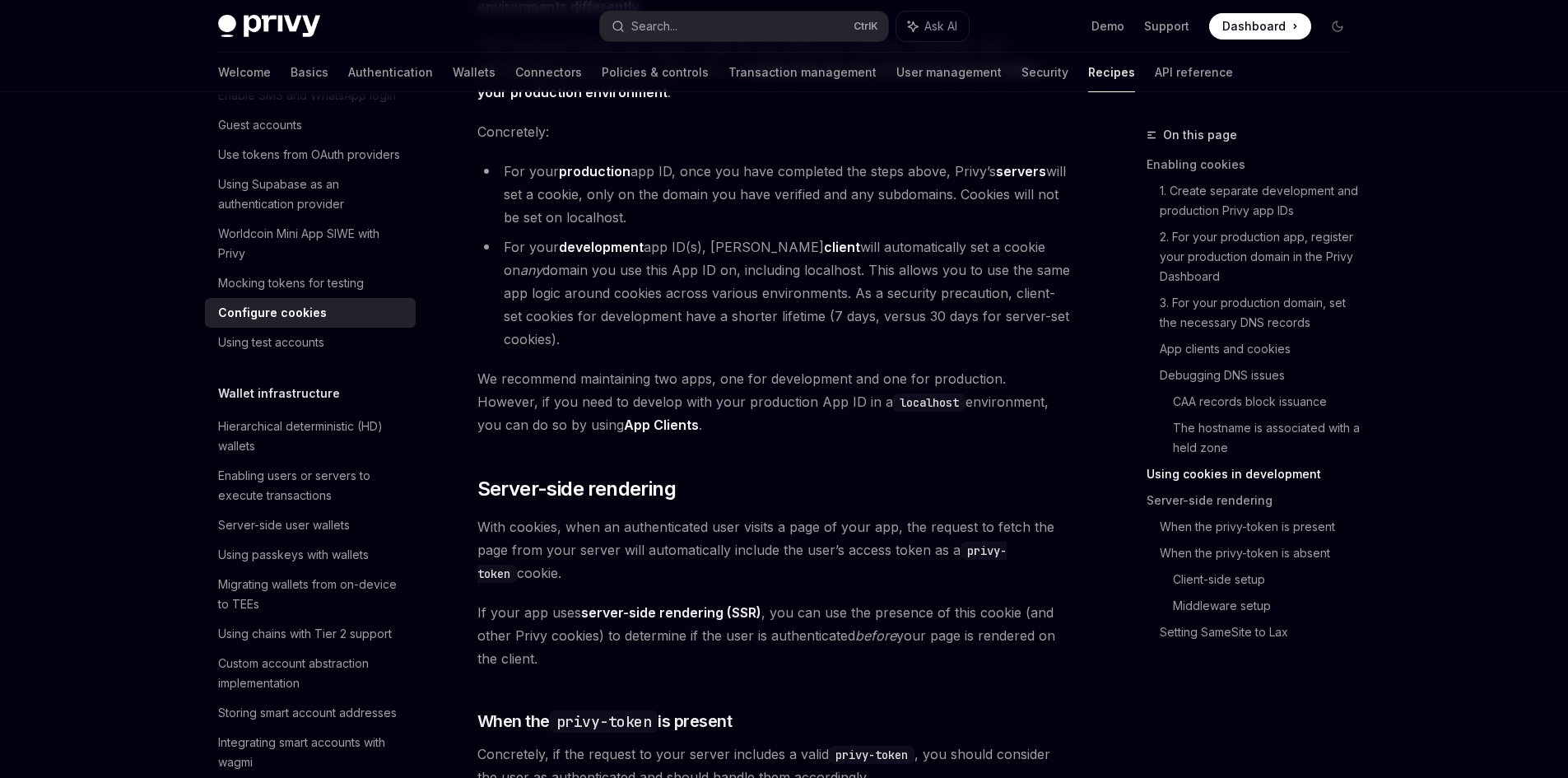
scroll to position [3169, 0]
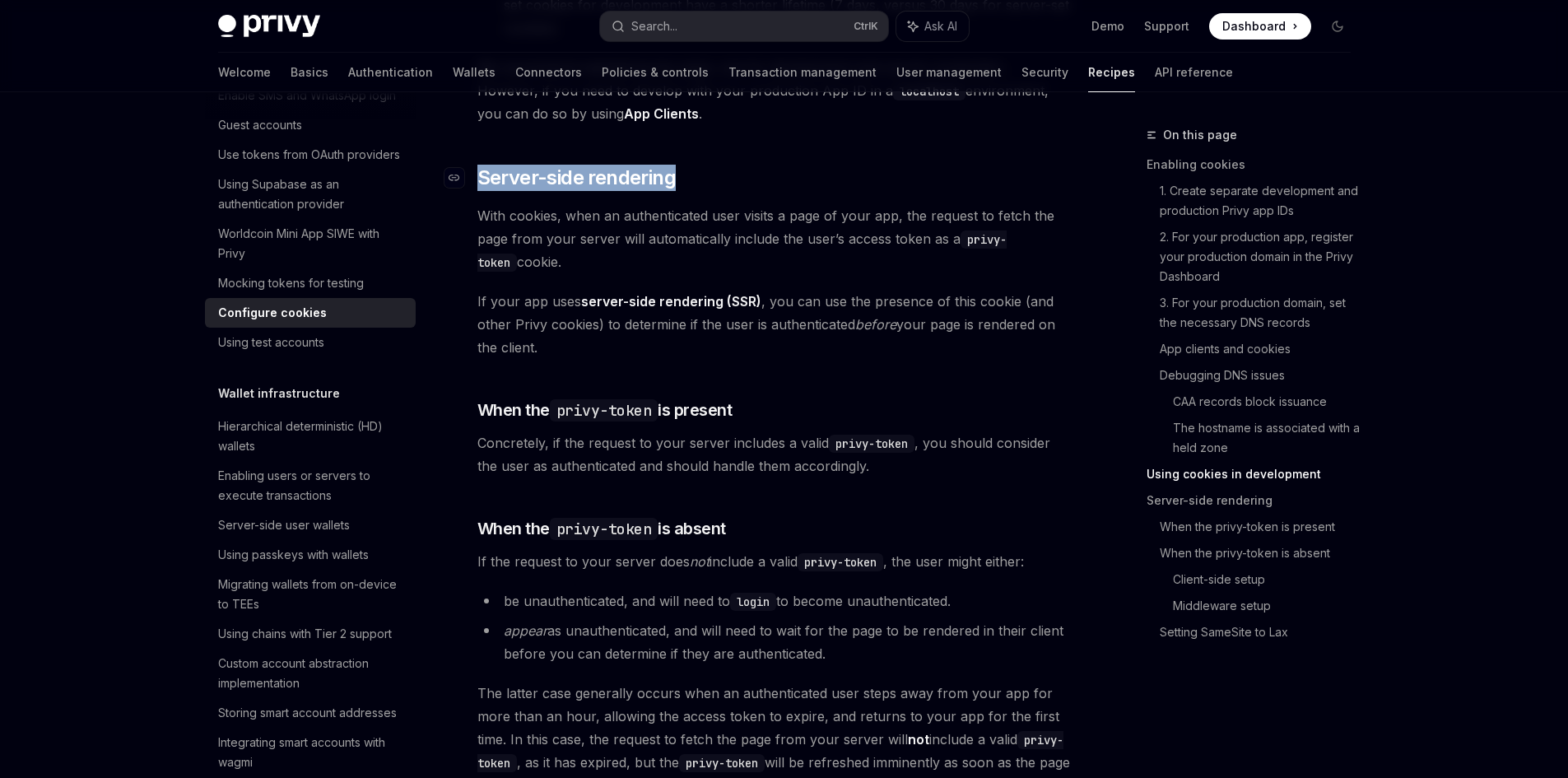
drag, startPoint x: 738, startPoint y: 201, endPoint x: 479, endPoint y: 206, distance: 259.0
click at [479, 191] on h2 "​ Server-side rendering" at bounding box center [775, 178] width 594 height 27
copy span "Server-side rendering"
